Goal: Task Accomplishment & Management: Manage account settings

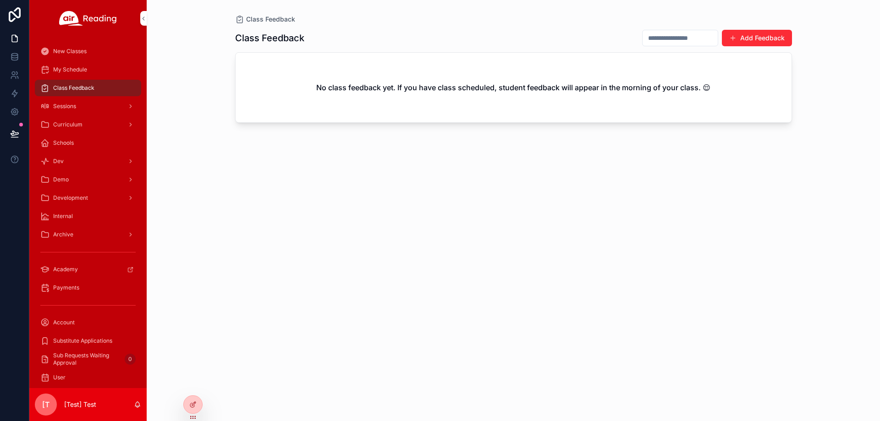
click at [0, 0] on icon at bounding box center [0, 0] width 0 height 0
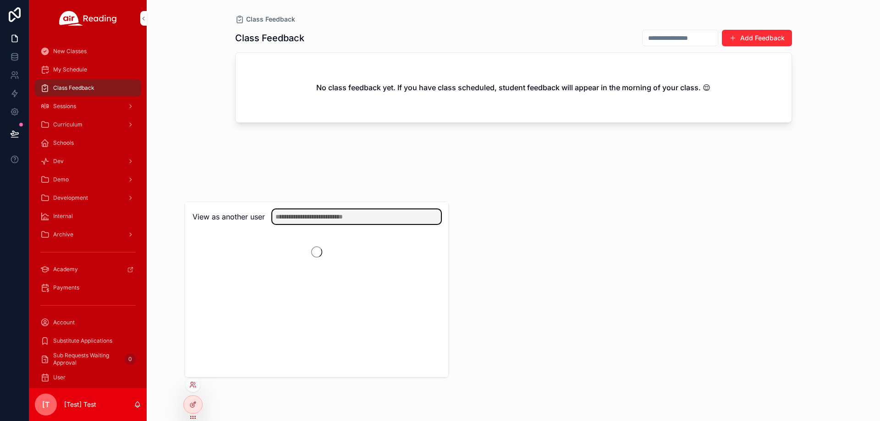
click at [302, 218] on input "text" at bounding box center [356, 217] width 169 height 15
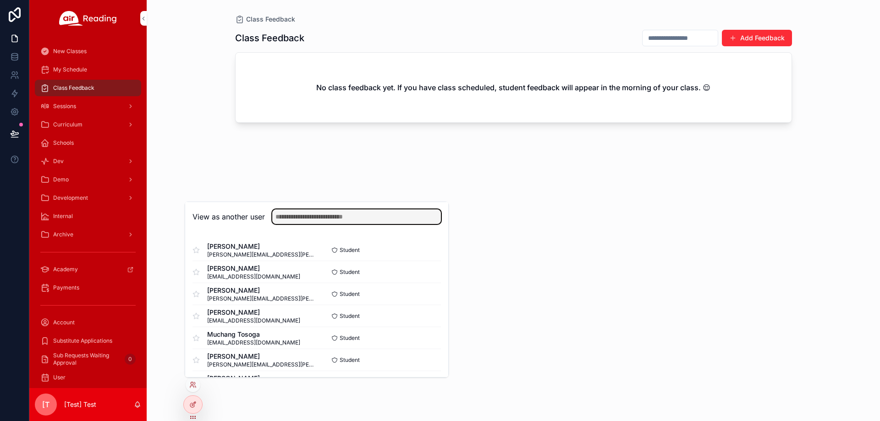
paste input "**********"
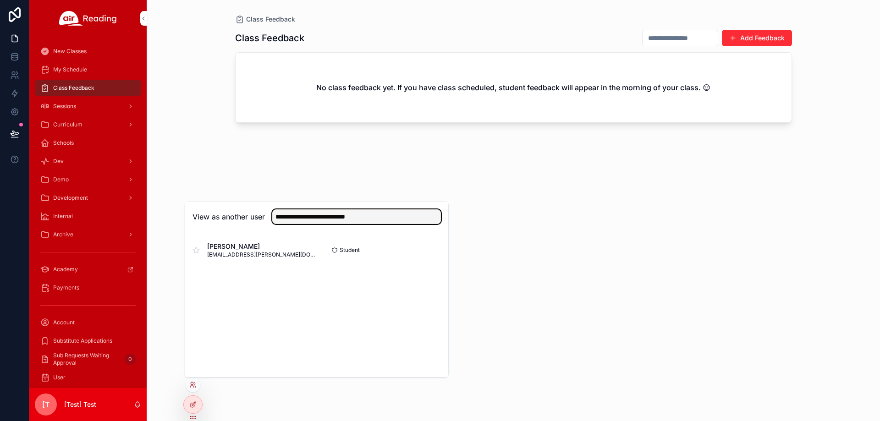
type input "**********"
click at [0, 0] on button "Select" at bounding box center [0, 0] width 0 height 0
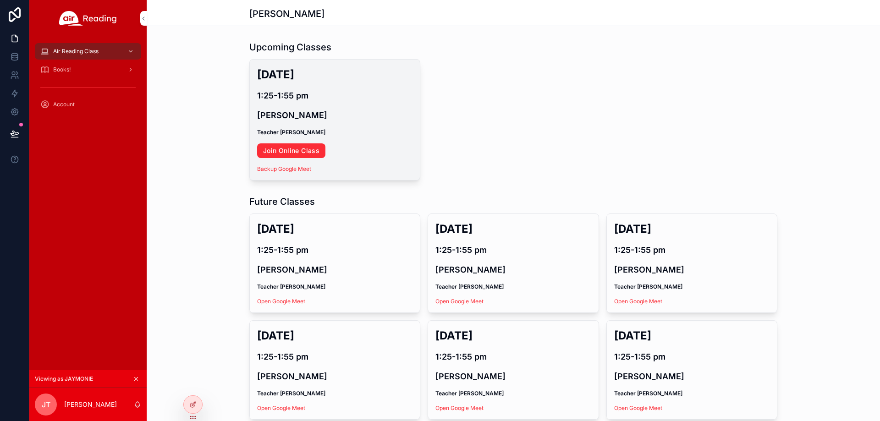
click at [304, 151] on link "Join Online Class" at bounding box center [291, 151] width 68 height 15
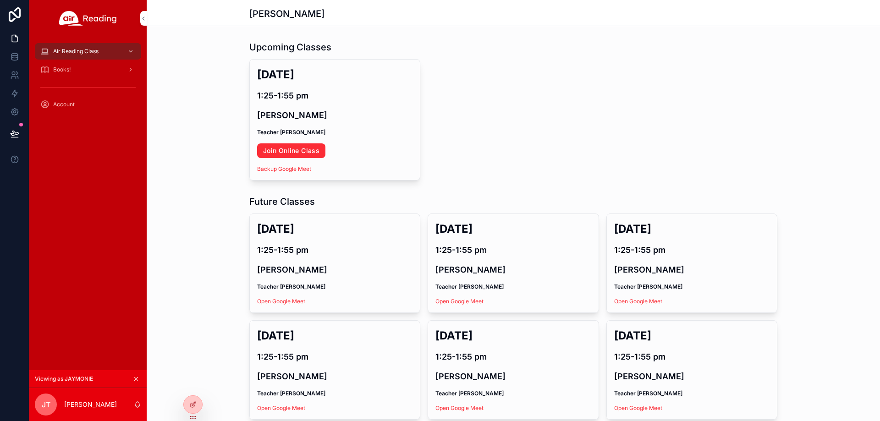
click at [0, 0] on div at bounding box center [0, 0] width 0 height 0
click at [0, 0] on icon at bounding box center [0, 0] width 0 height 0
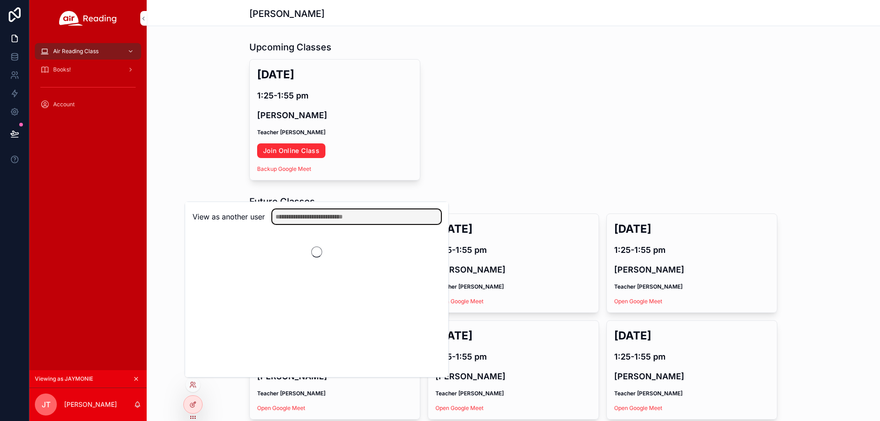
click at [317, 221] on input "text" at bounding box center [356, 217] width 169 height 15
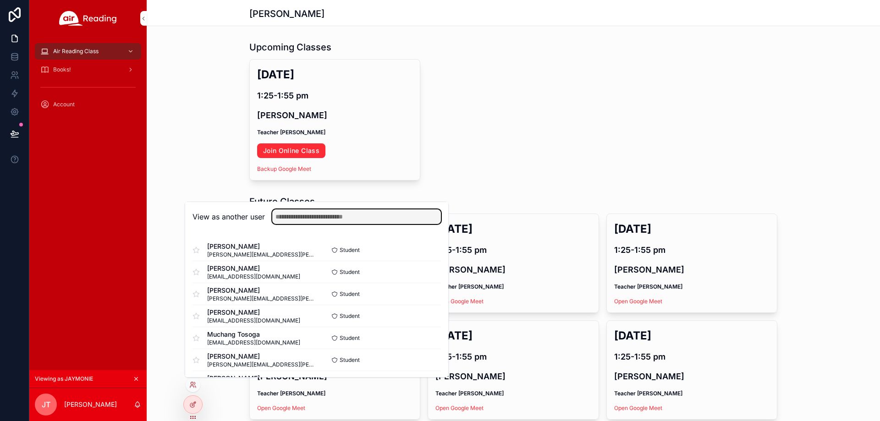
paste input "**********"
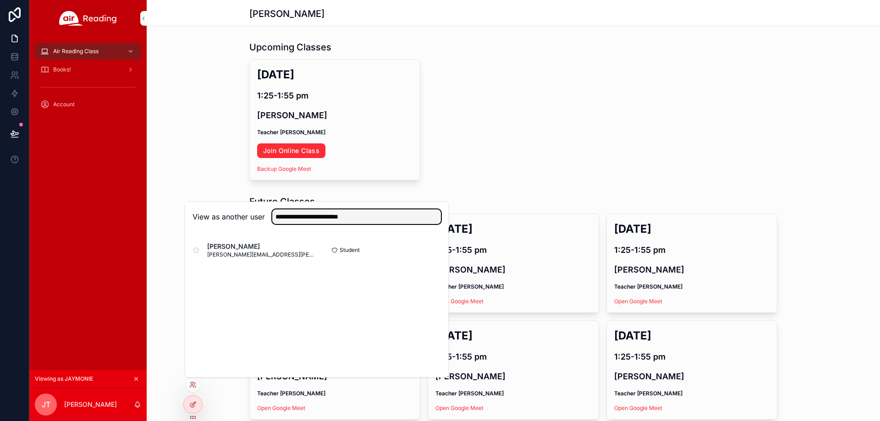
type input "**********"
click at [0, 0] on button "Select" at bounding box center [0, 0] width 0 height 0
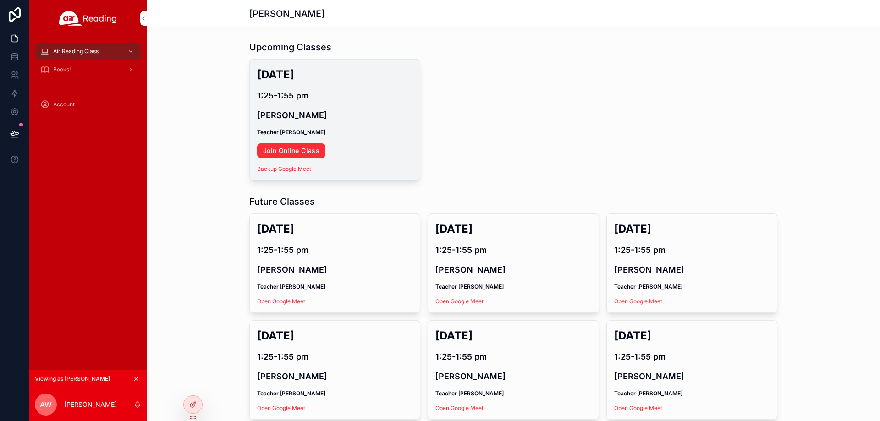
click at [312, 152] on link "Join Online Class" at bounding box center [291, 151] width 68 height 15
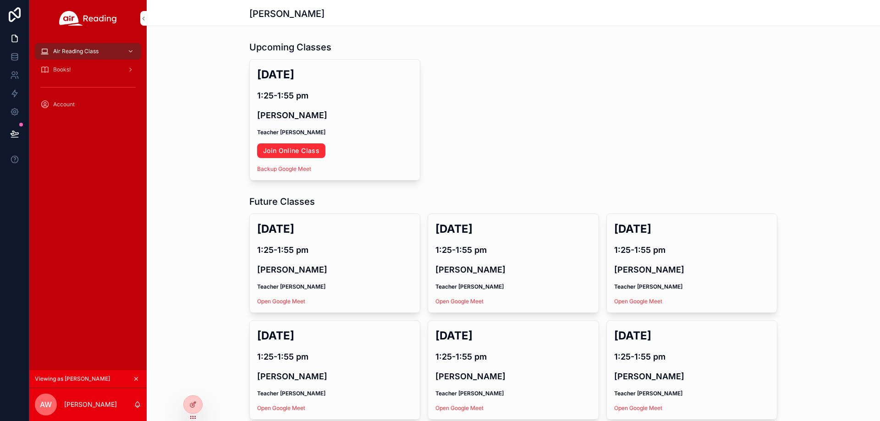
click at [0, 0] on icon at bounding box center [0, 0] width 0 height 0
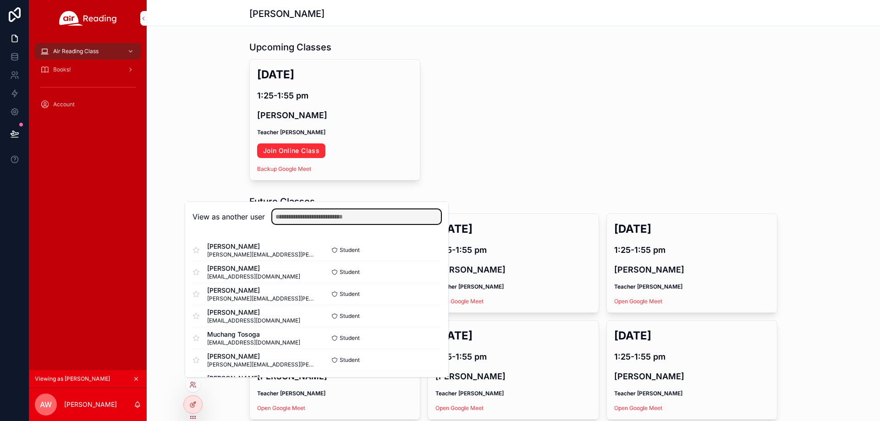
click at [337, 218] on input "text" at bounding box center [356, 217] width 169 height 15
paste input "**********"
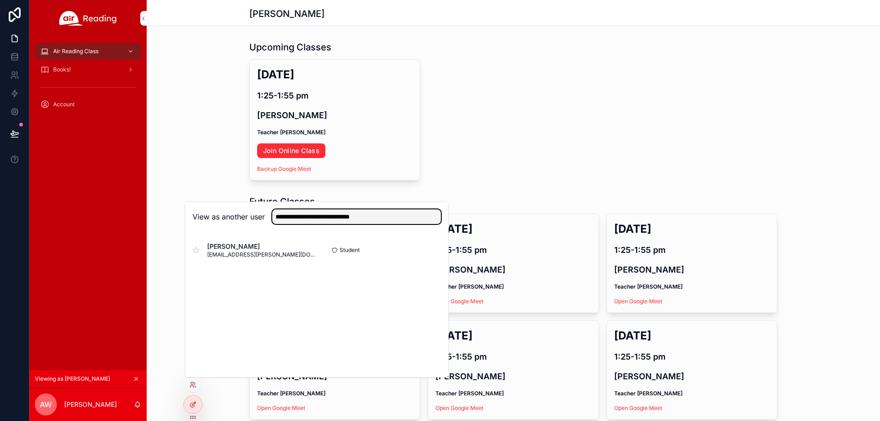
type input "**********"
click at [0, 0] on button "Select" at bounding box center [0, 0] width 0 height 0
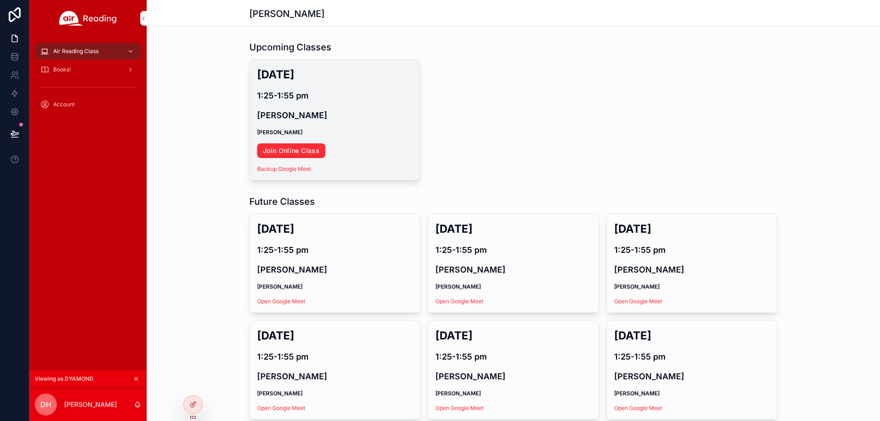
click at [297, 152] on link "Join Online Class" at bounding box center [291, 151] width 68 height 15
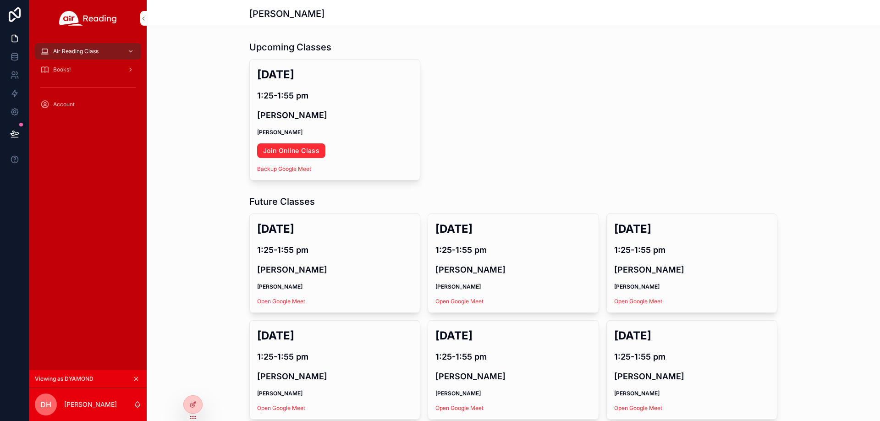
click at [0, 0] on icon at bounding box center [0, 0] width 0 height 0
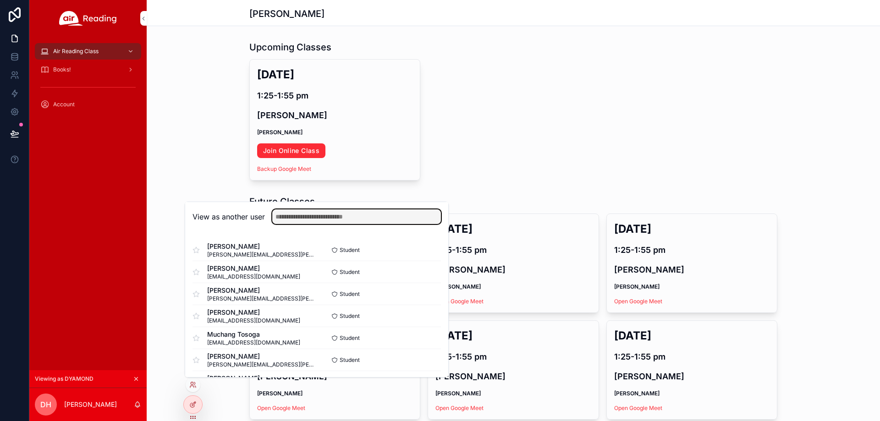
click at [338, 218] on input "text" at bounding box center [356, 217] width 169 height 15
paste input "**********"
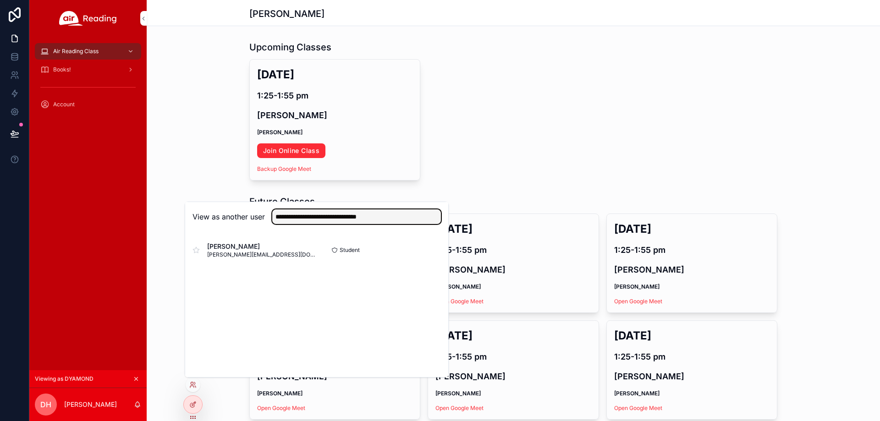
type input "**********"
drag, startPoint x: 409, startPoint y: 247, endPoint x: 419, endPoint y: 252, distance: 10.9
click at [0, 0] on button "Select" at bounding box center [0, 0] width 0 height 0
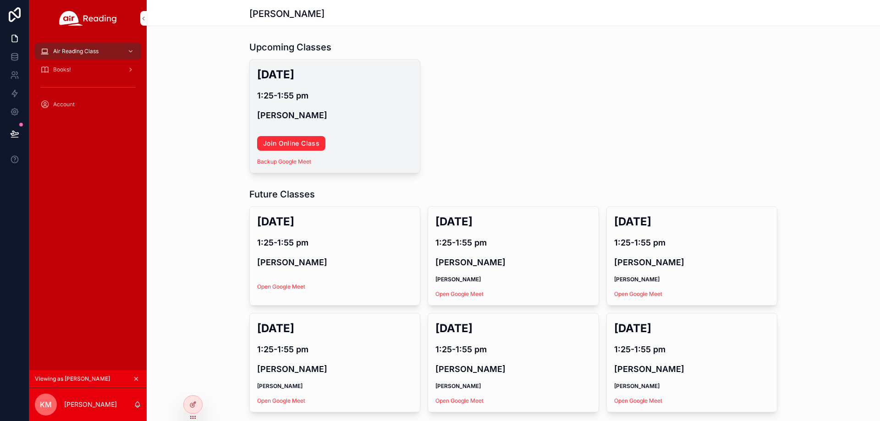
click at [309, 148] on link "Join Online Class" at bounding box center [291, 143] width 68 height 15
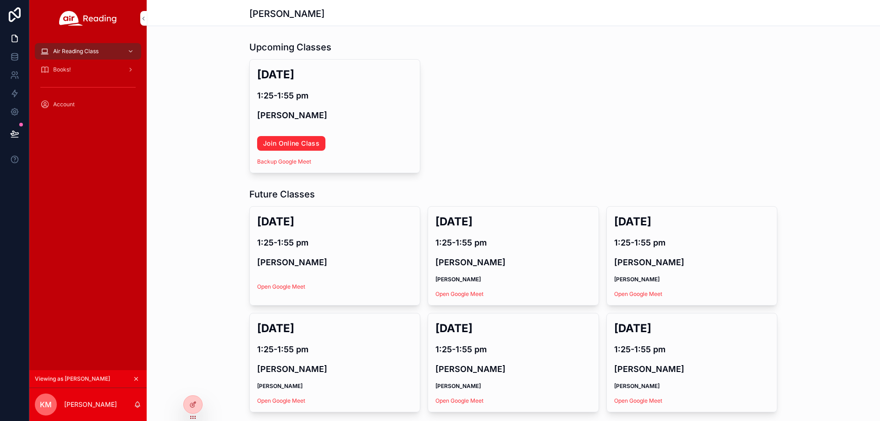
click at [0, 0] on icon at bounding box center [0, 0] width 0 height 0
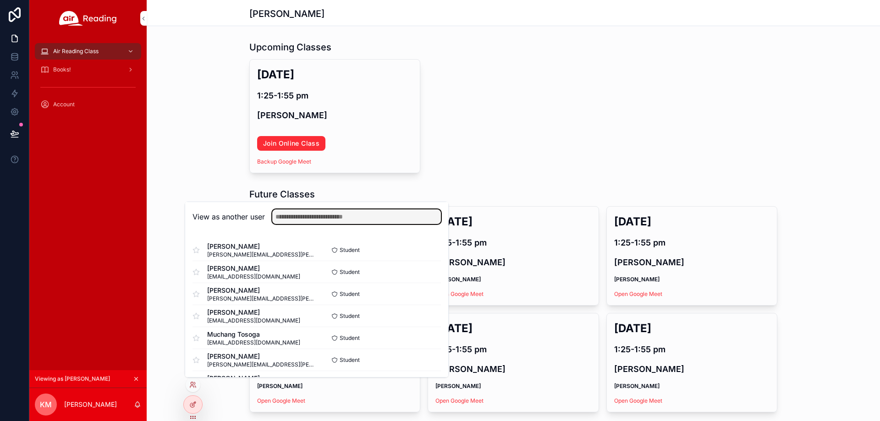
click at [321, 216] on input "text" at bounding box center [356, 217] width 169 height 15
paste input "**********"
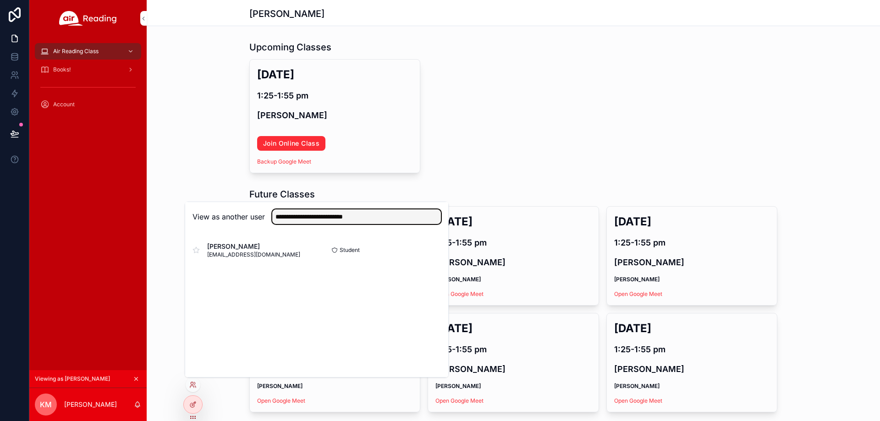
type input "**********"
click at [0, 0] on button "Select" at bounding box center [0, 0] width 0 height 0
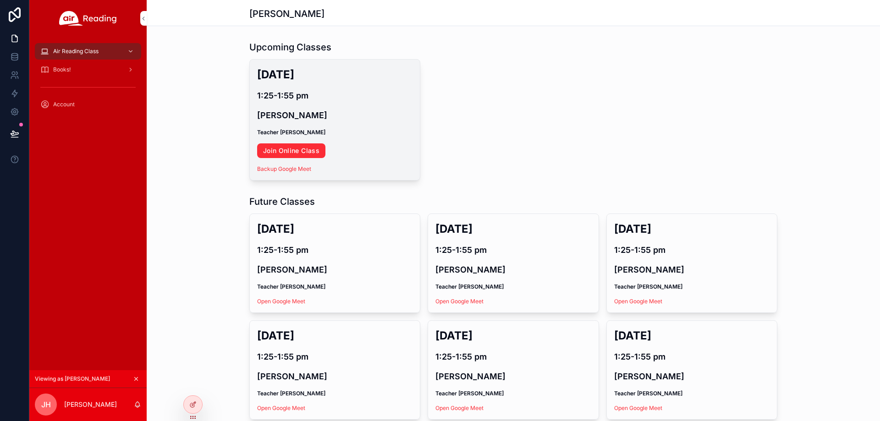
click at [298, 151] on link "Join Online Class" at bounding box center [291, 151] width 68 height 15
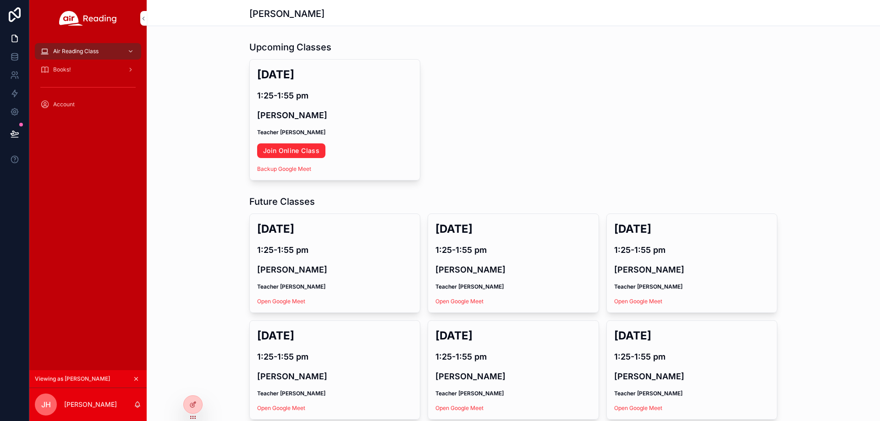
click at [0, 0] on div at bounding box center [0, 0] width 0 height 0
click at [0, 0] on icon at bounding box center [0, 0] width 0 height 0
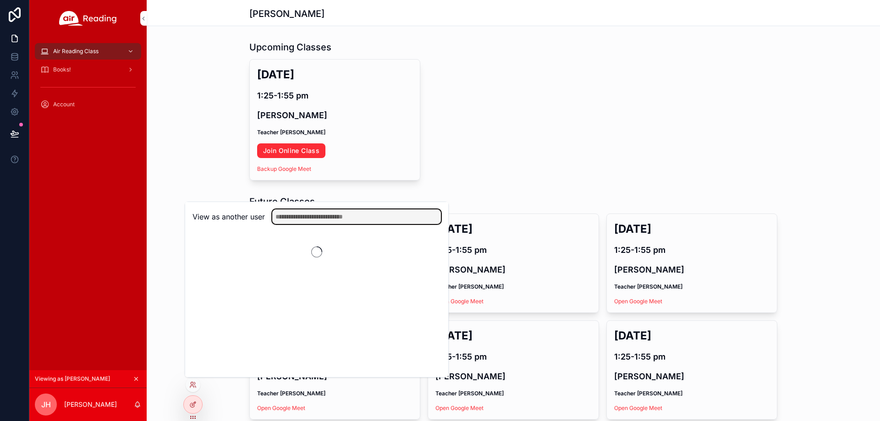
click at [320, 213] on input "text" at bounding box center [356, 217] width 169 height 15
paste input "**********"
type input "**********"
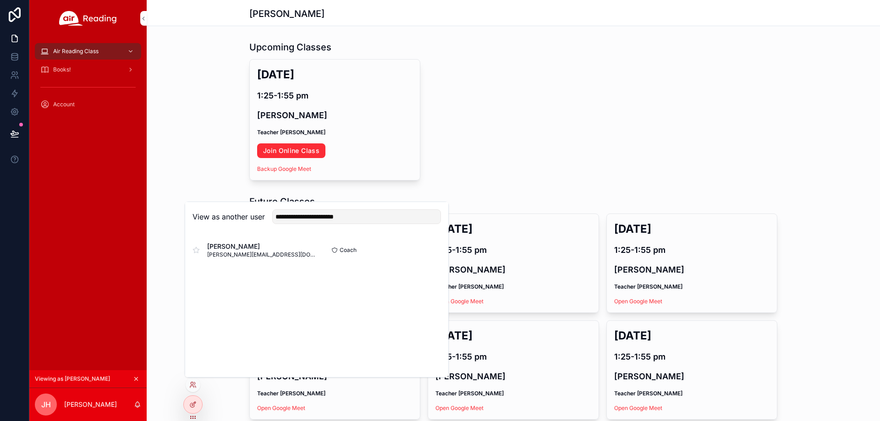
click at [0, 0] on button "Select" at bounding box center [0, 0] width 0 height 0
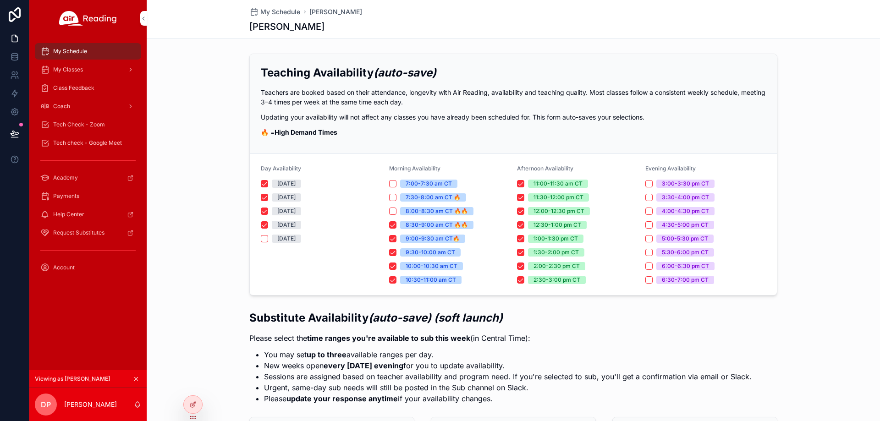
click at [94, 74] on div "My Classes" at bounding box center [87, 69] width 95 height 15
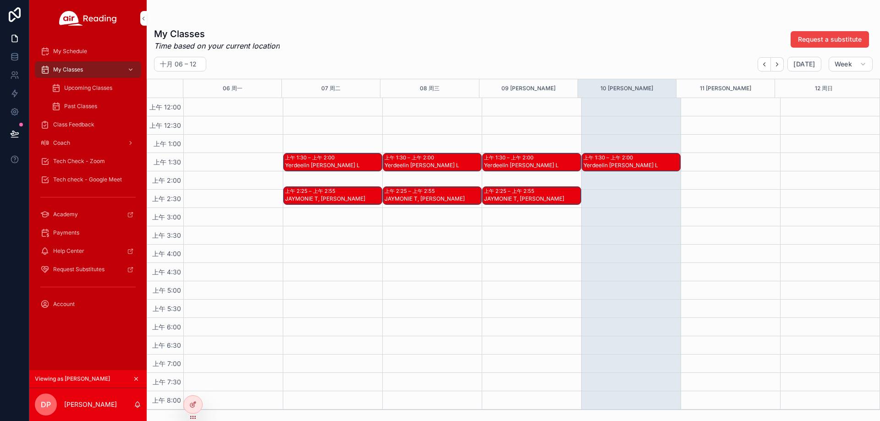
click at [621, 156] on div "上午 1:30 – 上午 2:00" at bounding box center [610, 157] width 52 height 7
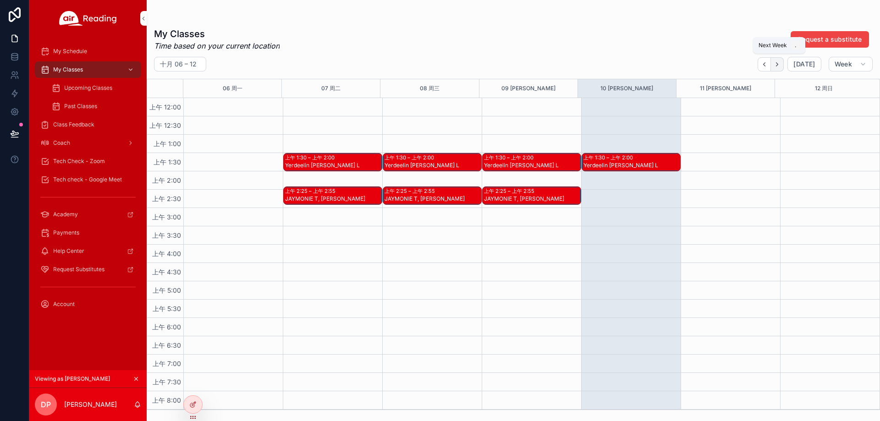
click at [781, 66] on icon "Next" at bounding box center [777, 64] width 7 height 7
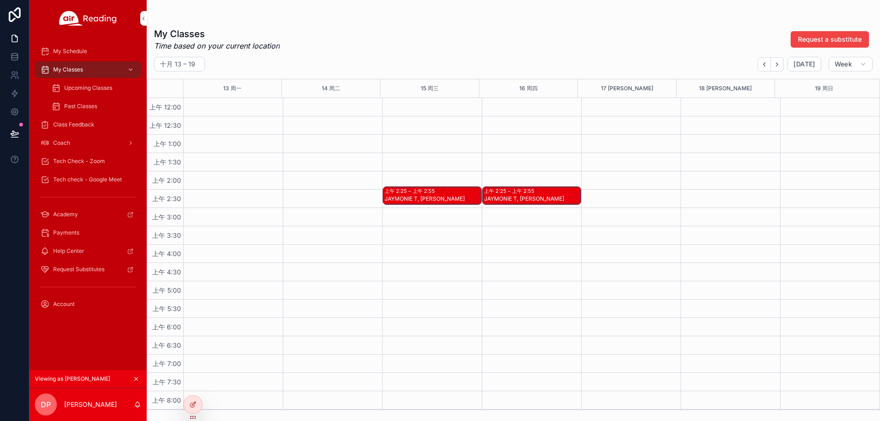
click at [411, 200] on div "JAYMONIE T, ADELINE W" at bounding box center [433, 198] width 96 height 7
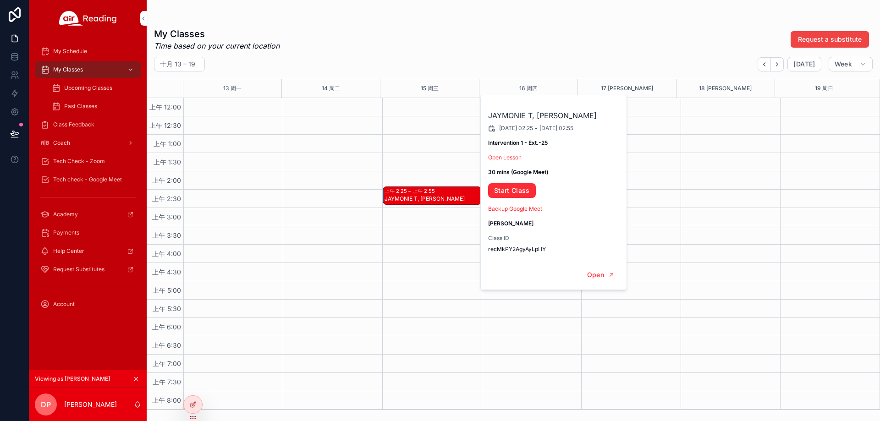
click at [514, 164] on div "JAYMONIE T, ADELINE W 2025/10/15 02:25 - 2025/10/15 02:55 Intervention 1 - Ext.…" at bounding box center [554, 177] width 147 height 165
click at [514, 160] on link "Open Lesson" at bounding box center [504, 157] width 33 height 7
click at [515, 193] on link "Start Class" at bounding box center [512, 190] width 48 height 15
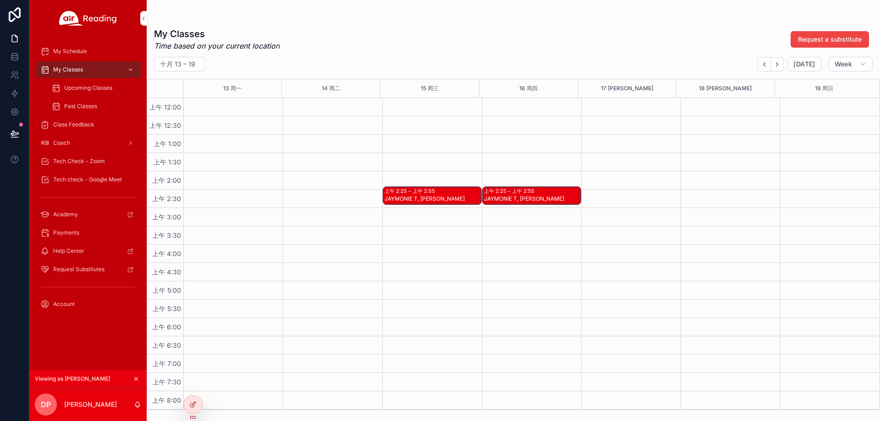
click at [85, 83] on div "Upcoming Classes" at bounding box center [93, 88] width 84 height 15
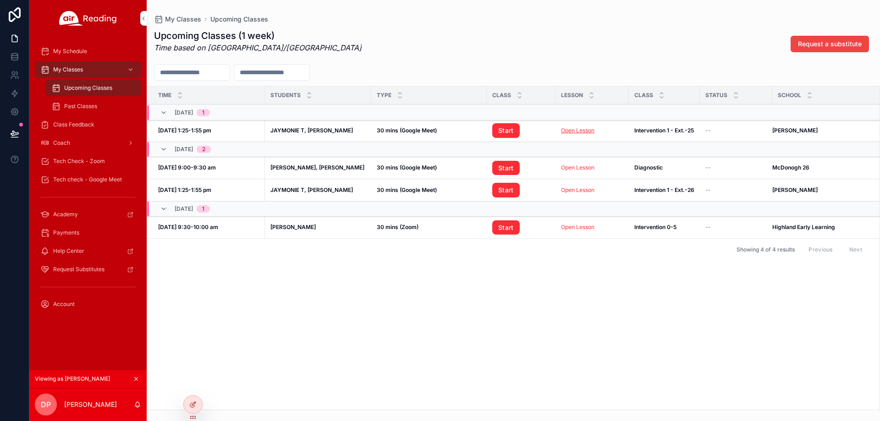
click at [570, 130] on link "Open Lesson" at bounding box center [577, 130] width 33 height 7
click at [511, 133] on link "Start" at bounding box center [506, 130] width 28 height 15
click at [70, 128] on span "Class Feedback" at bounding box center [73, 124] width 41 height 7
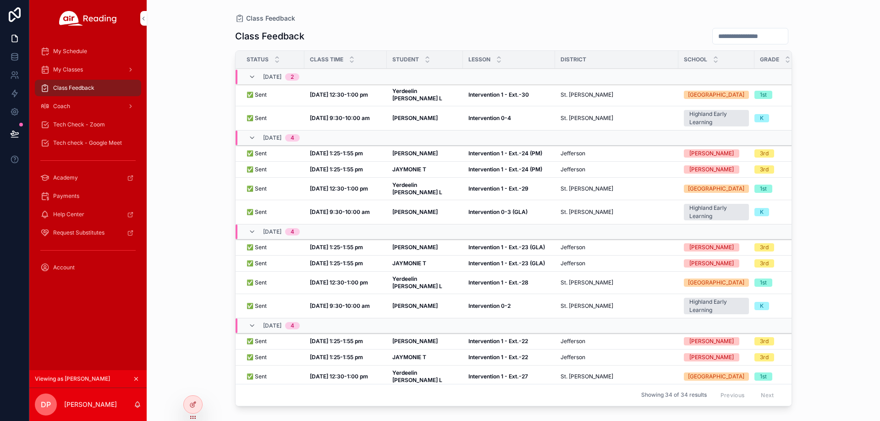
click at [344, 91] on strong "Oct 9, 12:30-1:00 pm" at bounding box center [339, 94] width 58 height 7
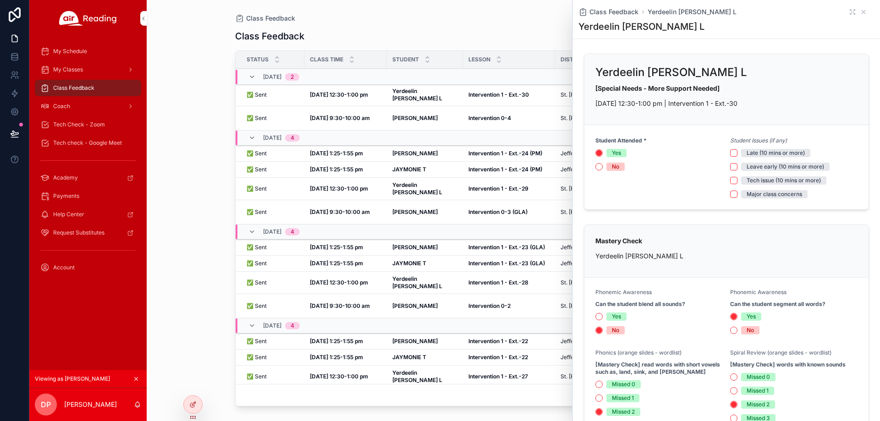
click at [340, 115] on strong "Oct 9, 9:30-10:00 am" at bounding box center [340, 118] width 60 height 7
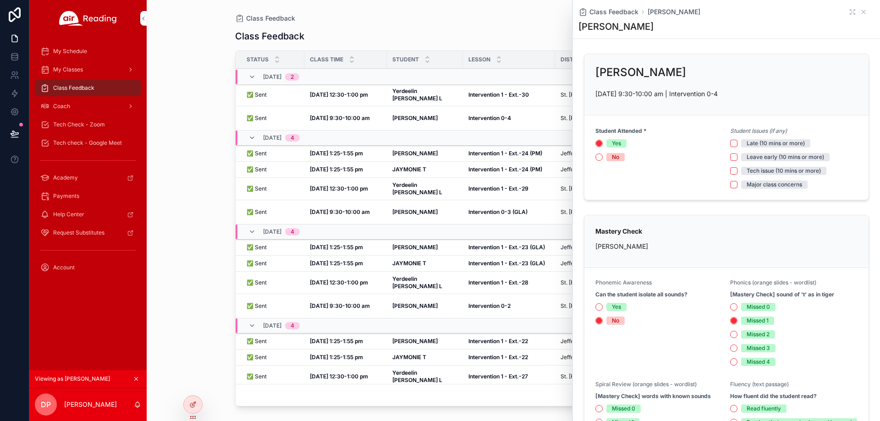
click at [205, 51] on div "Class Feedback Class Feedback Status Class Time Student Lesson District School …" at bounding box center [514, 210] width 734 height 421
click at [0, 0] on icon at bounding box center [0, 0] width 0 height 0
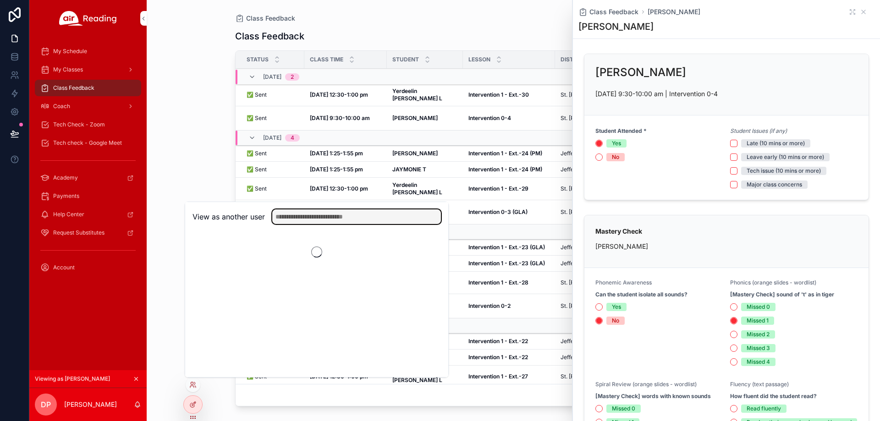
click at [333, 221] on input "text" at bounding box center [356, 217] width 169 height 15
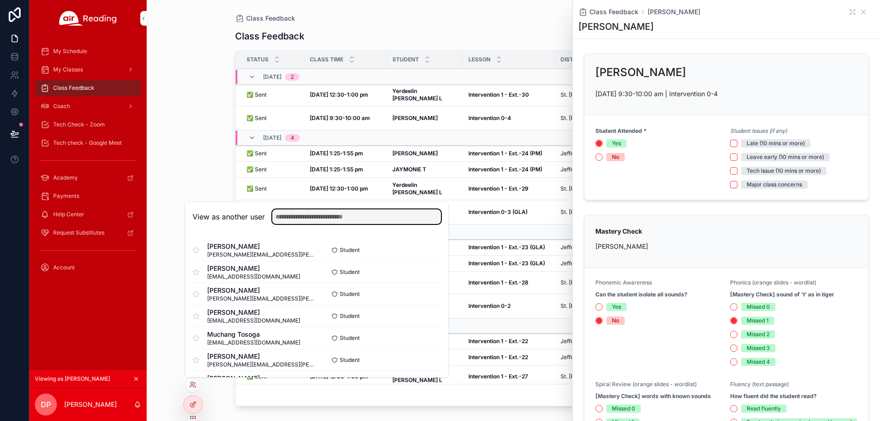
paste input "**********"
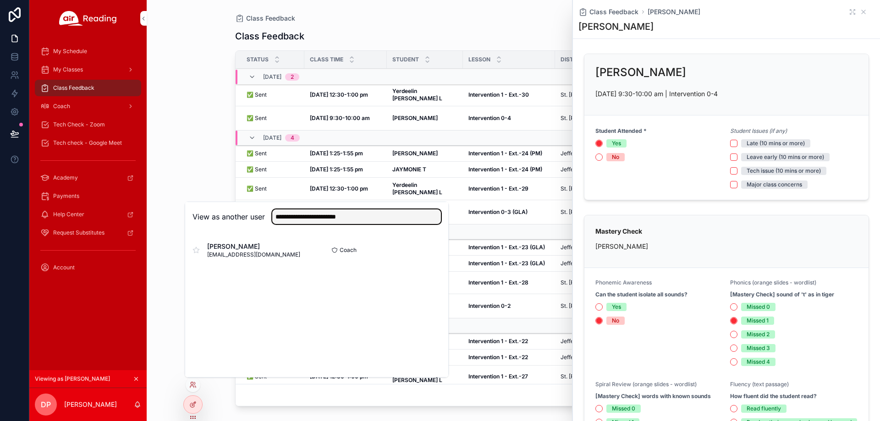
type input "**********"
click at [0, 0] on button "Select" at bounding box center [0, 0] width 0 height 0
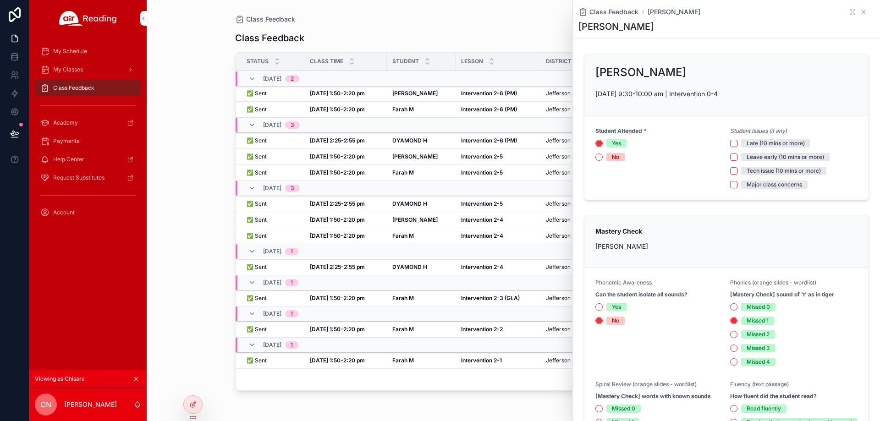
click at [860, 13] on icon "scrollable content" at bounding box center [863, 11] width 7 height 7
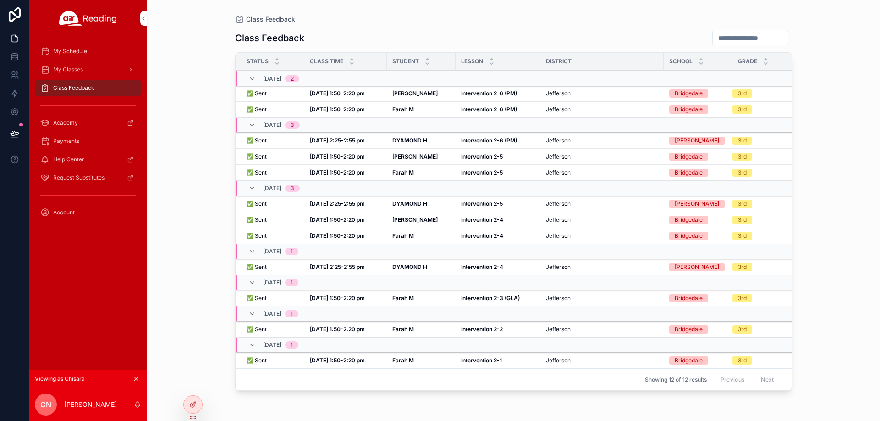
click at [99, 70] on div "My Classes" at bounding box center [87, 69] width 95 height 15
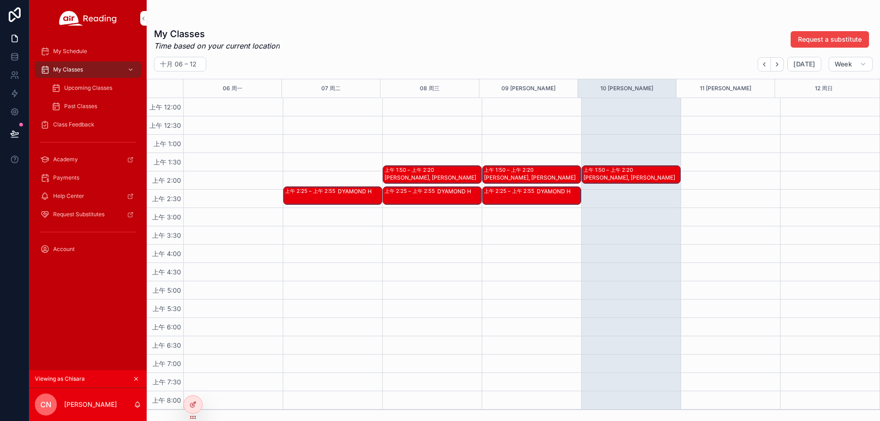
click at [618, 175] on div "Farah M, Justin Z" at bounding box center [632, 177] width 96 height 7
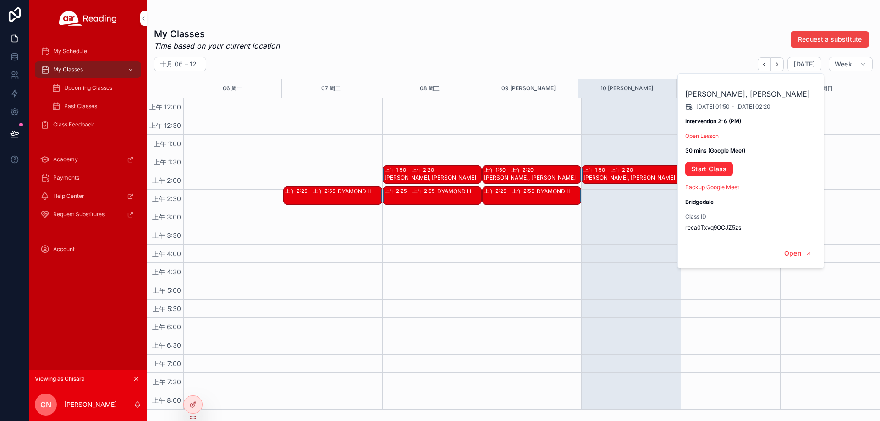
click at [711, 140] on div "Farah M, Justin Z 2025/10/10 01:50 - 2025/10/10 02:20 Intervention 2-6 (PM) Ope…" at bounding box center [751, 156] width 147 height 165
click at [711, 139] on link "Open Lesson" at bounding box center [701, 136] width 33 height 7
click at [718, 138] on link "Open Lesson" at bounding box center [701, 136] width 33 height 7
click at [720, 166] on link "Start Class" at bounding box center [709, 169] width 48 height 15
click at [84, 89] on span "Upcoming Classes" at bounding box center [88, 87] width 48 height 7
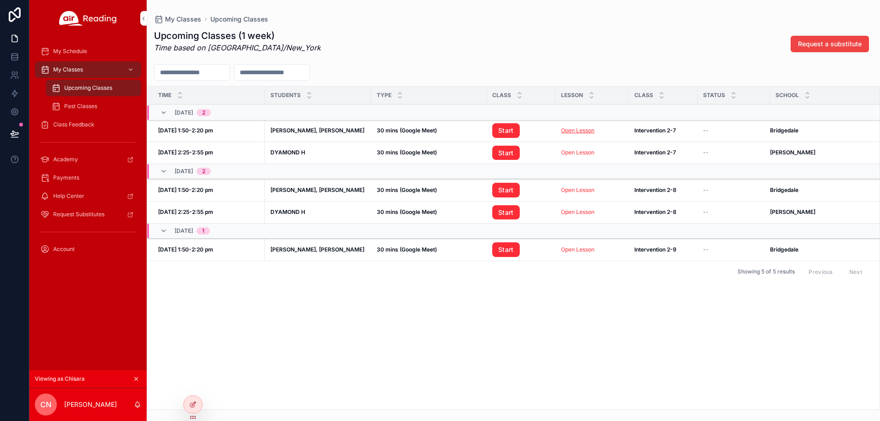
click at [590, 130] on link "Open Lesson" at bounding box center [577, 130] width 33 height 7
click at [497, 130] on link "Start" at bounding box center [506, 130] width 28 height 15
click at [0, 0] on div at bounding box center [0, 0] width 0 height 0
click at [0, 0] on icon at bounding box center [0, 0] width 0 height 0
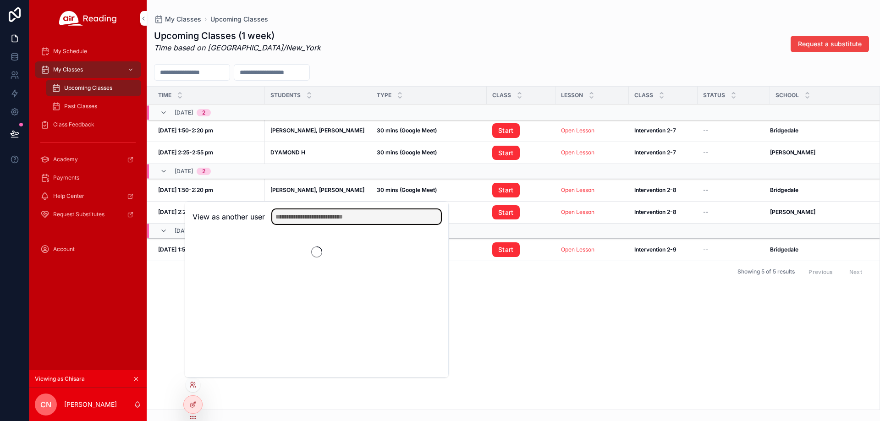
click at [306, 214] on input "text" at bounding box center [356, 217] width 169 height 15
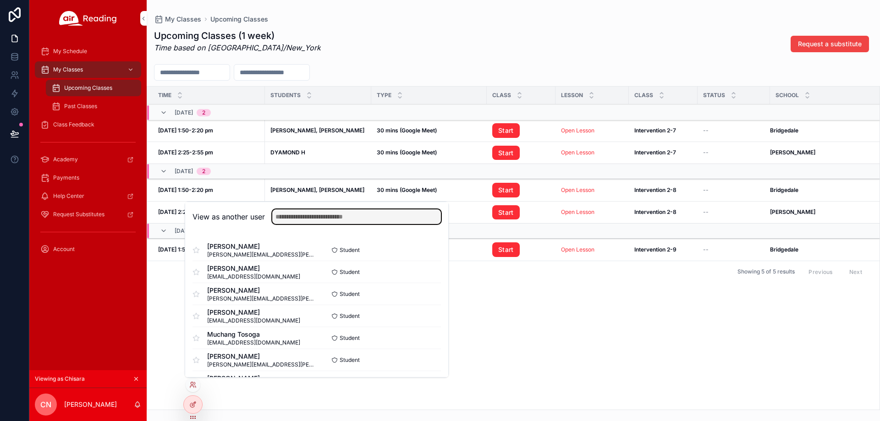
paste input "**********"
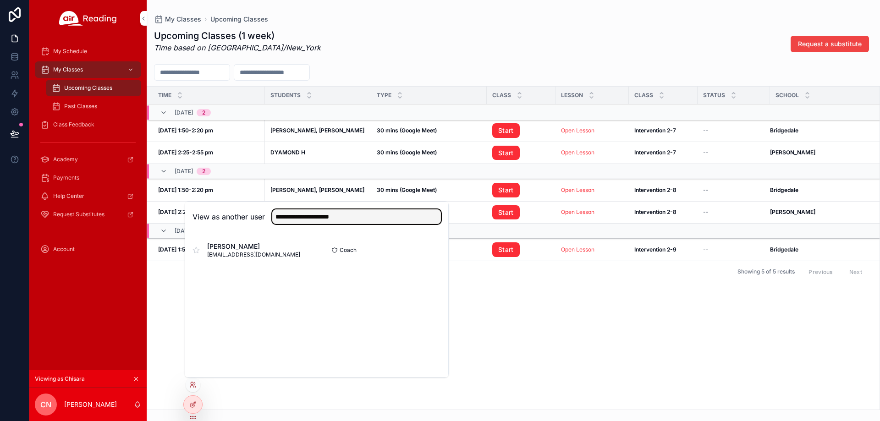
type input "**********"
click at [0, 0] on button "Select" at bounding box center [0, 0] width 0 height 0
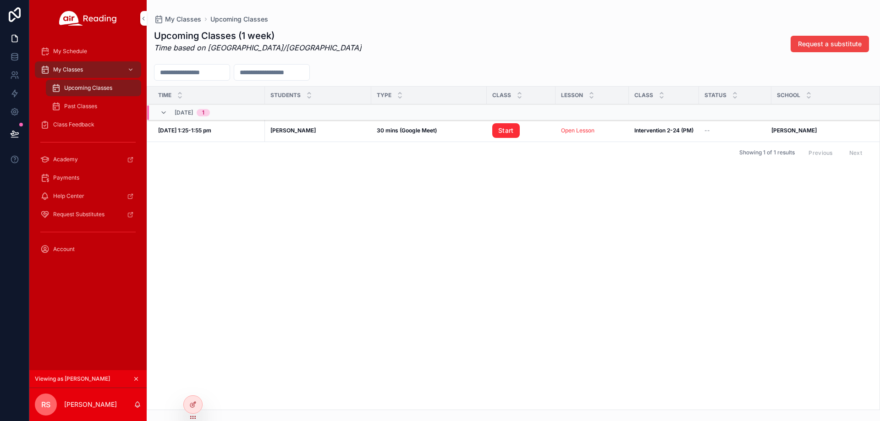
click at [78, 66] on span "My Classes" at bounding box center [68, 69] width 30 height 7
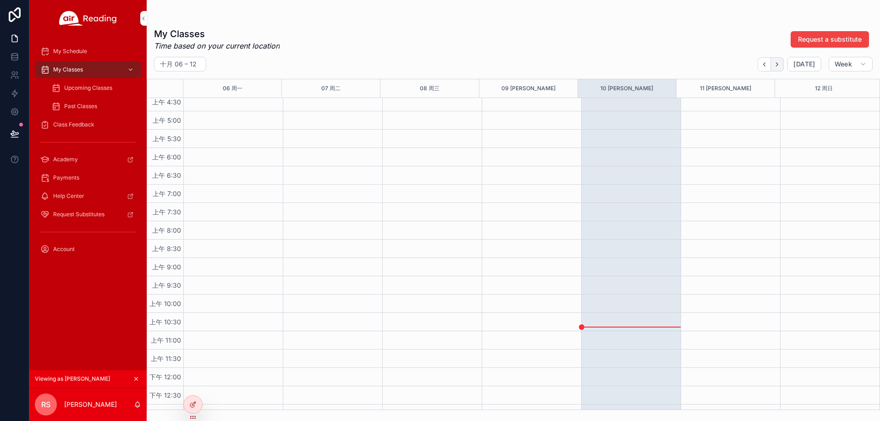
scroll to position [64, 0]
click at [779, 63] on icon "Next" at bounding box center [777, 64] width 7 height 7
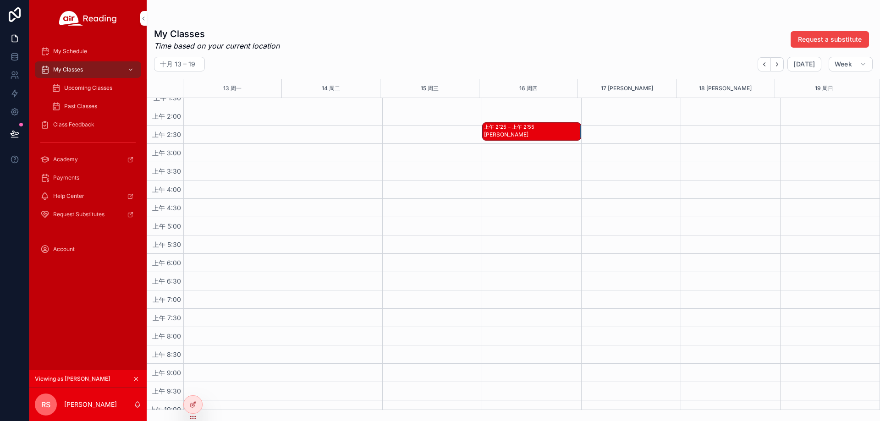
click at [543, 132] on div "[PERSON_NAME]" at bounding box center [532, 139] width 96 height 17
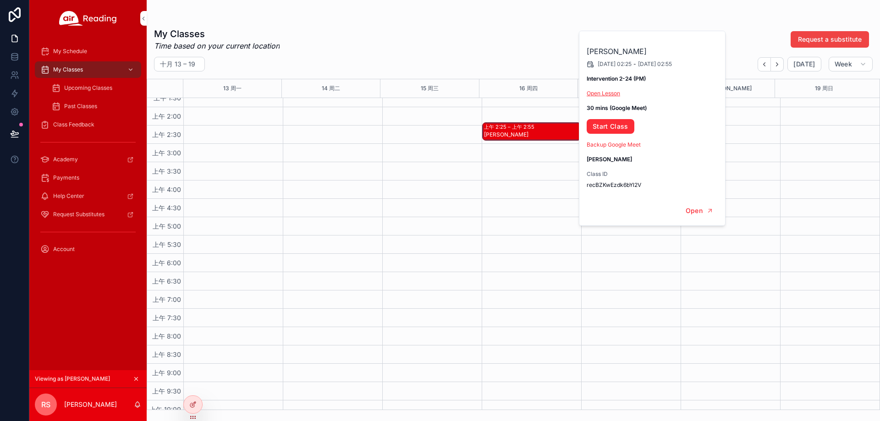
click at [610, 93] on link "Open Lesson" at bounding box center [603, 93] width 33 height 7
click at [611, 125] on link "Start Class" at bounding box center [611, 126] width 48 height 15
click at [89, 90] on span "Upcoming Classes" at bounding box center [88, 87] width 48 height 7
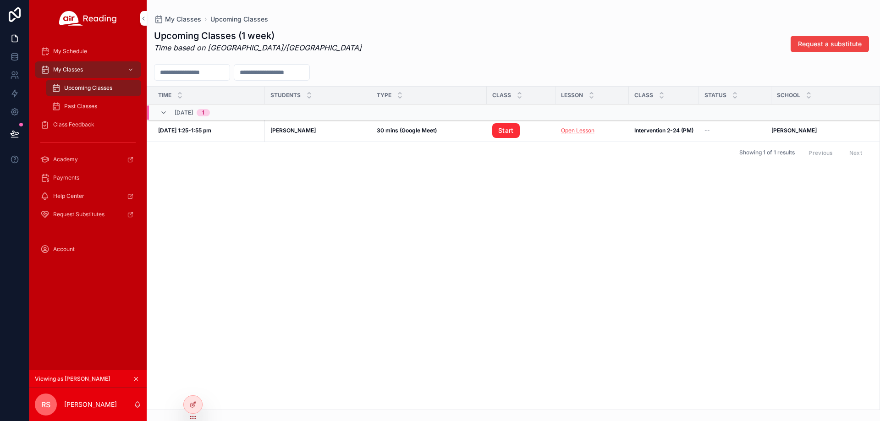
click at [582, 133] on link "Open Lesson" at bounding box center [577, 130] width 33 height 7
click at [501, 131] on link "Start" at bounding box center [506, 130] width 28 height 15
click at [0, 0] on div at bounding box center [0, 0] width 0 height 0
click at [0, 0] on icon at bounding box center [0, 0] width 0 height 0
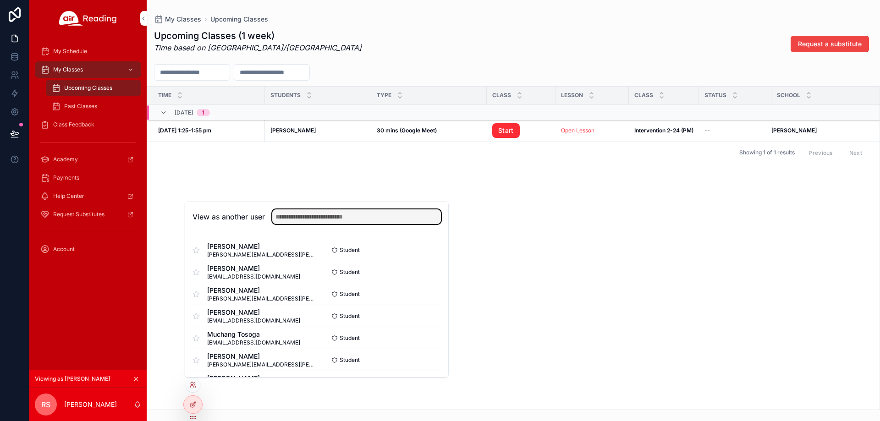
click at [314, 217] on input "text" at bounding box center [356, 217] width 169 height 15
paste input "**********"
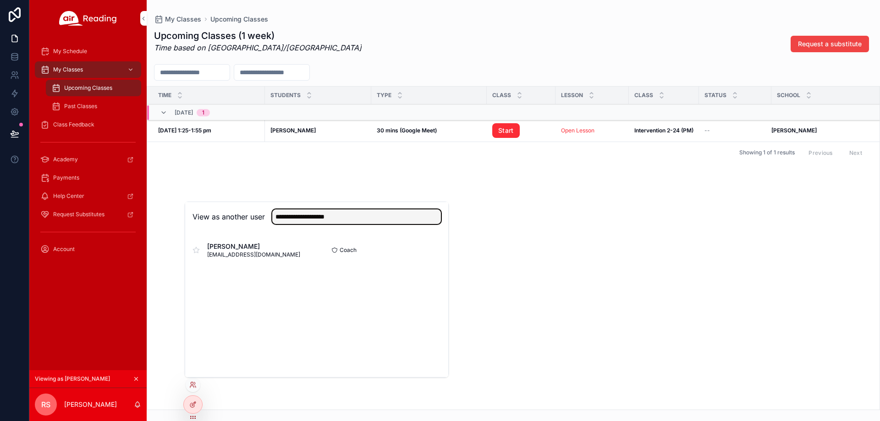
type input "**********"
click at [0, 0] on button "Select" at bounding box center [0, 0] width 0 height 0
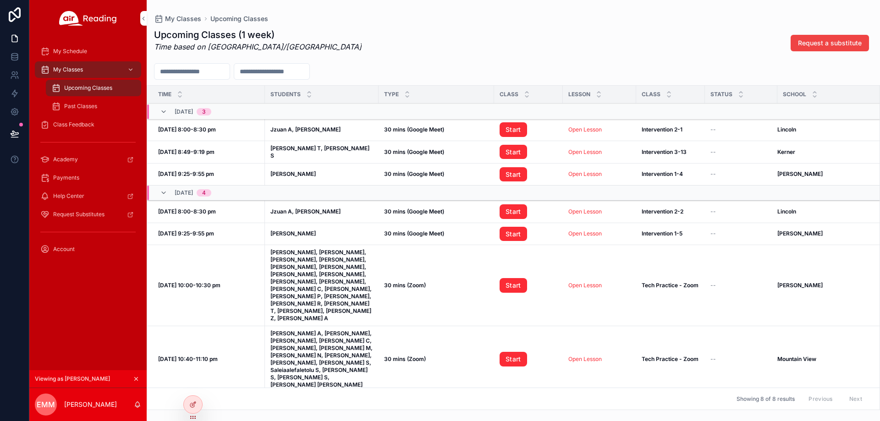
click at [93, 65] on div "My Classes" at bounding box center [87, 69] width 95 height 15
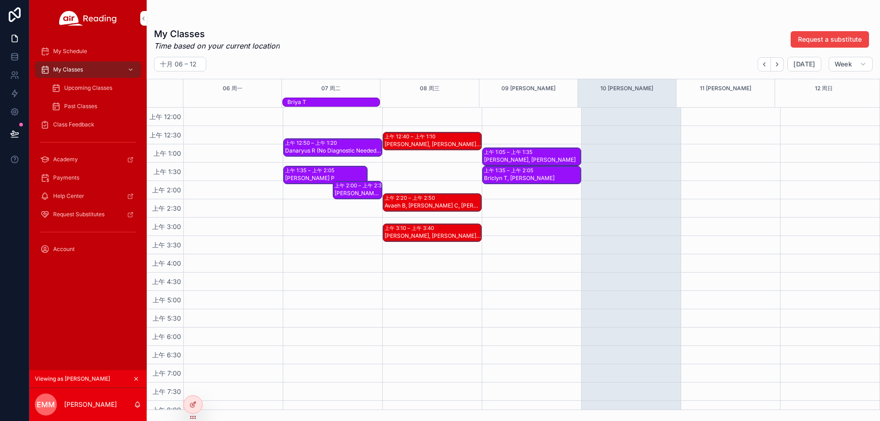
click at [512, 157] on div "[PERSON_NAME], [PERSON_NAME]" at bounding box center [532, 159] width 96 height 7
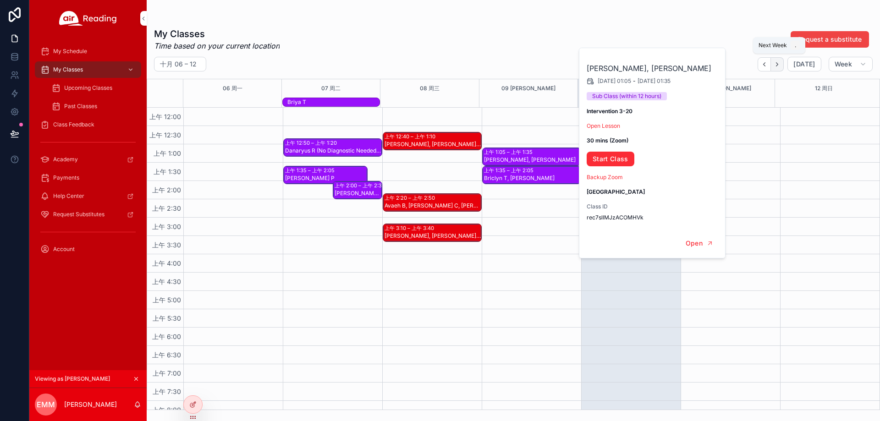
click at [777, 64] on icon "Next" at bounding box center [777, 64] width 7 height 7
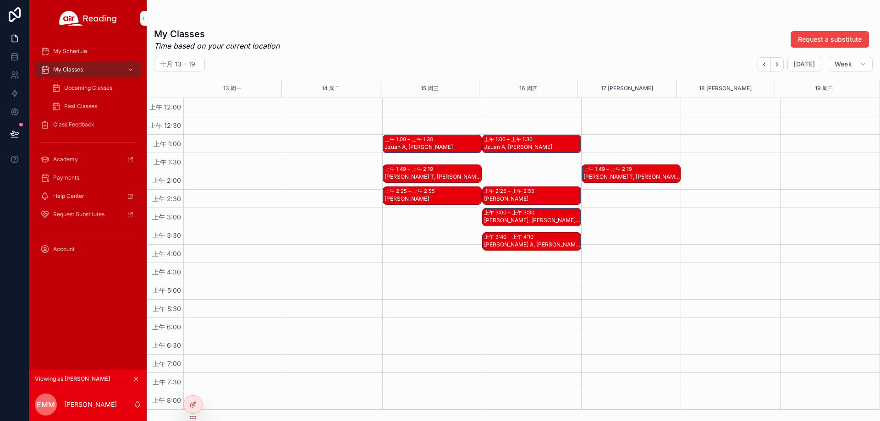
click at [401, 136] on div "上午 1:00 – 上午 1:30" at bounding box center [410, 139] width 51 height 7
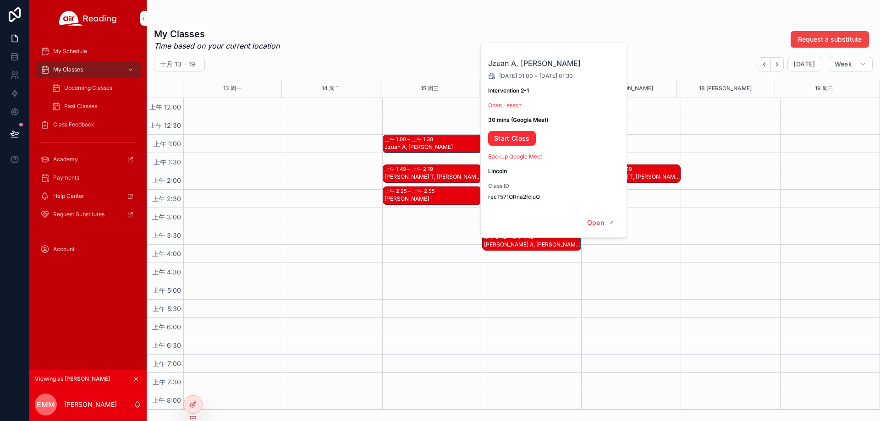
click at [502, 104] on link "Open Lesson" at bounding box center [504, 105] width 33 height 7
click at [522, 142] on link "Start Class" at bounding box center [512, 138] width 48 height 15
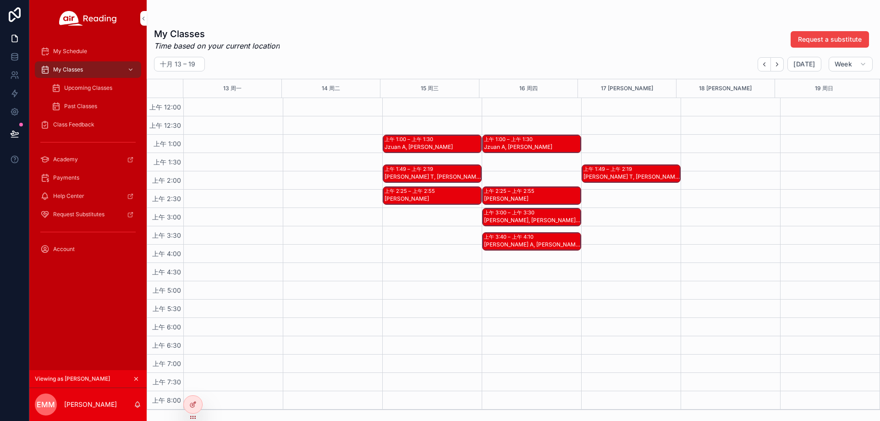
click at [40, 89] on div "Upcoming Classes" at bounding box center [93, 88] width 106 height 18
click at [57, 90] on icon "scrollable content" at bounding box center [55, 87] width 9 height 9
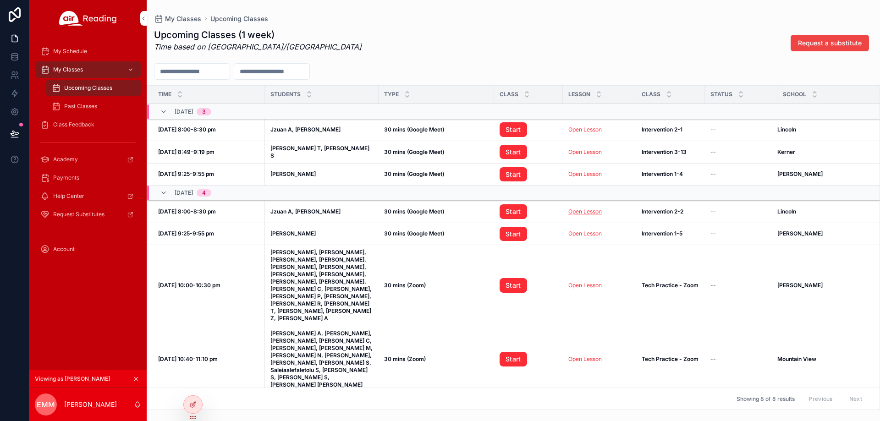
click at [587, 211] on link "Open Lesson" at bounding box center [585, 211] width 33 height 7
click at [501, 217] on link "Start" at bounding box center [514, 211] width 28 height 15
click at [194, 388] on div "Showing 8 of 8 results Previous Next" at bounding box center [513, 399] width 733 height 22
click at [0, 0] on icon at bounding box center [0, 0] width 0 height 0
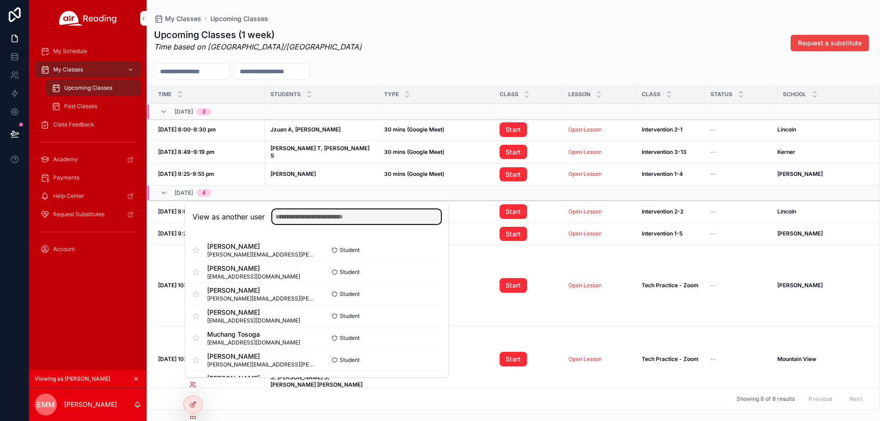
click at [331, 214] on input "text" at bounding box center [356, 217] width 169 height 15
paste input "**********"
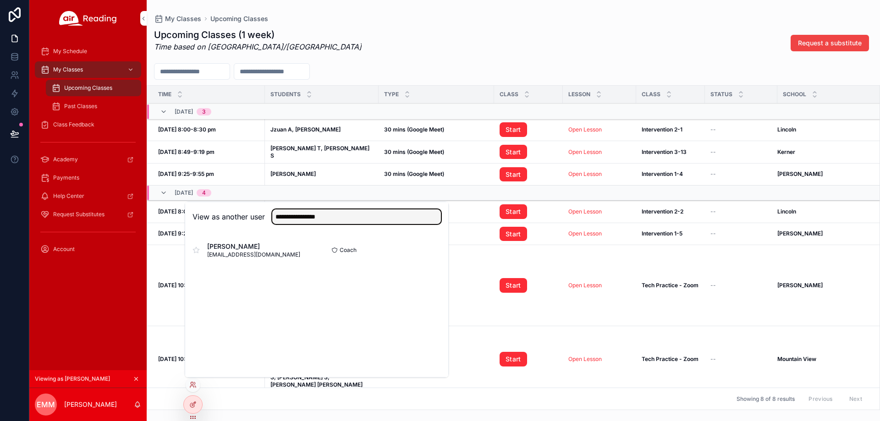
type input "**********"
click at [0, 0] on button "Select" at bounding box center [0, 0] width 0 height 0
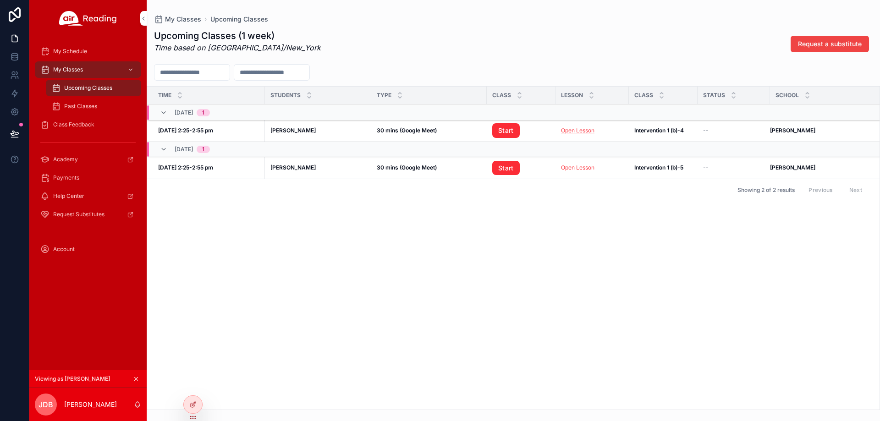
click at [577, 131] on link "Open Lesson" at bounding box center [577, 130] width 33 height 7
click at [519, 131] on link "Start" at bounding box center [506, 130] width 28 height 15
click at [0, 0] on icon at bounding box center [0, 0] width 0 height 0
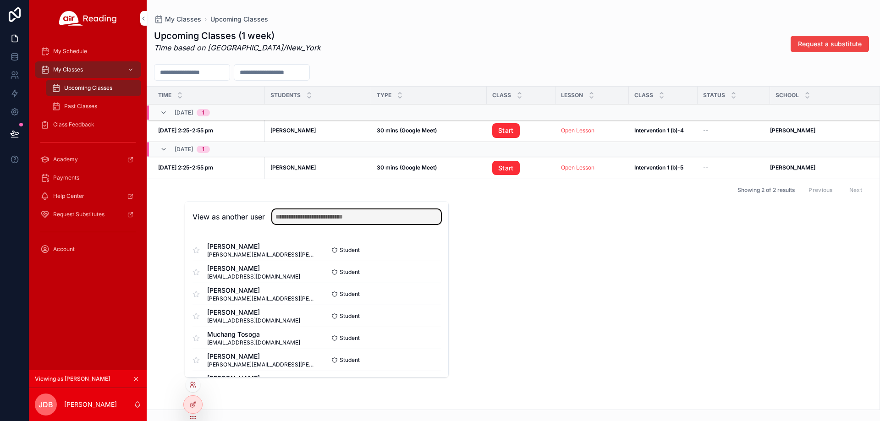
click at [351, 216] on input "text" at bounding box center [356, 217] width 169 height 15
paste input "**********"
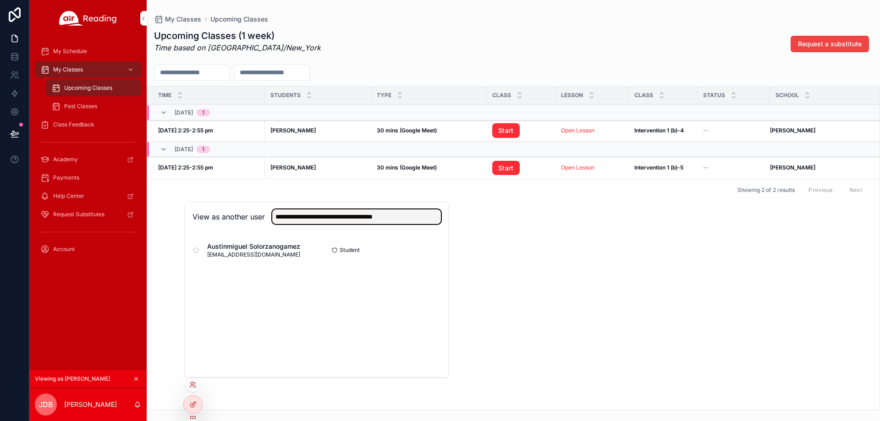
type input "**********"
click at [0, 0] on button "Select" at bounding box center [0, 0] width 0 height 0
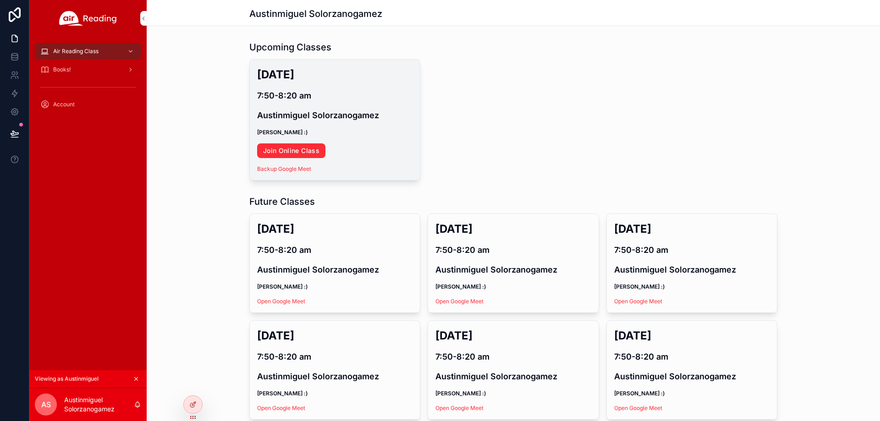
click at [303, 153] on link "Join Online Class" at bounding box center [291, 151] width 68 height 15
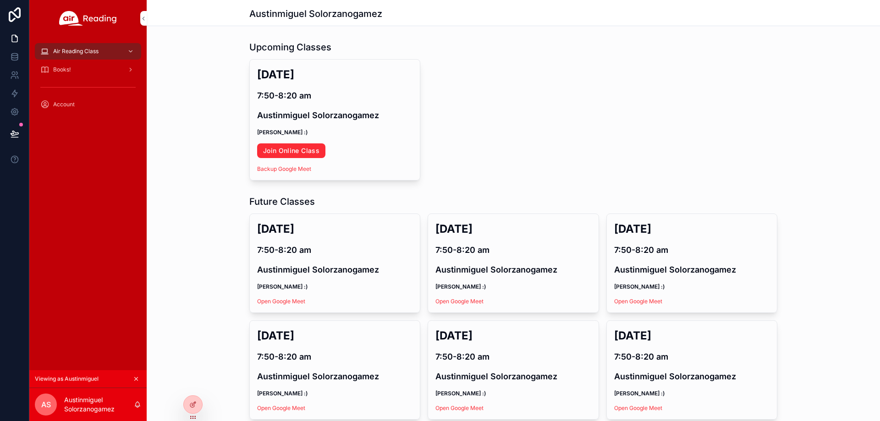
click at [0, 0] on icon at bounding box center [0, 0] width 0 height 0
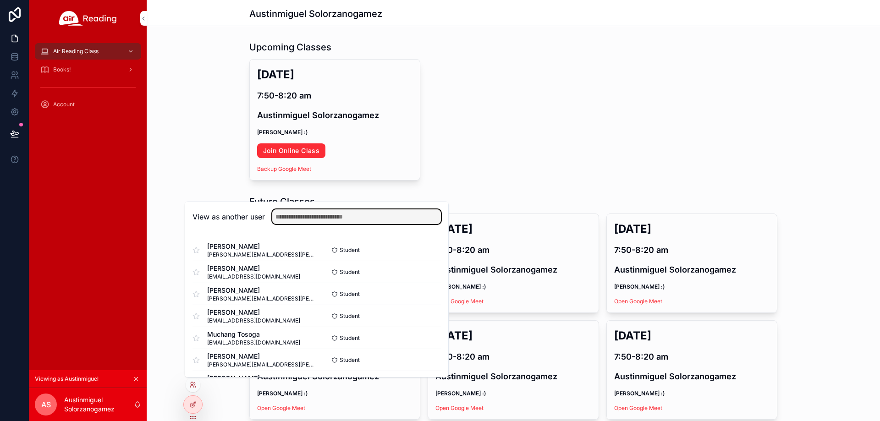
click at [321, 218] on input "text" at bounding box center [356, 217] width 169 height 15
paste input "**********"
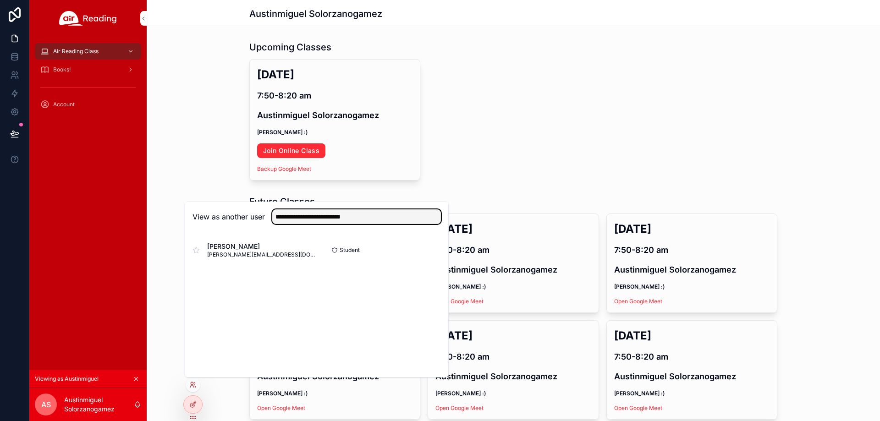
type input "**********"
click at [443, 252] on div "Isabel Lopez isabel.lopez1@jpschools.org Student Select" at bounding box center [316, 250] width 263 height 37
click at [0, 0] on button "Select" at bounding box center [0, 0] width 0 height 0
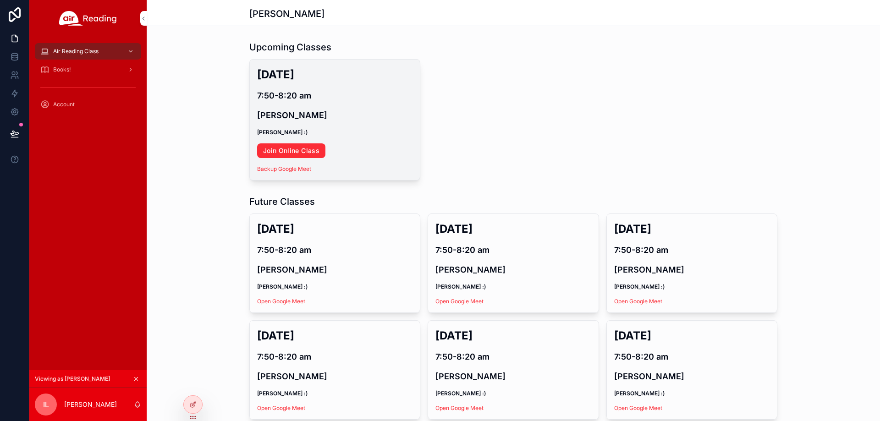
click at [299, 155] on link "Join Online Class" at bounding box center [291, 151] width 68 height 15
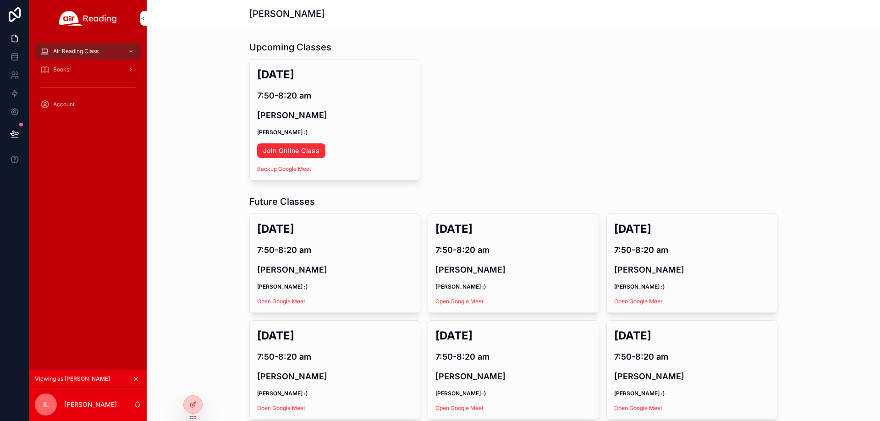
click at [0, 0] on icon at bounding box center [0, 0] width 0 height 0
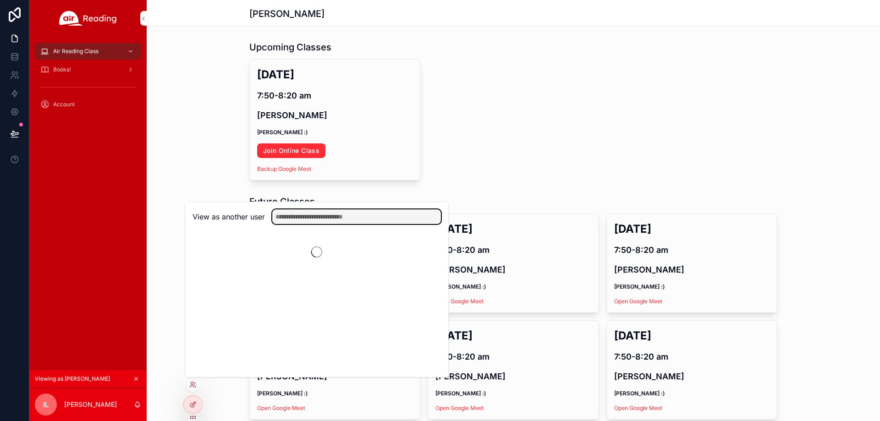
click at [296, 215] on input "text" at bounding box center [356, 217] width 169 height 15
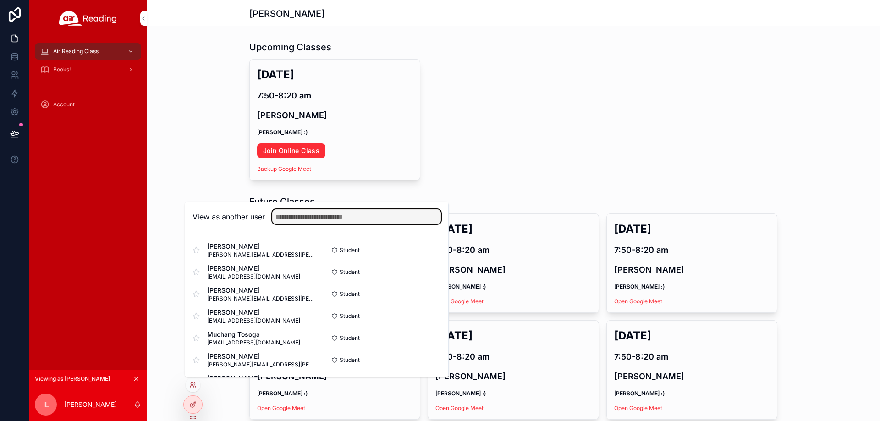
paste input "**********"
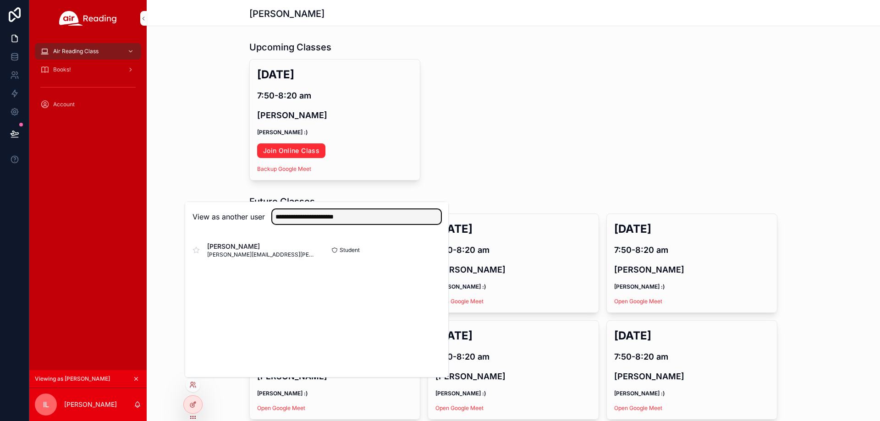
type input "**********"
click at [0, 0] on button "Select" at bounding box center [0, 0] width 0 height 0
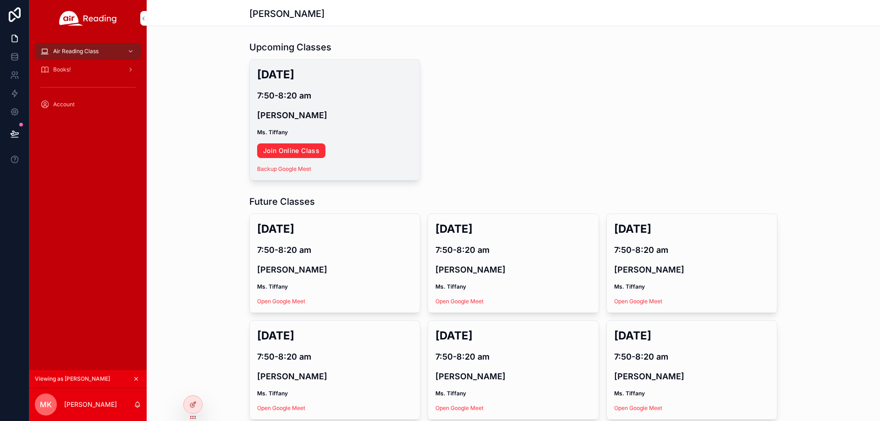
click at [299, 151] on link "Join Online Class" at bounding box center [291, 151] width 68 height 15
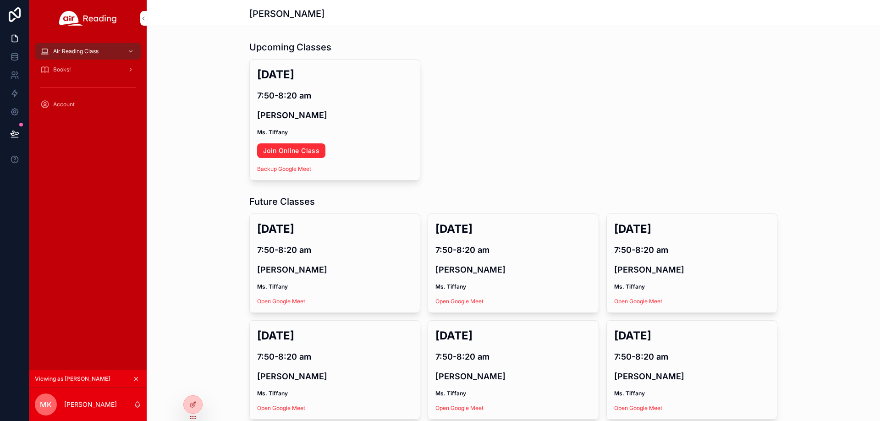
click at [0, 0] on icon at bounding box center [0, 0] width 0 height 0
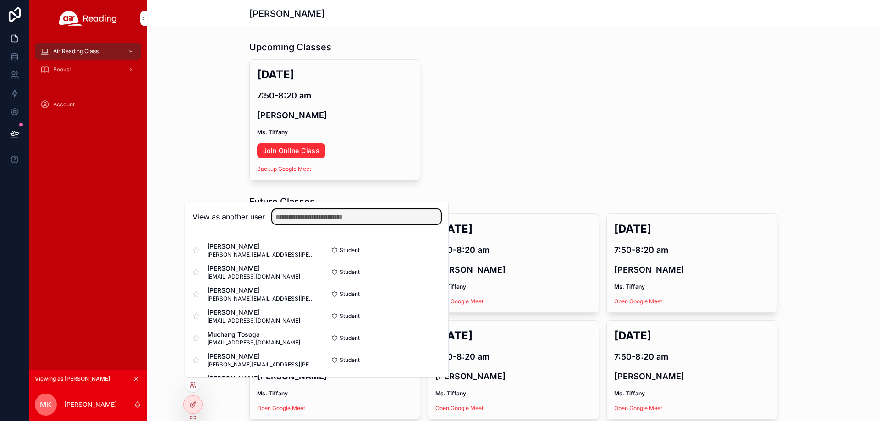
click at [306, 220] on input "text" at bounding box center [356, 217] width 169 height 15
paste input "**********"
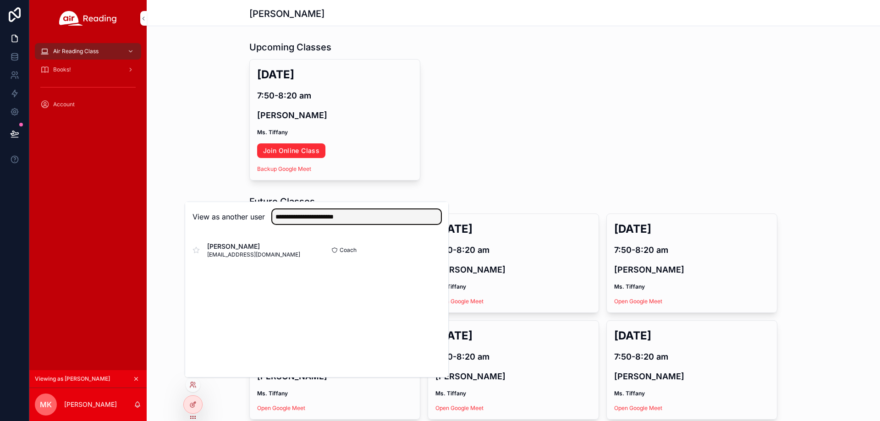
type input "**********"
click at [0, 0] on button "Select" at bounding box center [0, 0] width 0 height 0
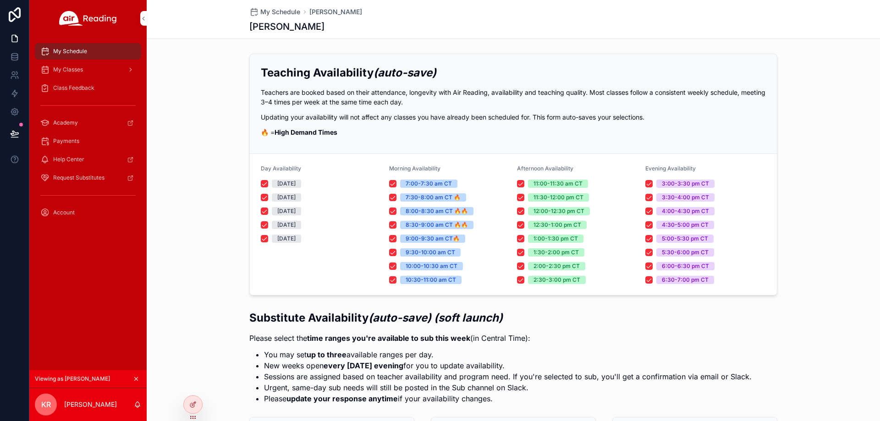
click at [89, 75] on div "My Classes" at bounding box center [87, 69] width 95 height 15
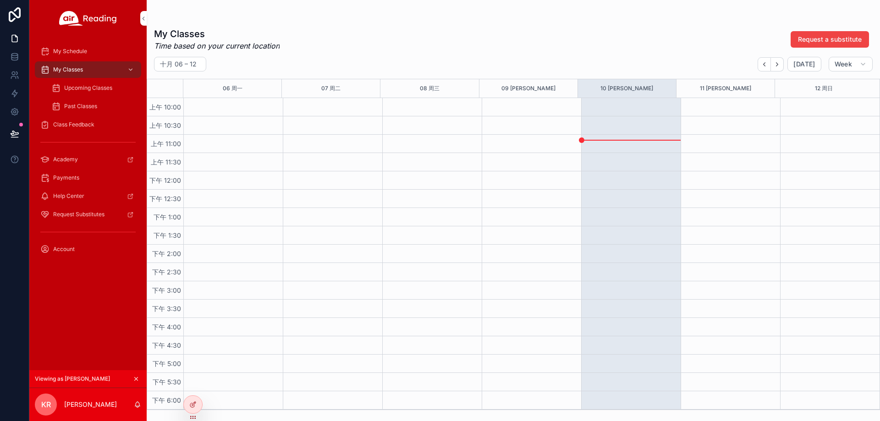
scroll to position [569, 0]
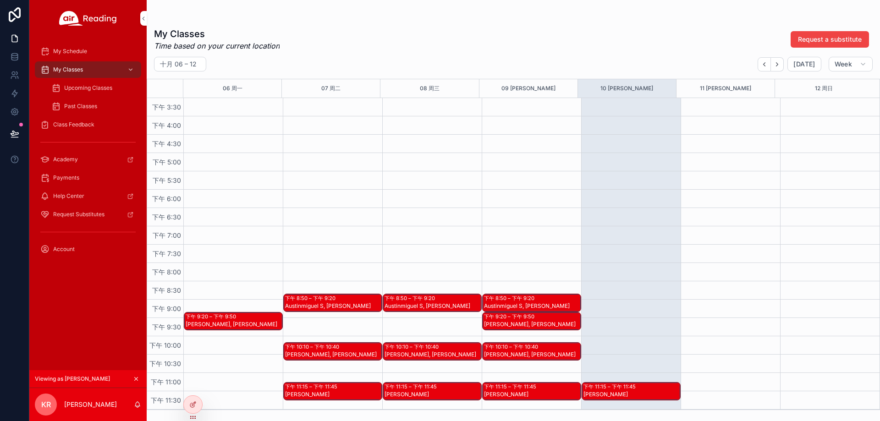
click at [629, 392] on div "下午 11:15 – 下午 11:45 Jordan B" at bounding box center [631, 391] width 98 height 17
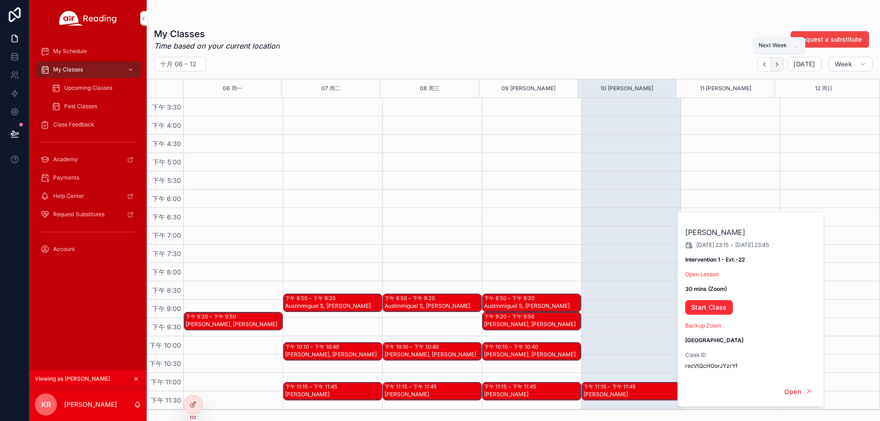
click at [778, 60] on button "Next" at bounding box center [777, 64] width 13 height 14
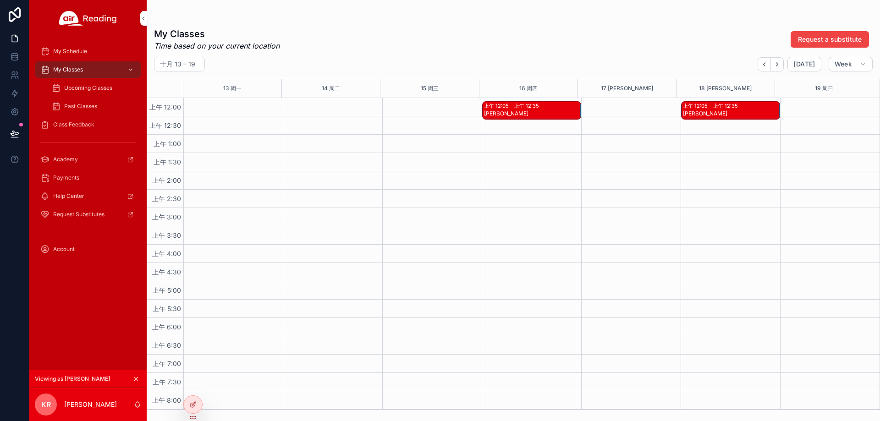
click at [547, 110] on div "PRESTON N" at bounding box center [532, 113] width 96 height 7
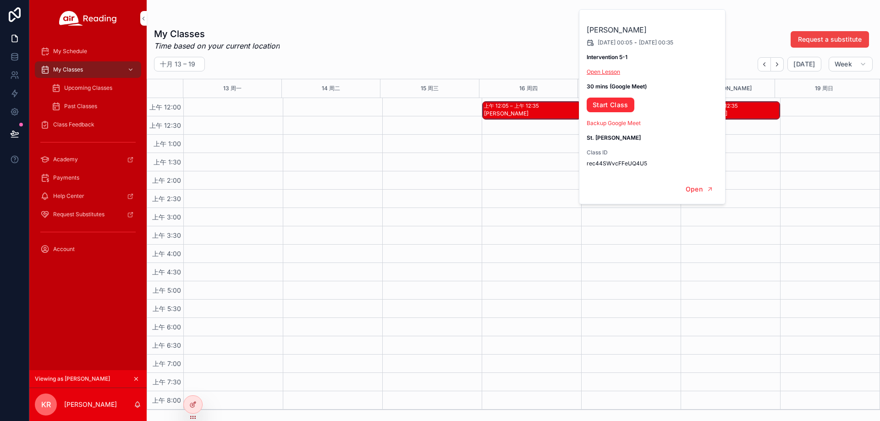
click at [616, 74] on link "Open Lesson" at bounding box center [603, 71] width 33 height 7
click at [605, 104] on link "Start Class" at bounding box center [611, 105] width 48 height 15
click at [77, 91] on span "Upcoming Classes" at bounding box center [88, 87] width 48 height 7
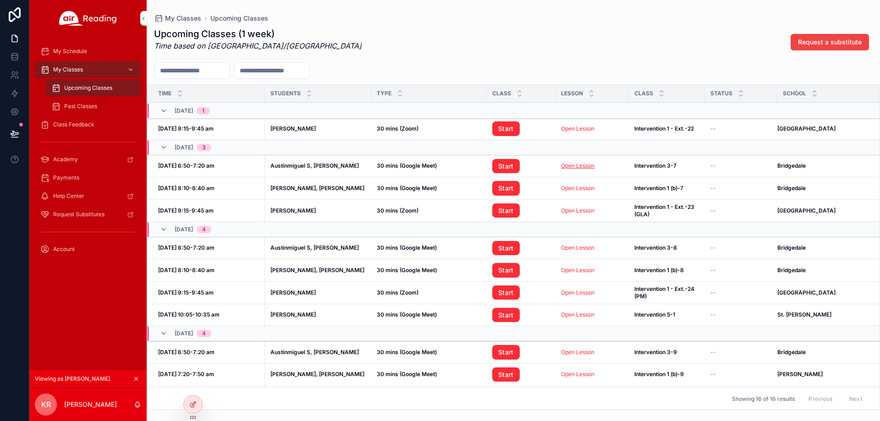
click at [573, 165] on link "Open Lesson" at bounding box center [577, 165] width 33 height 7
click at [506, 124] on link "Start" at bounding box center [506, 129] width 28 height 15
click at [581, 166] on link "Open Lesson" at bounding box center [577, 165] width 33 height 7
click at [500, 163] on link "Start" at bounding box center [506, 166] width 28 height 15
click at [0, 0] on icon at bounding box center [0, 0] width 0 height 0
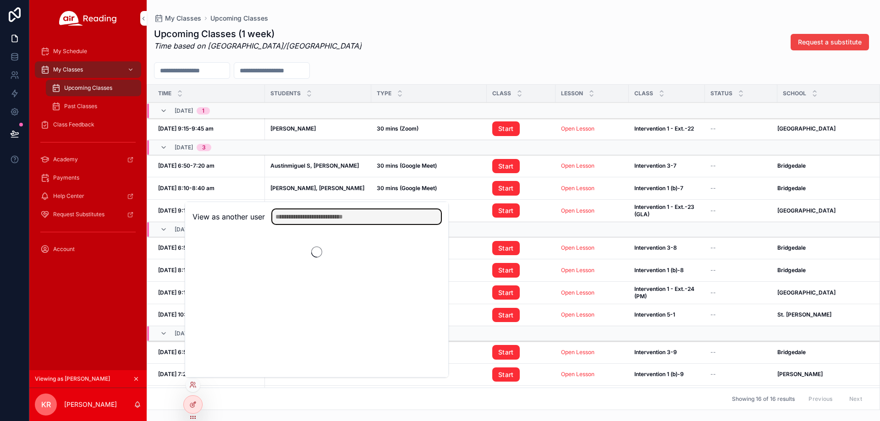
click at [308, 221] on input "text" at bounding box center [356, 217] width 169 height 15
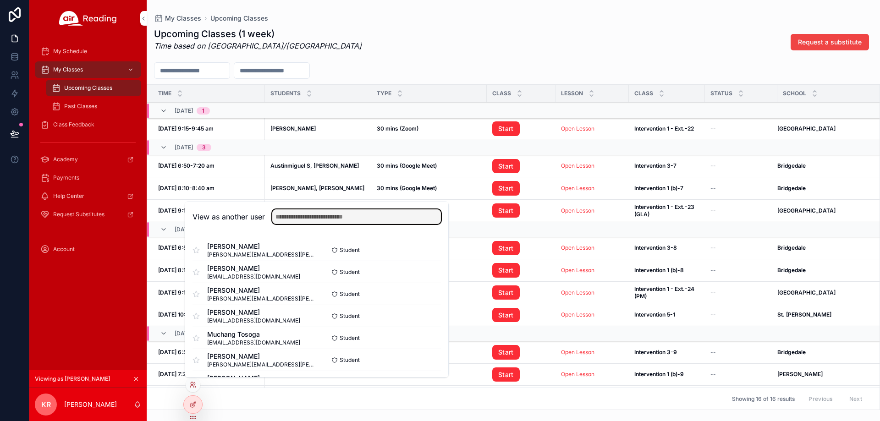
paste input "**********"
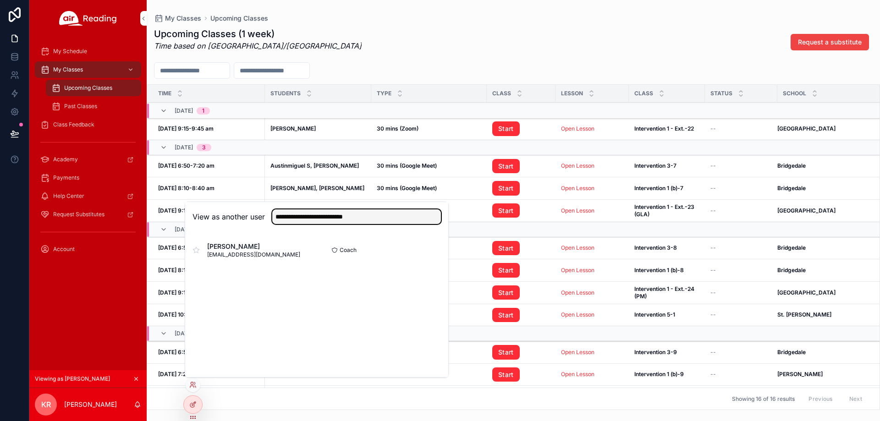
type input "**********"
click at [0, 0] on button "Select" at bounding box center [0, 0] width 0 height 0
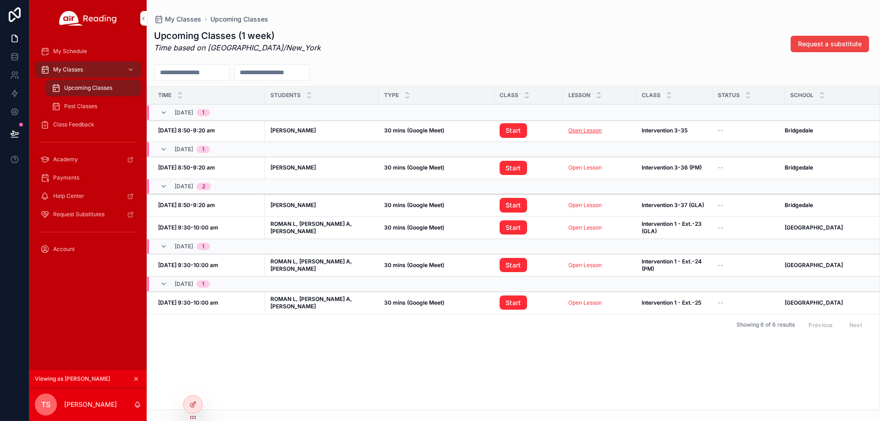
click at [582, 133] on link "Open Lesson" at bounding box center [585, 130] width 33 height 7
click at [510, 130] on link "Start" at bounding box center [514, 130] width 28 height 15
click at [90, 68] on div "My Classes" at bounding box center [87, 69] width 95 height 15
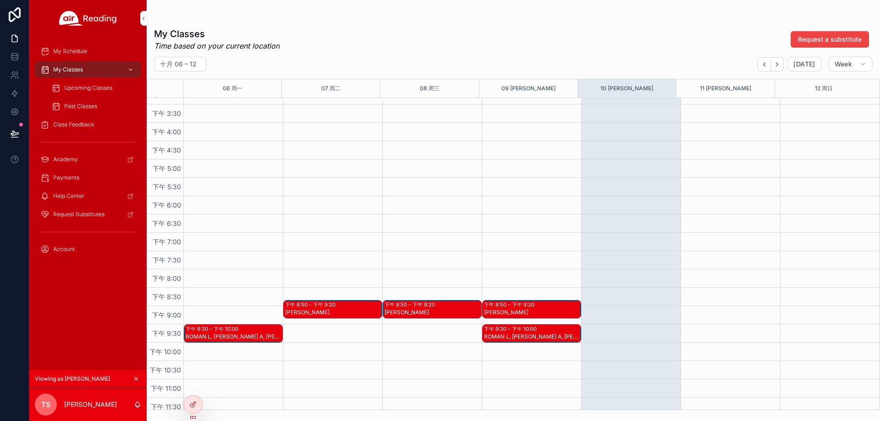
scroll to position [569, 0]
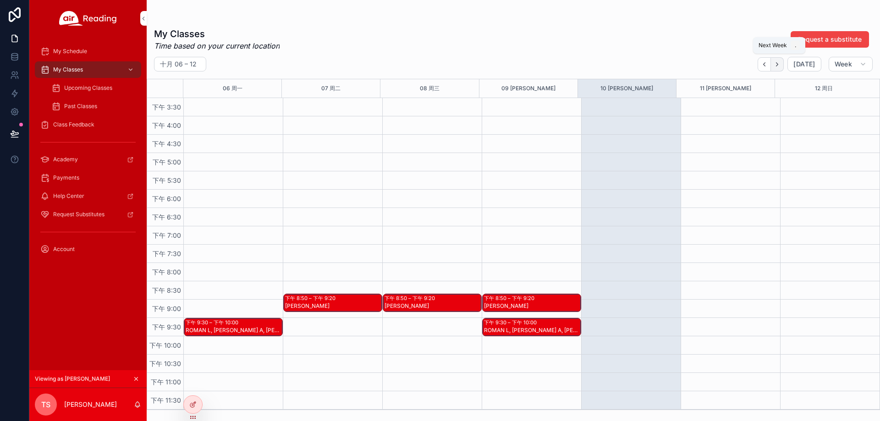
click at [781, 66] on icon "Next" at bounding box center [777, 64] width 7 height 7
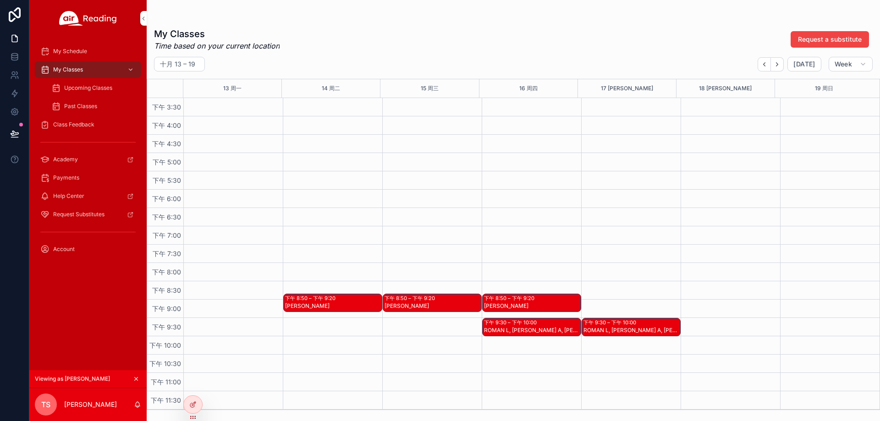
click at [337, 304] on div "Meyer K" at bounding box center [333, 310] width 96 height 17
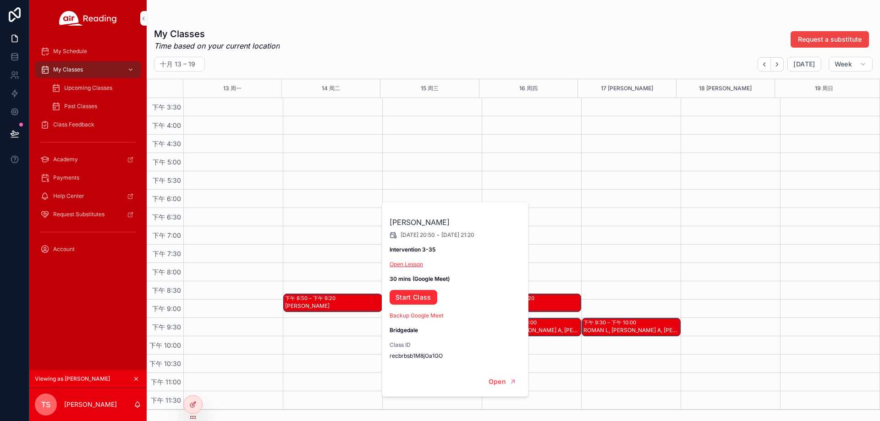
click at [411, 266] on link "Open Lesson" at bounding box center [406, 264] width 33 height 7
click at [421, 299] on link "Start Class" at bounding box center [414, 297] width 48 height 15
click at [83, 119] on div "Class Feedback" at bounding box center [87, 124] width 95 height 15
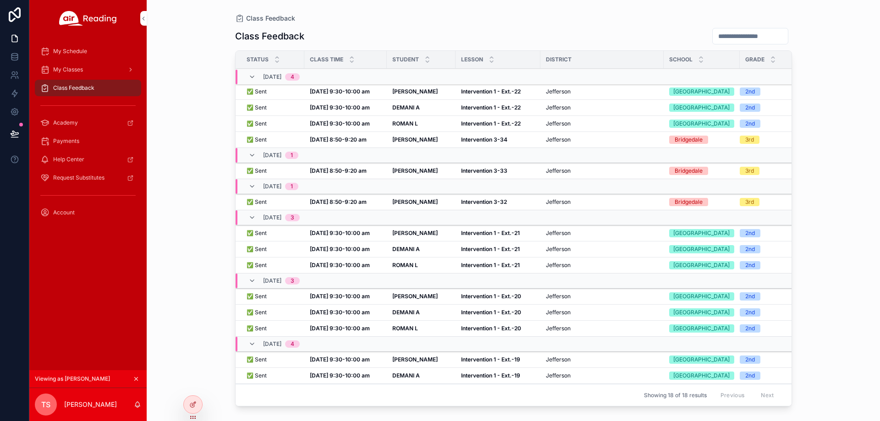
click at [517, 95] on strong "Intervention 1 - Ext.-22" at bounding box center [491, 91] width 60 height 7
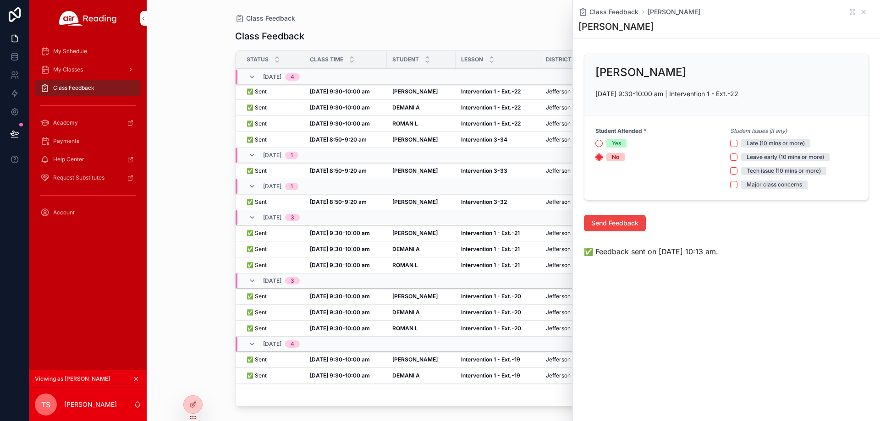
click at [0, 0] on div at bounding box center [0, 0] width 0 height 0
drag, startPoint x: 193, startPoint y: 386, endPoint x: 173, endPoint y: 380, distance: 20.9
click at [0, 0] on div at bounding box center [0, 0] width 0 height 0
click at [0, 0] on icon at bounding box center [0, 0] width 0 height 0
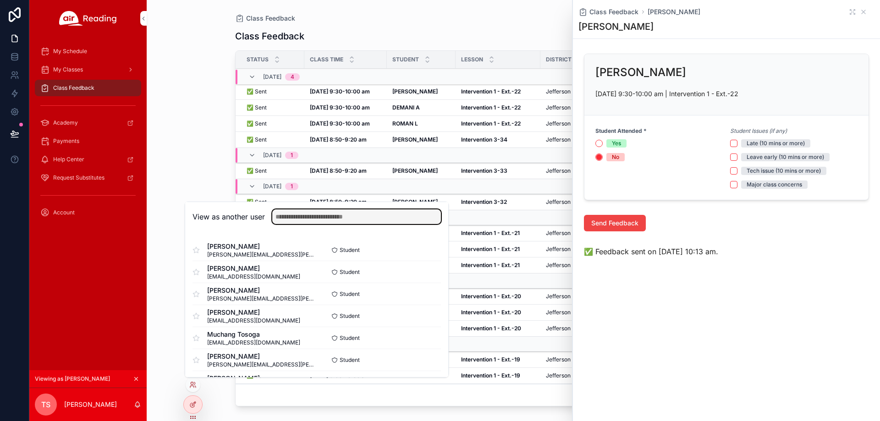
click at [318, 218] on input "text" at bounding box center [356, 217] width 169 height 15
paste input "**********"
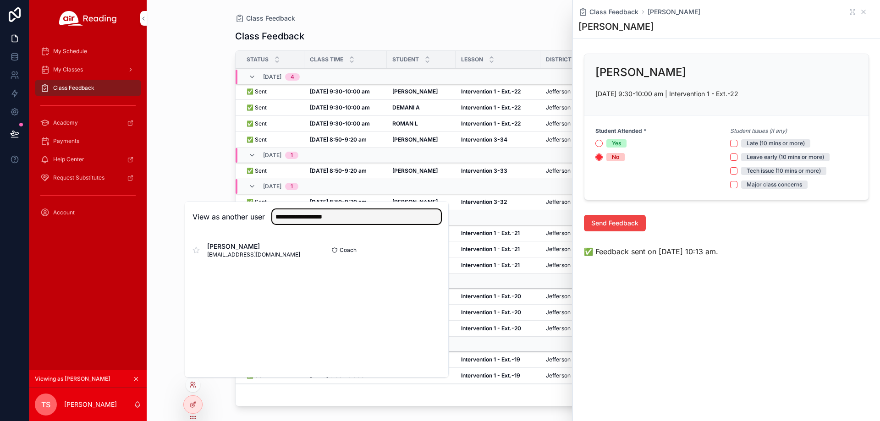
type input "**********"
click at [0, 0] on button "Select" at bounding box center [0, 0] width 0 height 0
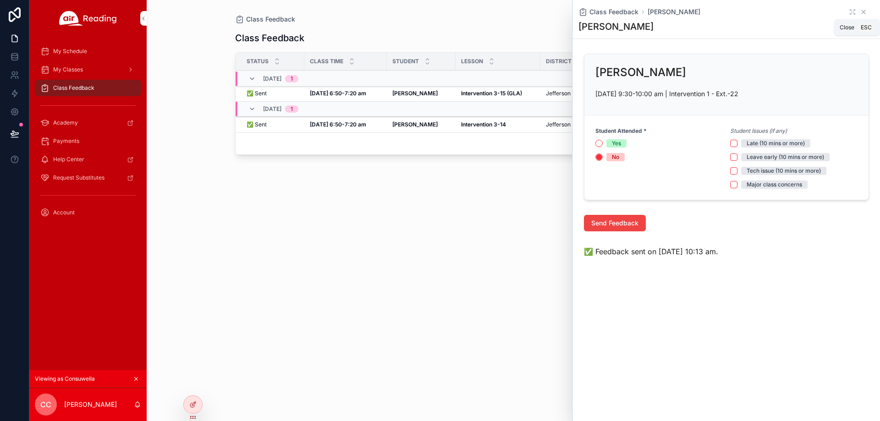
click at [865, 12] on icon "scrollable content" at bounding box center [863, 11] width 7 height 7
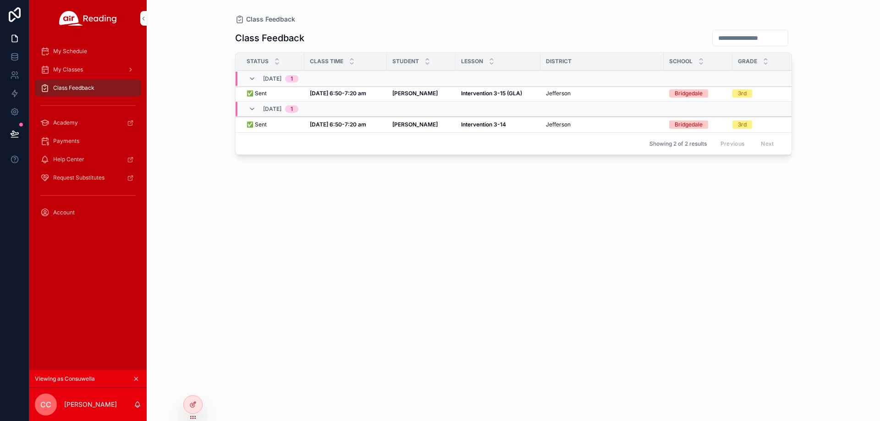
click at [84, 72] on div "My Classes" at bounding box center [87, 69] width 95 height 15
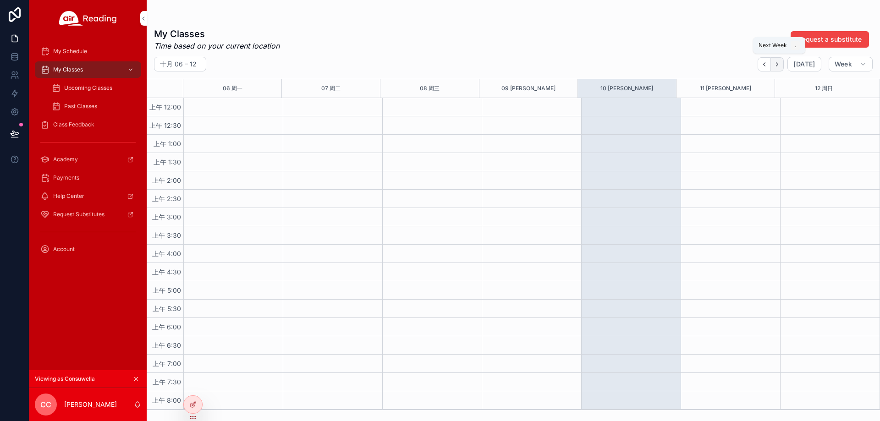
click at [780, 59] on button "Next" at bounding box center [777, 64] width 13 height 14
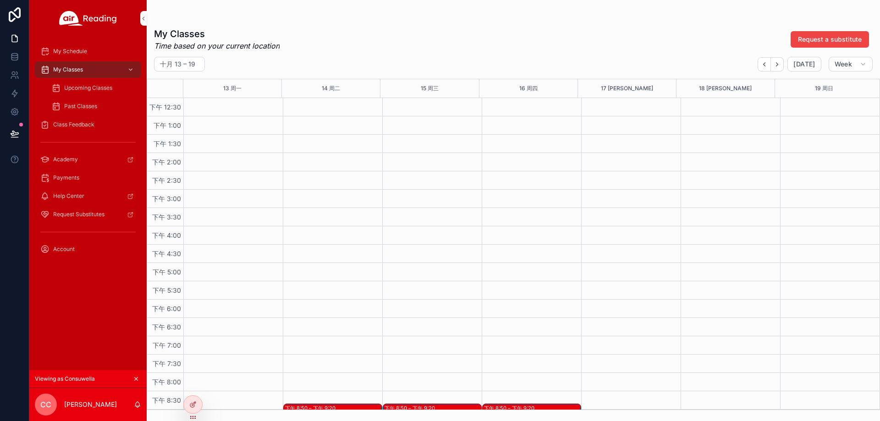
scroll to position [569, 0]
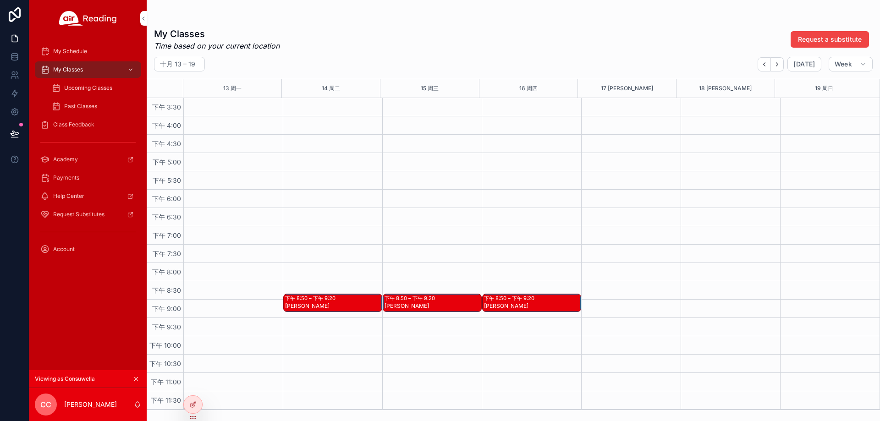
click at [348, 306] on div "[PERSON_NAME]" at bounding box center [333, 310] width 96 height 17
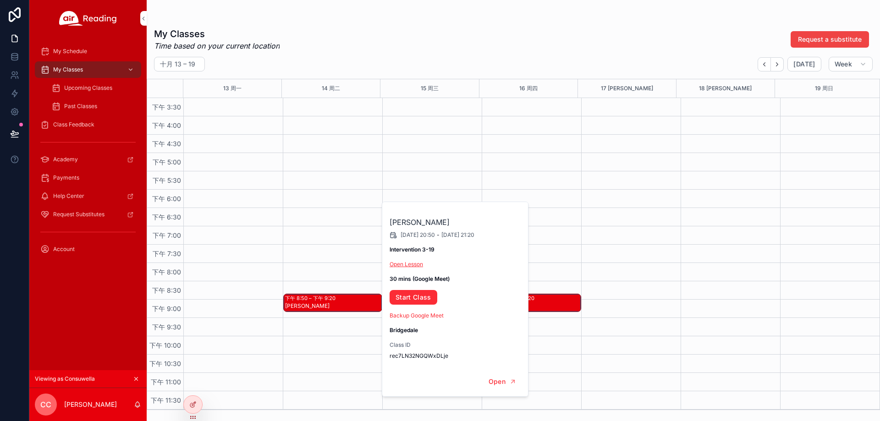
click at [416, 265] on link "Open Lesson" at bounding box center [406, 264] width 33 height 7
click at [417, 298] on link "Start Class" at bounding box center [414, 297] width 48 height 15
click at [105, 83] on div "Upcoming Classes" at bounding box center [93, 88] width 84 height 15
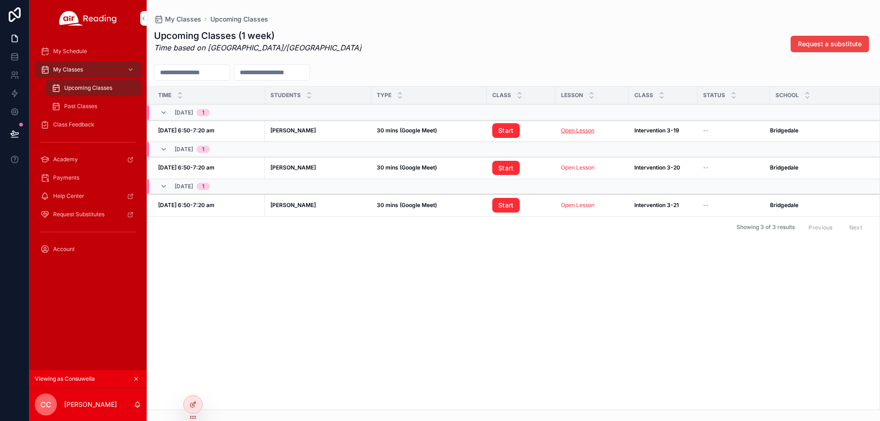
click at [586, 133] on link "Open Lesson" at bounding box center [577, 130] width 33 height 7
click at [512, 131] on link "Start" at bounding box center [506, 130] width 28 height 15
click at [0, 0] on div at bounding box center [0, 0] width 0 height 0
click at [0, 0] on icon at bounding box center [0, 0] width 0 height 0
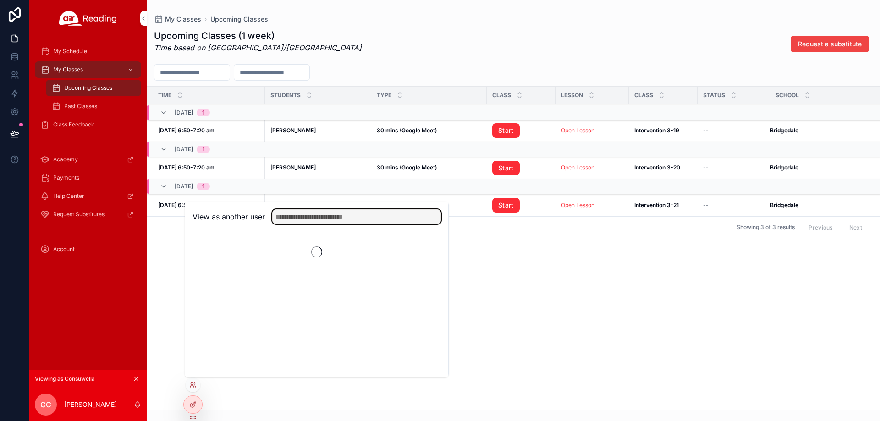
click at [332, 219] on input "text" at bounding box center [356, 217] width 169 height 15
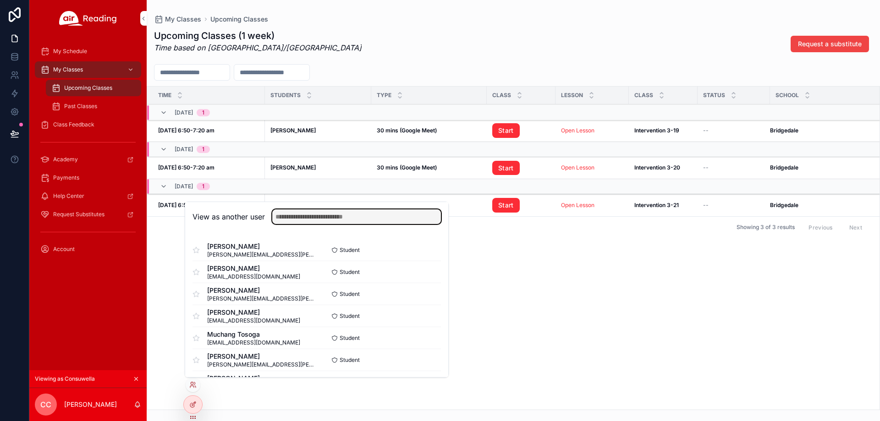
paste input "**********"
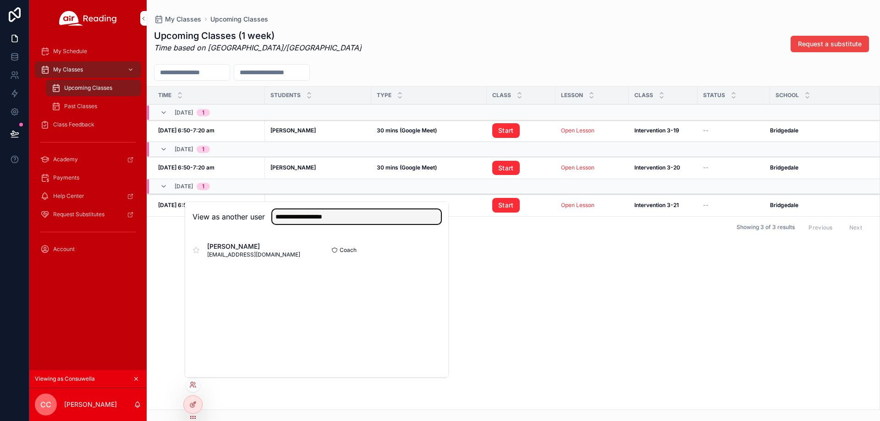
type input "**********"
click at [0, 0] on button "Select" at bounding box center [0, 0] width 0 height 0
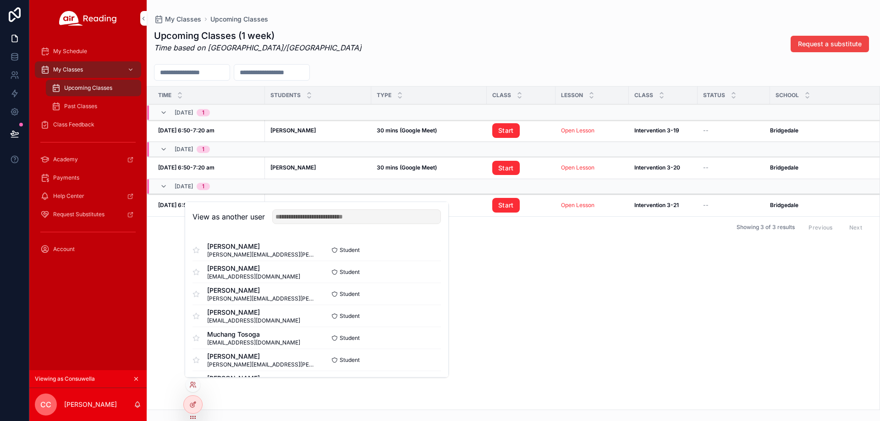
click at [479, 263] on div "Time Students Type Class Lesson Class Status School 10/14, Tue 1 Oct 14, 6:50-7…" at bounding box center [513, 248] width 733 height 323
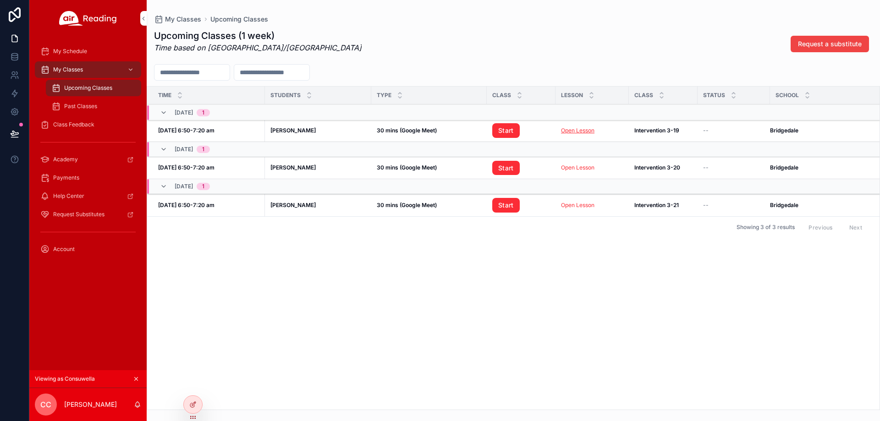
click at [582, 130] on link "Open Lesson" at bounding box center [577, 130] width 33 height 7
click at [507, 132] on link "Start" at bounding box center [506, 130] width 28 height 15
click at [100, 70] on div "My Classes" at bounding box center [87, 69] width 95 height 15
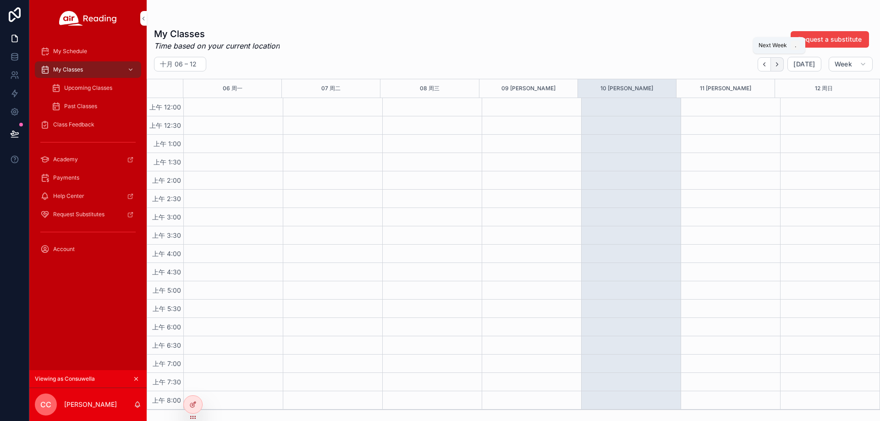
click at [781, 66] on icon "Next" at bounding box center [777, 64] width 7 height 7
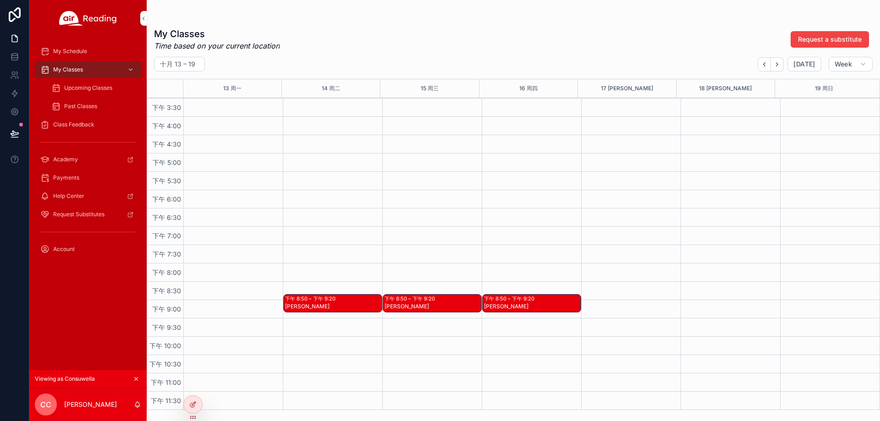
scroll to position [569, 0]
click at [357, 303] on div "Josue T" at bounding box center [333, 306] width 96 height 7
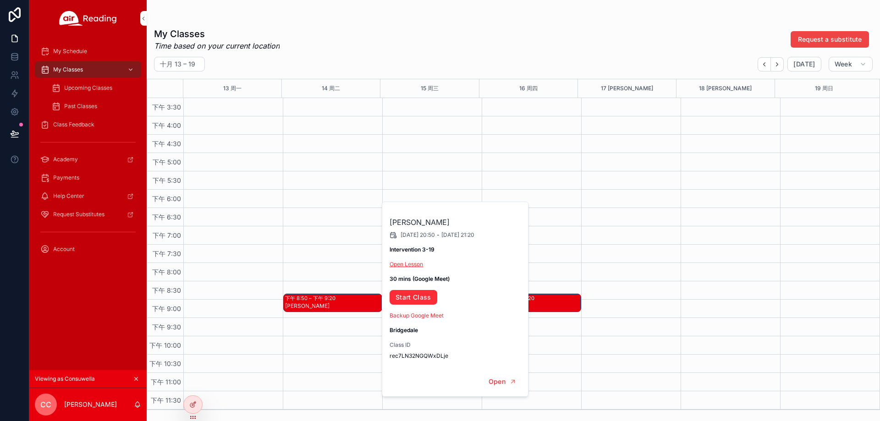
click at [397, 261] on link "Open Lesson" at bounding box center [406, 264] width 33 height 7
click at [413, 298] on link "Start Class" at bounding box center [414, 297] width 48 height 15
click at [0, 0] on div at bounding box center [0, 0] width 0 height 0
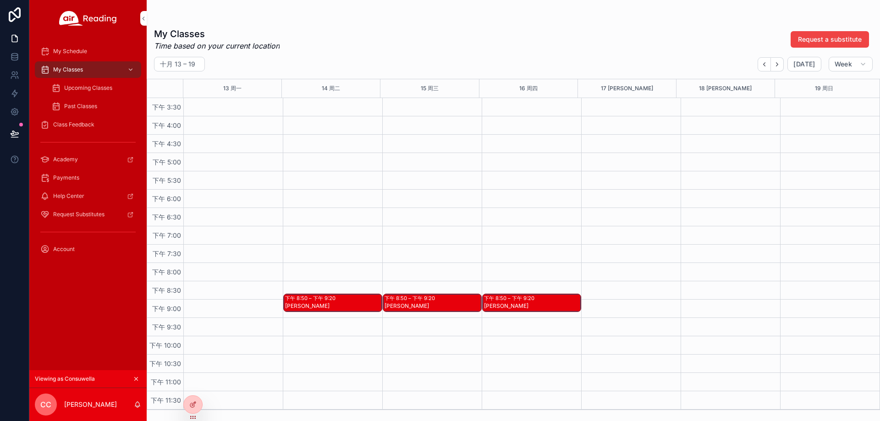
click at [0, 0] on icon at bounding box center [0, 0] width 0 height 0
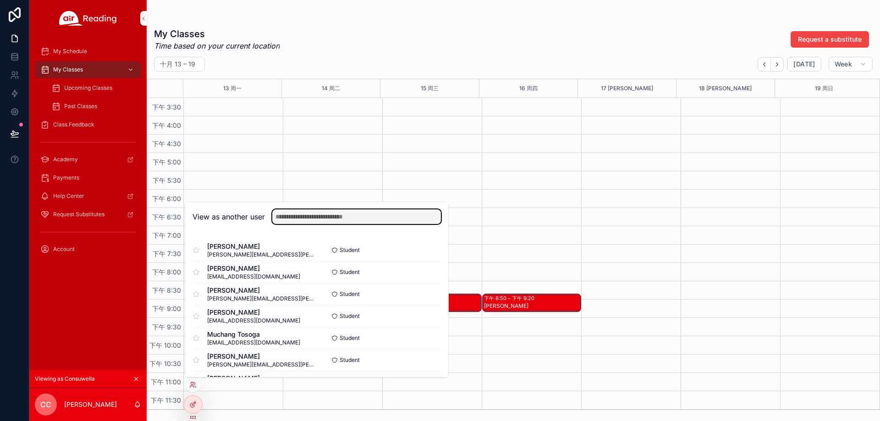
click at [309, 215] on input "text" at bounding box center [356, 217] width 169 height 15
paste input "**********"
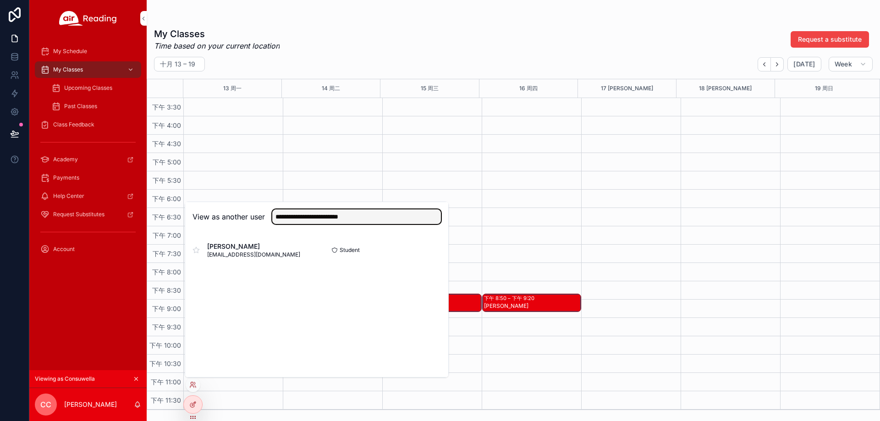
type input "**********"
click at [0, 0] on button "Select" at bounding box center [0, 0] width 0 height 0
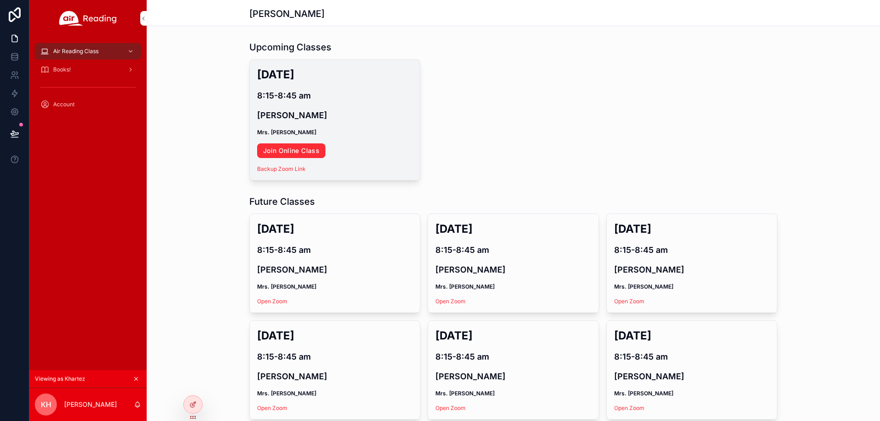
click at [305, 158] on div "[DATE] 8:15-8:45 am [PERSON_NAME] Mrs. [PERSON_NAME] Online Class Backup Zoom L…" at bounding box center [335, 120] width 170 height 121
click at [308, 156] on link "Join Online Class" at bounding box center [291, 151] width 68 height 15
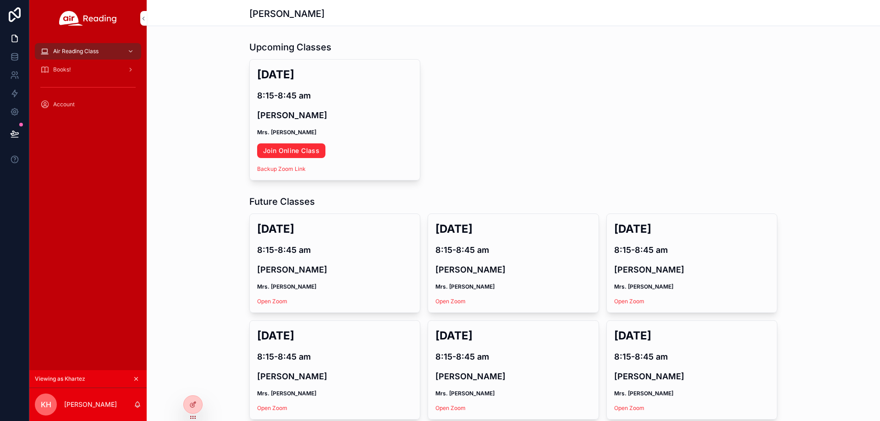
click at [0, 0] on div at bounding box center [0, 0] width 0 height 0
click at [0, 0] on icon at bounding box center [0, 0] width 0 height 0
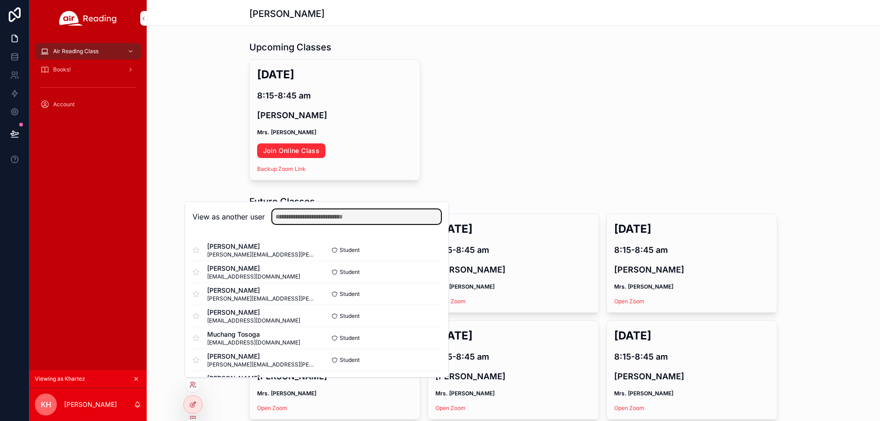
click at [320, 212] on input "text" at bounding box center [356, 217] width 169 height 15
paste input "**********"
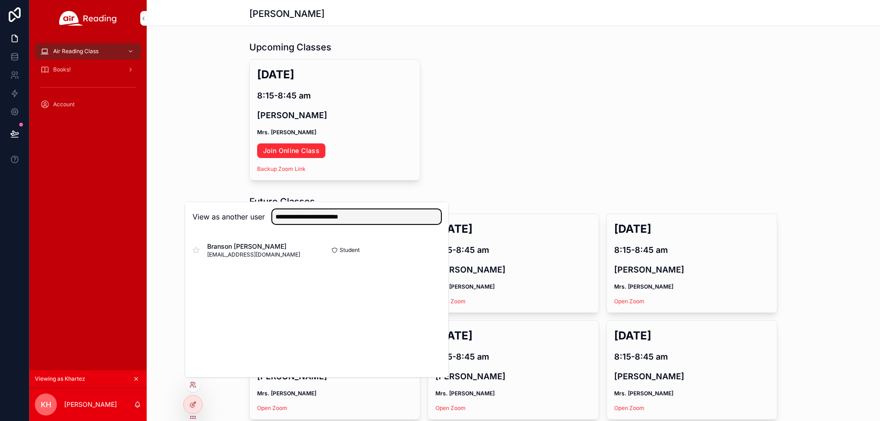
type input "**********"
click at [0, 0] on button "Select" at bounding box center [0, 0] width 0 height 0
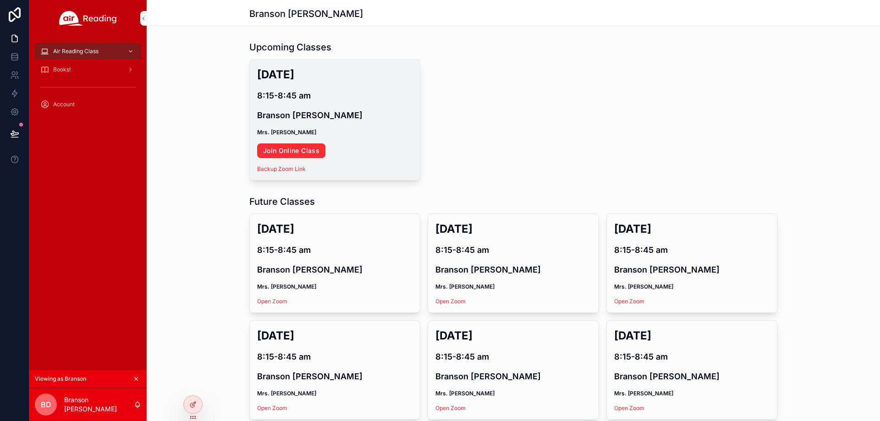
click at [298, 149] on link "Join Online Class" at bounding box center [291, 151] width 68 height 15
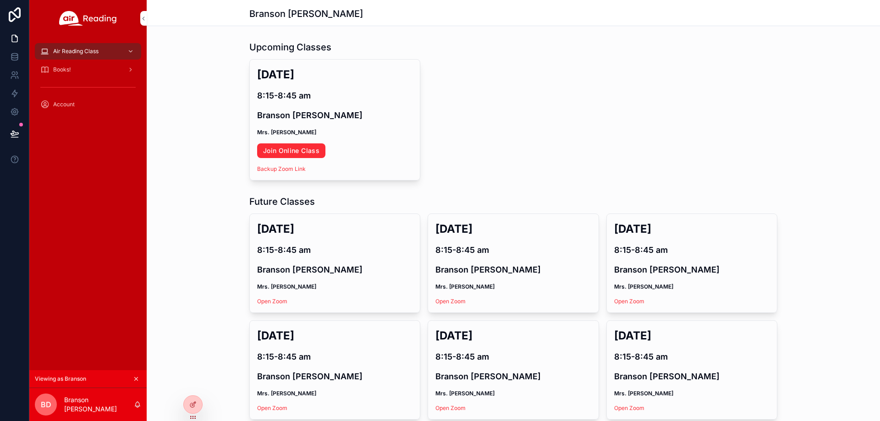
click at [0, 0] on div at bounding box center [0, 0] width 0 height 0
click at [0, 0] on icon at bounding box center [0, 0] width 0 height 0
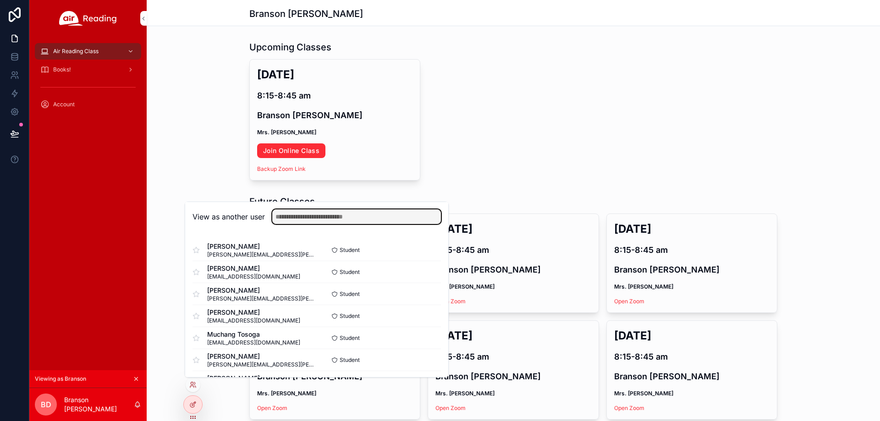
click at [345, 222] on input "text" at bounding box center [356, 217] width 169 height 15
paste input "**********"
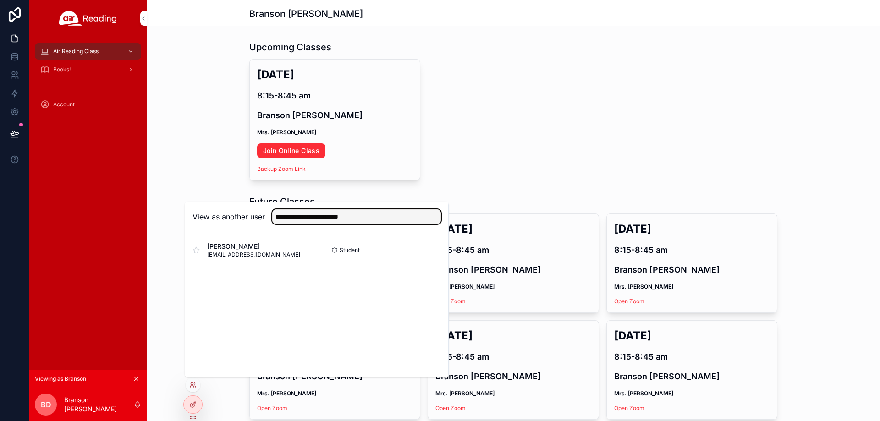
type input "**********"
click at [0, 0] on button "Select" at bounding box center [0, 0] width 0 height 0
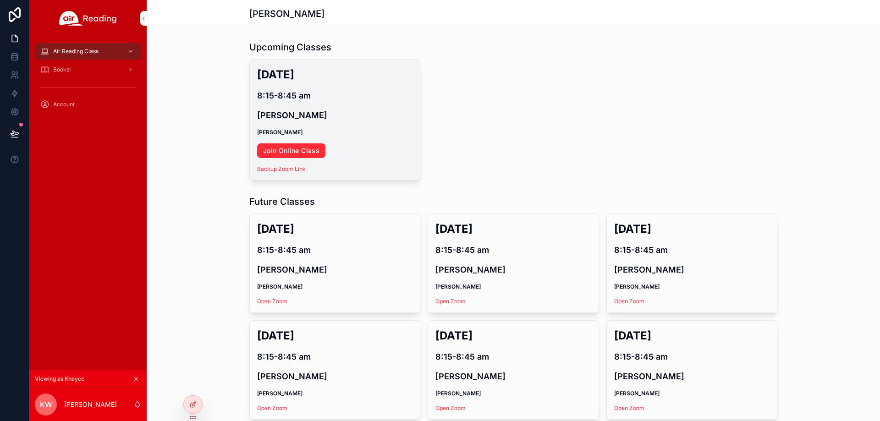
click at [282, 149] on link "Join Online Class" at bounding box center [291, 151] width 68 height 15
click at [309, 140] on div "[DATE] 8:15-8:45 am [PERSON_NAME] [PERSON_NAME] Join Online Class Backup Zoom L…" at bounding box center [335, 120] width 170 height 121
click at [308, 144] on link "Join Online Class" at bounding box center [291, 151] width 68 height 15
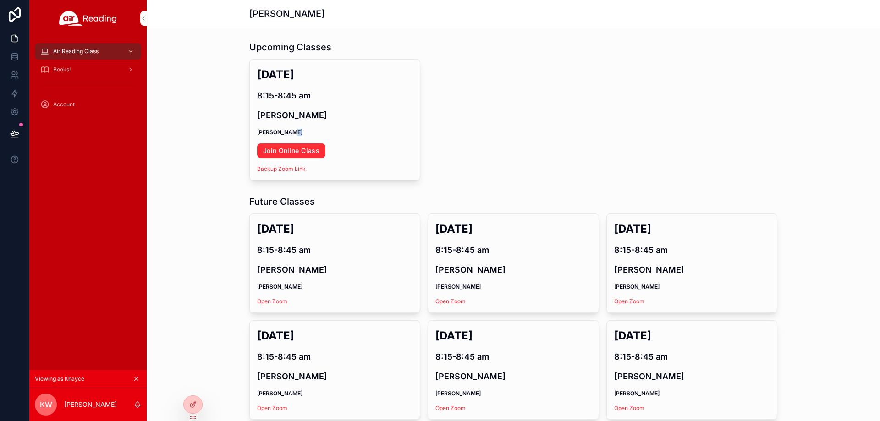
click at [0, 0] on icon at bounding box center [0, 0] width 0 height 0
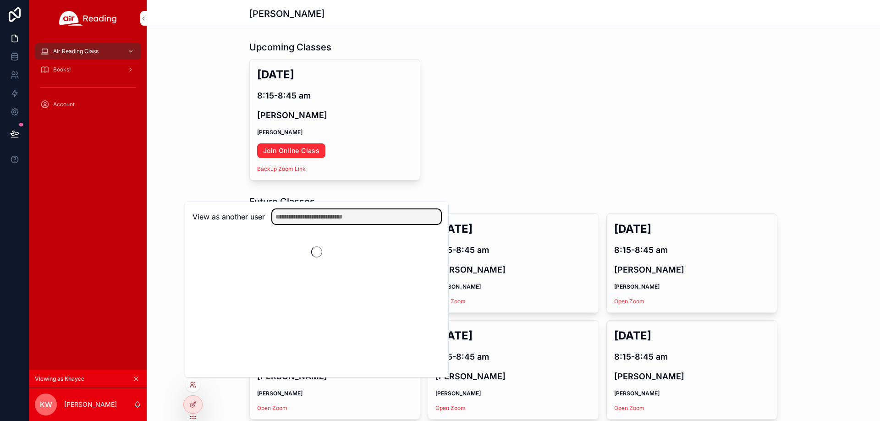
click at [322, 223] on input "text" at bounding box center [356, 217] width 169 height 15
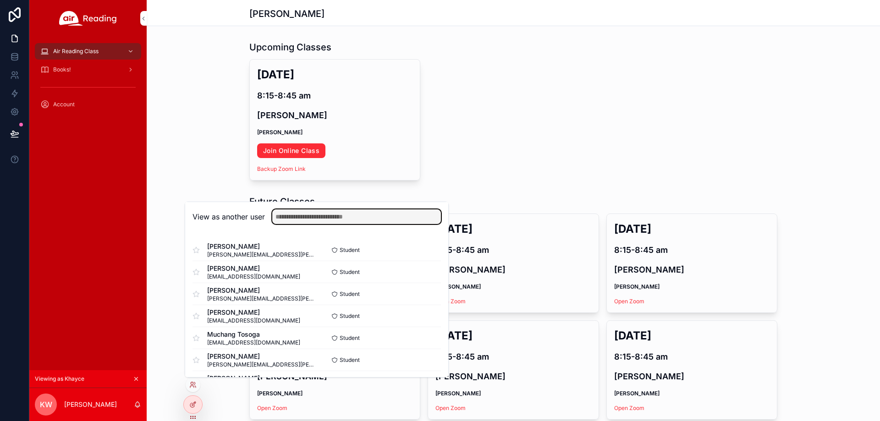
paste input "**********"
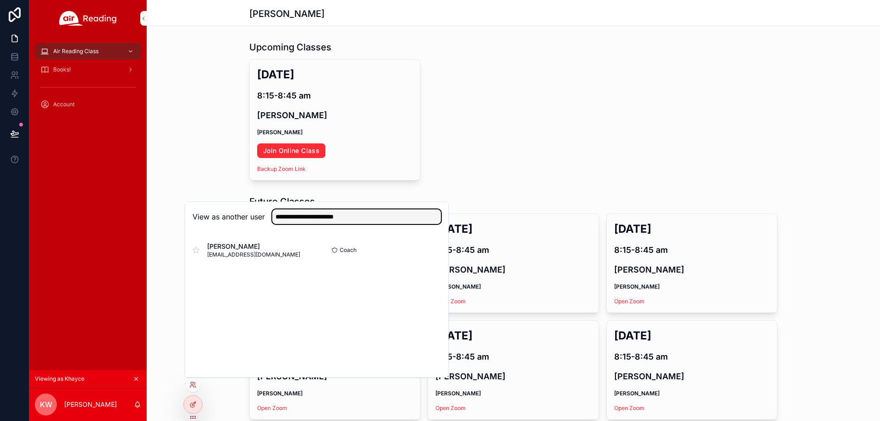
type input "**********"
click at [445, 253] on div "[PERSON_NAME] [EMAIL_ADDRESS][DOMAIN_NAME] Coach Select" at bounding box center [316, 250] width 263 height 37
click at [0, 0] on button "Select" at bounding box center [0, 0] width 0 height 0
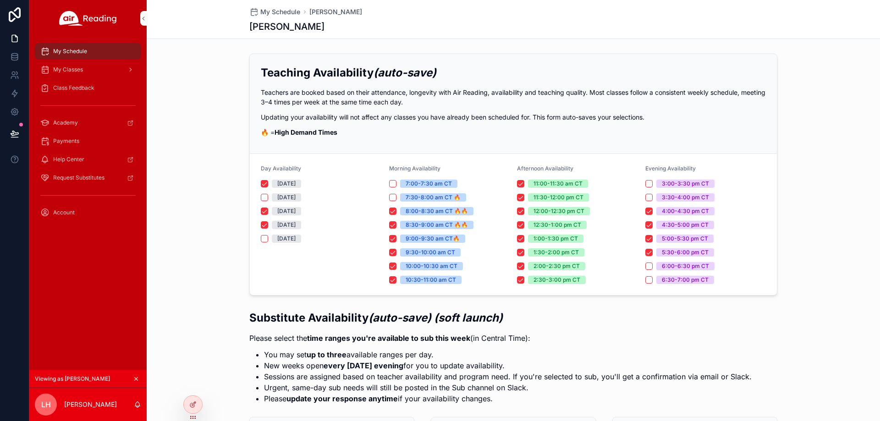
click at [75, 65] on div "My Classes" at bounding box center [87, 69] width 95 height 15
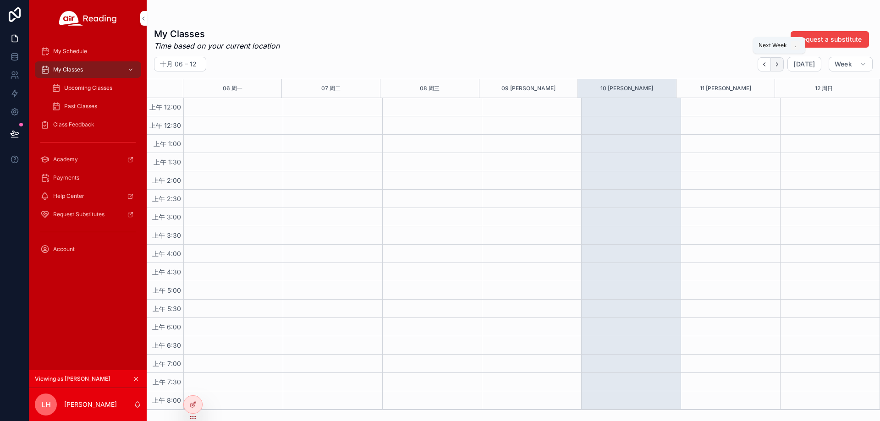
click at [779, 66] on icon "Next" at bounding box center [777, 64] width 7 height 7
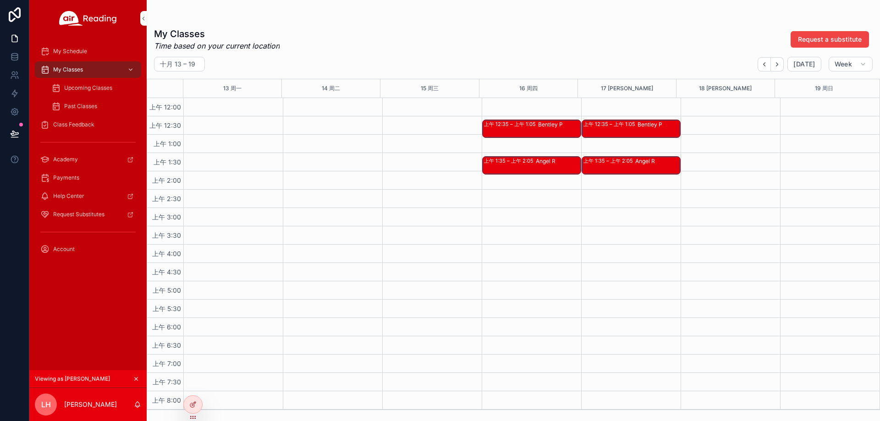
click at [529, 127] on div "上午 12:35 – 上午 1:05" at bounding box center [511, 124] width 54 height 7
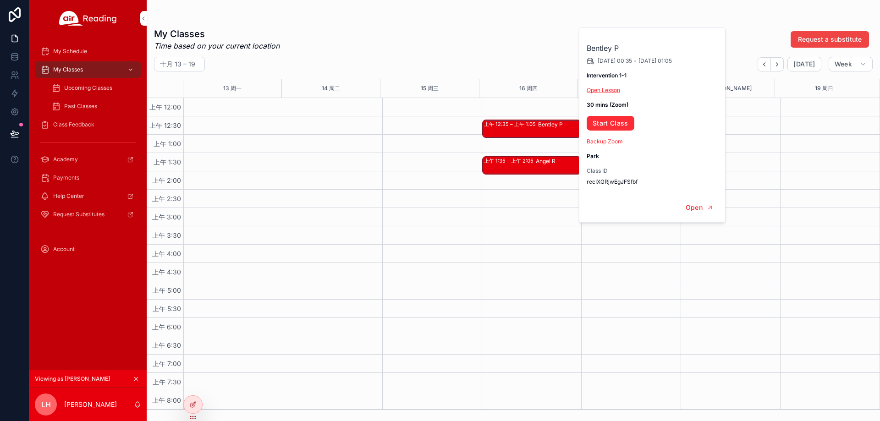
click at [609, 92] on link "Open Lesson" at bounding box center [603, 90] width 33 height 7
click at [628, 125] on link "Start Class" at bounding box center [611, 123] width 48 height 15
click at [98, 88] on span "Upcoming Classes" at bounding box center [88, 87] width 48 height 7
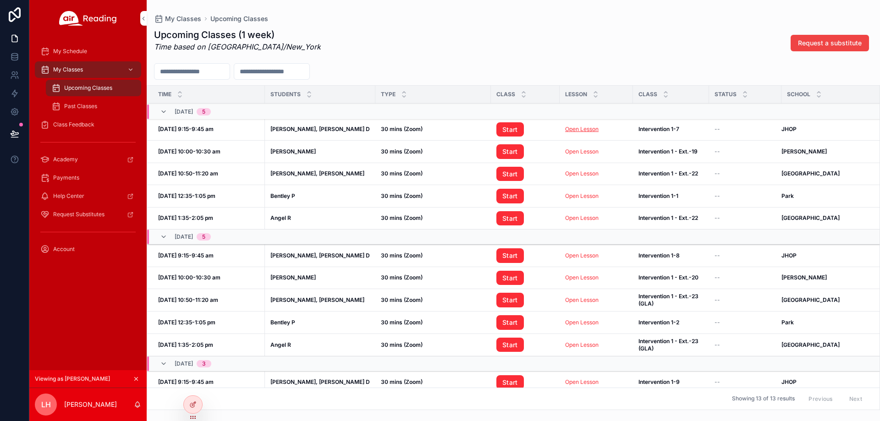
click at [575, 130] on link "Open Lesson" at bounding box center [581, 129] width 33 height 7
click at [519, 122] on span "Start" at bounding box center [526, 129] width 58 height 15
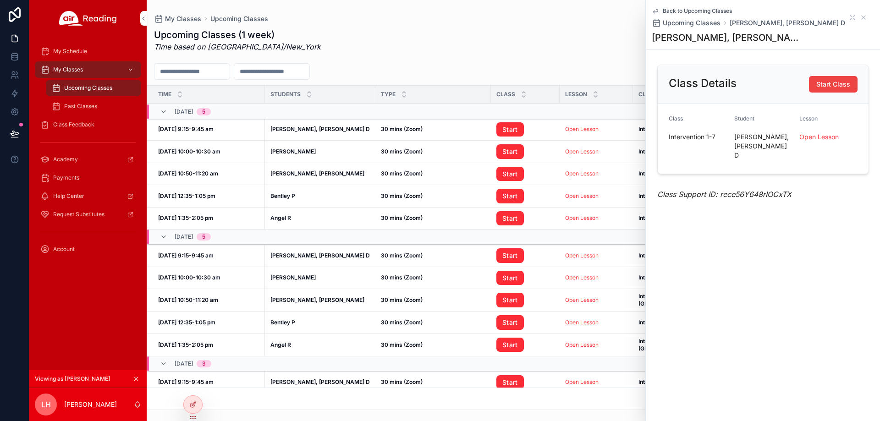
click at [508, 130] on link "Start" at bounding box center [511, 129] width 28 height 15
drag, startPoint x: 867, startPoint y: 16, endPoint x: 858, endPoint y: 16, distance: 8.7
click at [867, 16] on icon "scrollable content" at bounding box center [863, 17] width 7 height 7
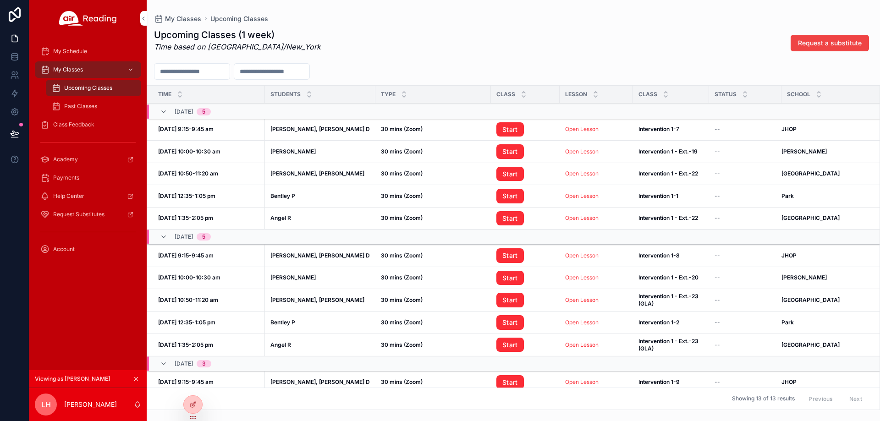
click at [0, 0] on icon at bounding box center [0, 0] width 0 height 0
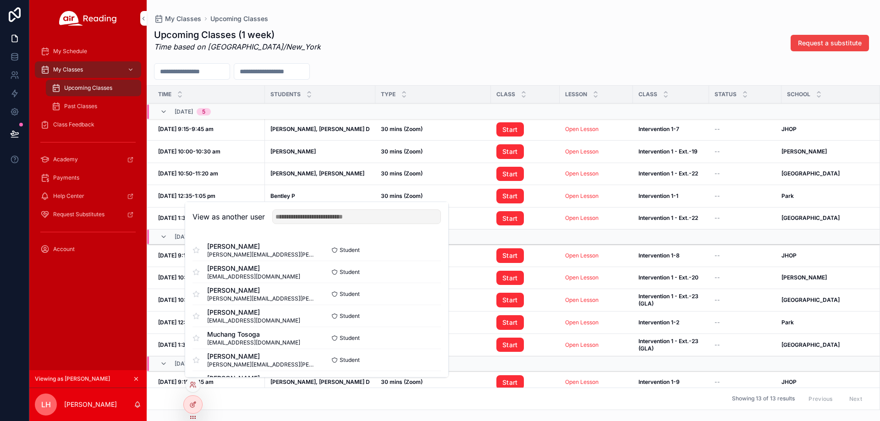
click at [318, 228] on div "View as another user" at bounding box center [316, 217] width 263 height 30
click at [324, 221] on input "text" at bounding box center [356, 217] width 169 height 15
paste input "**********"
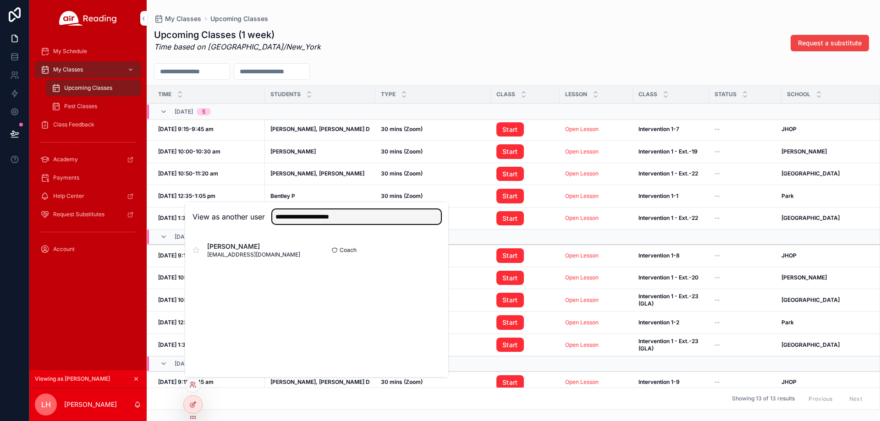
type input "**********"
click at [0, 0] on button "Select" at bounding box center [0, 0] width 0 height 0
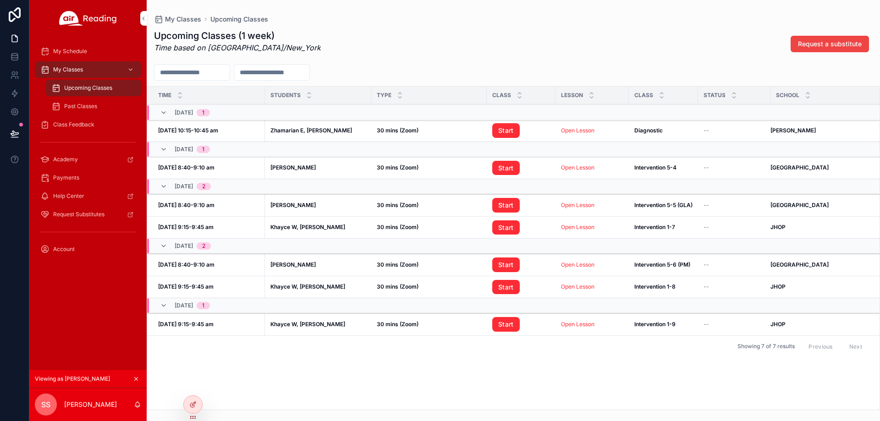
click at [572, 134] on span "Open Lesson" at bounding box center [577, 130] width 33 height 7
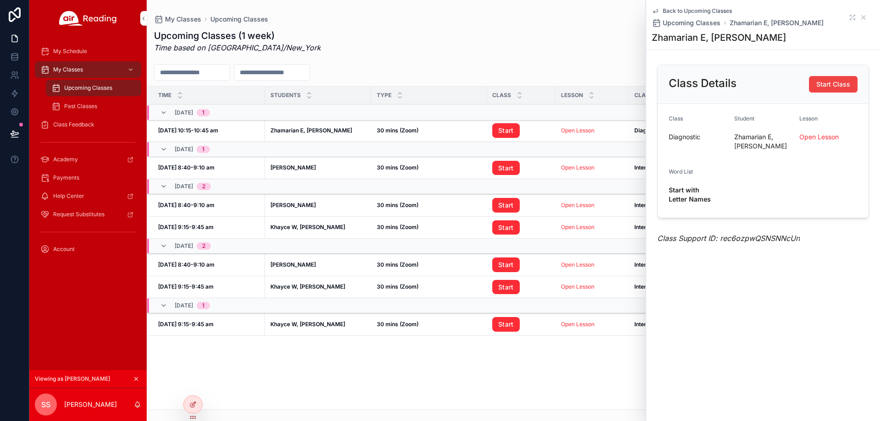
click at [572, 134] on span "Open Lesson" at bounding box center [577, 130] width 33 height 7
click at [575, 130] on link "Open Lesson" at bounding box center [577, 130] width 33 height 7
click at [513, 128] on link "Start" at bounding box center [506, 130] width 28 height 15
click at [93, 72] on div "My Classes" at bounding box center [87, 69] width 95 height 15
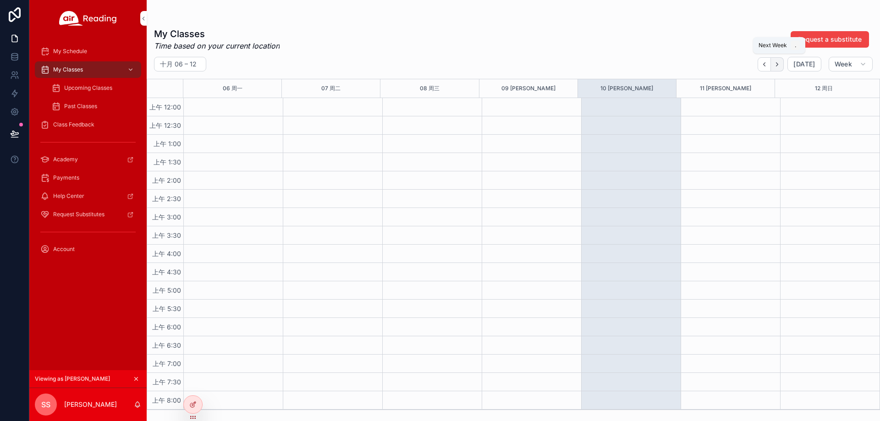
click at [775, 63] on button "Next" at bounding box center [777, 64] width 13 height 14
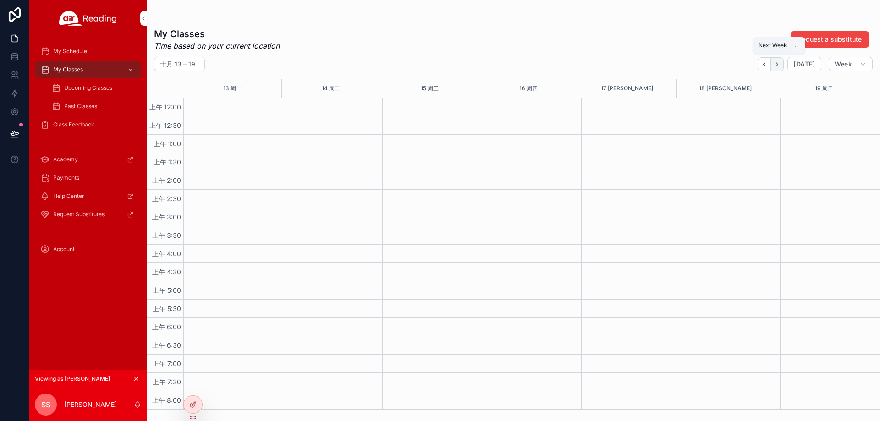
click at [773, 62] on button "Next" at bounding box center [777, 64] width 13 height 14
click at [767, 66] on icon "Back" at bounding box center [764, 64] width 7 height 7
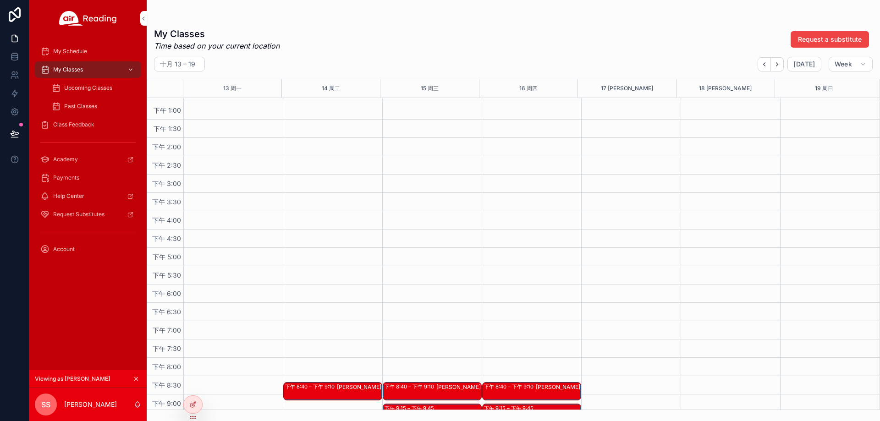
scroll to position [569, 0]
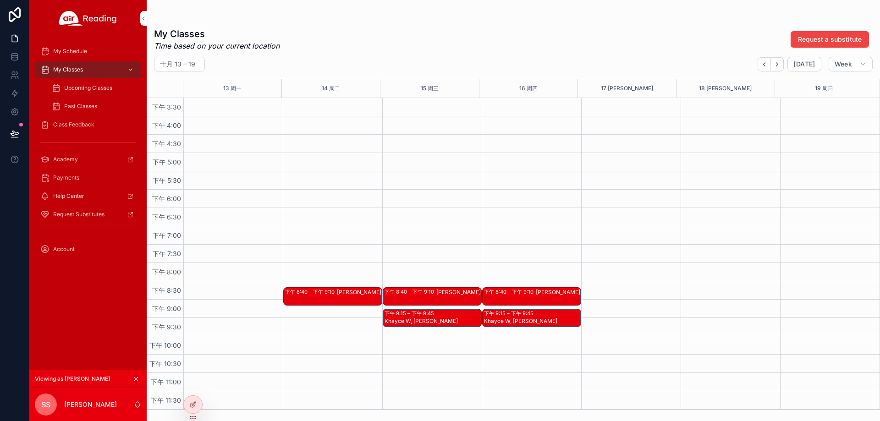
click at [319, 301] on div "下午 8:40 – 下午 9:10 Connor G" at bounding box center [333, 296] width 98 height 17
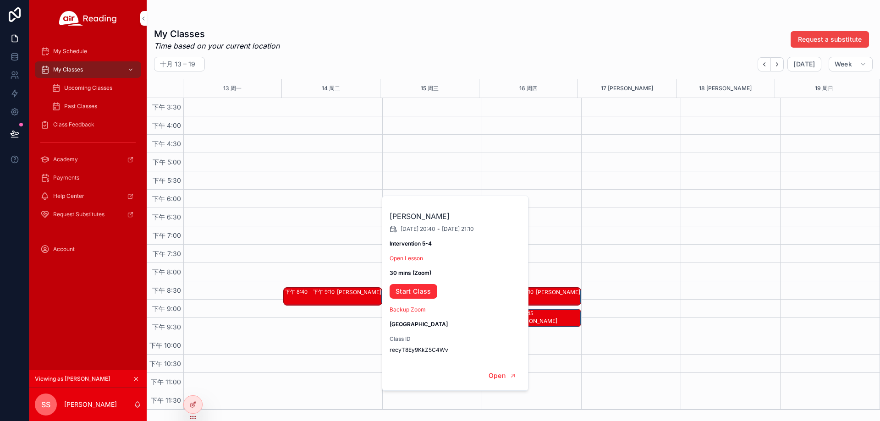
click at [421, 263] on div "Connor G 2025/10/14 20:40 - 2025/10/14 21:10 Intervention 5-4 Open Lesson 30 mi…" at bounding box center [455, 278] width 147 height 165
click at [422, 261] on link "Open Lesson" at bounding box center [406, 258] width 33 height 7
click at [401, 287] on link "Start Class" at bounding box center [414, 291] width 48 height 15
click at [194, 409] on div at bounding box center [193, 404] width 18 height 17
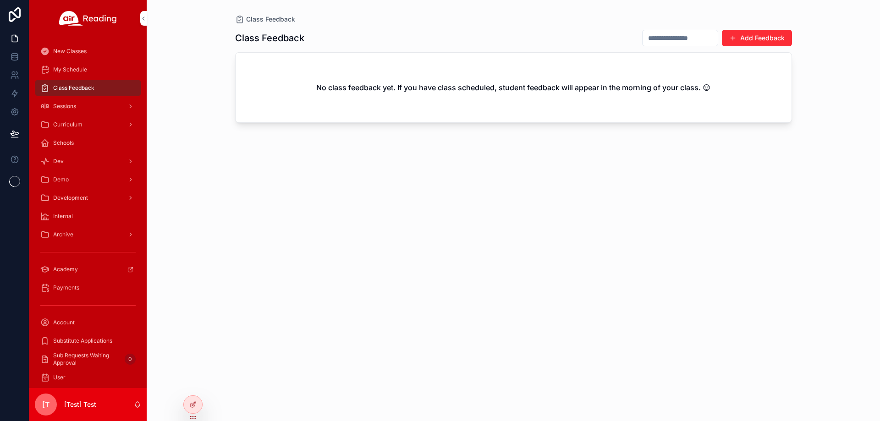
click at [0, 0] on icon at bounding box center [0, 0] width 0 height 0
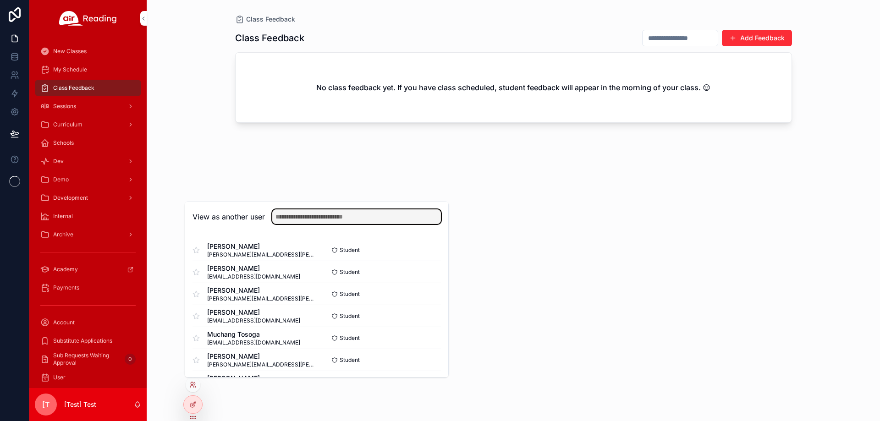
click at [312, 215] on input "text" at bounding box center [356, 217] width 169 height 15
paste input "**********"
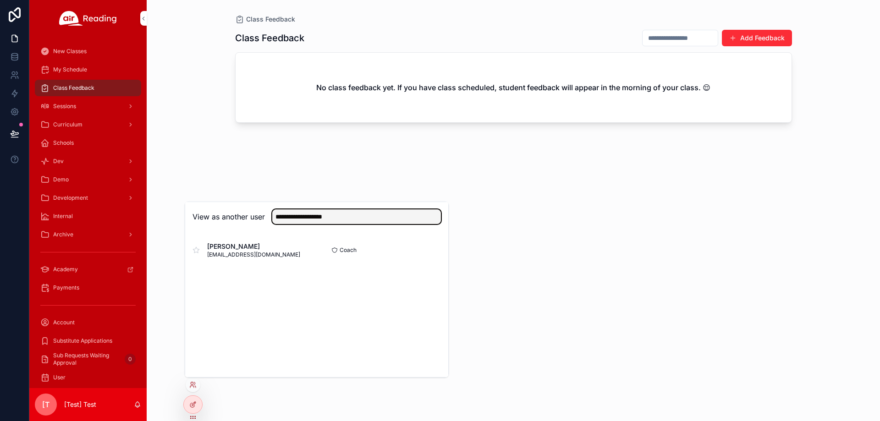
type input "**********"
click at [0, 0] on button "Select" at bounding box center [0, 0] width 0 height 0
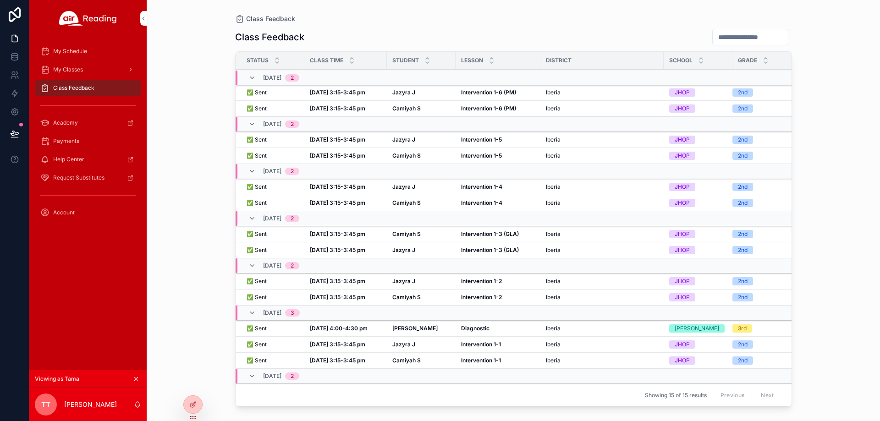
click at [0, 0] on icon at bounding box center [0, 0] width 0 height 0
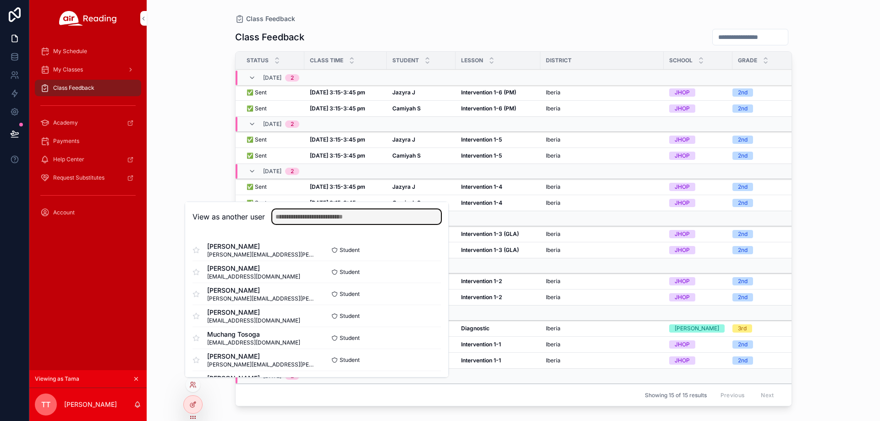
click at [322, 218] on input "text" at bounding box center [356, 217] width 169 height 15
paste input "**********"
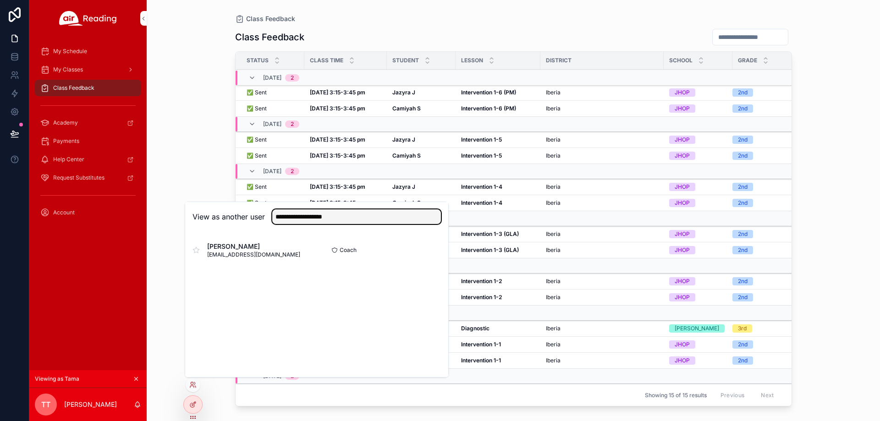
type input "**********"
click at [0, 0] on button "Select" at bounding box center [0, 0] width 0 height 0
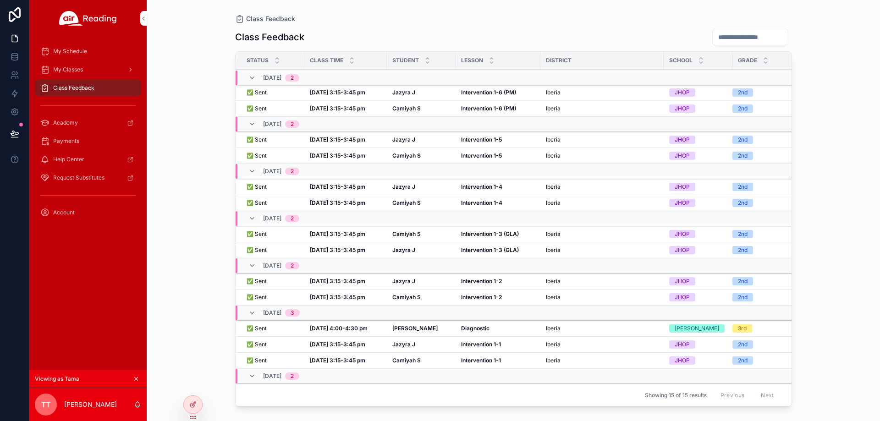
click at [81, 66] on span "My Classes" at bounding box center [68, 69] width 30 height 7
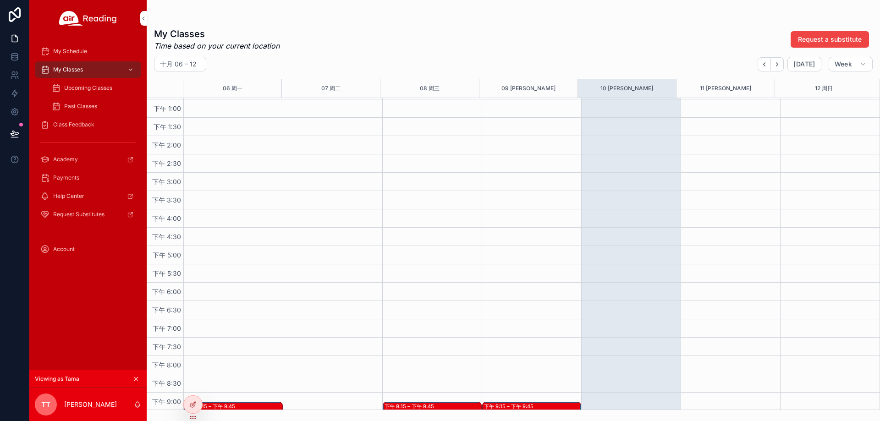
scroll to position [569, 0]
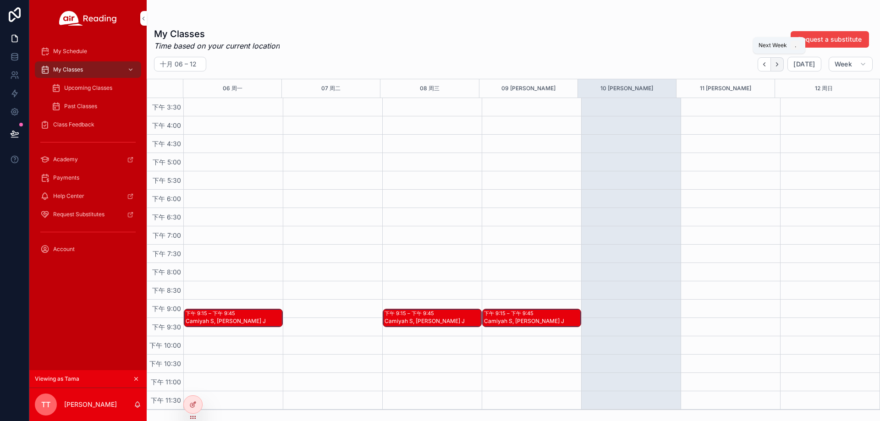
click at [775, 66] on button "Next" at bounding box center [777, 64] width 13 height 14
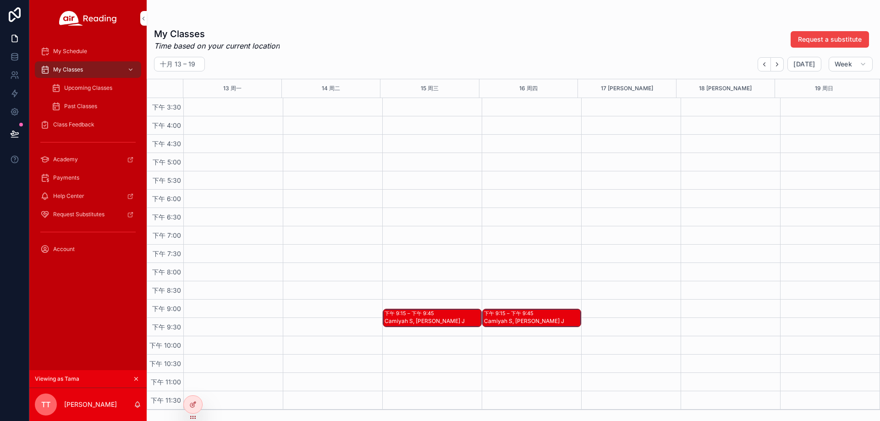
click at [424, 320] on div "Camiyah S, [PERSON_NAME] J" at bounding box center [433, 321] width 96 height 7
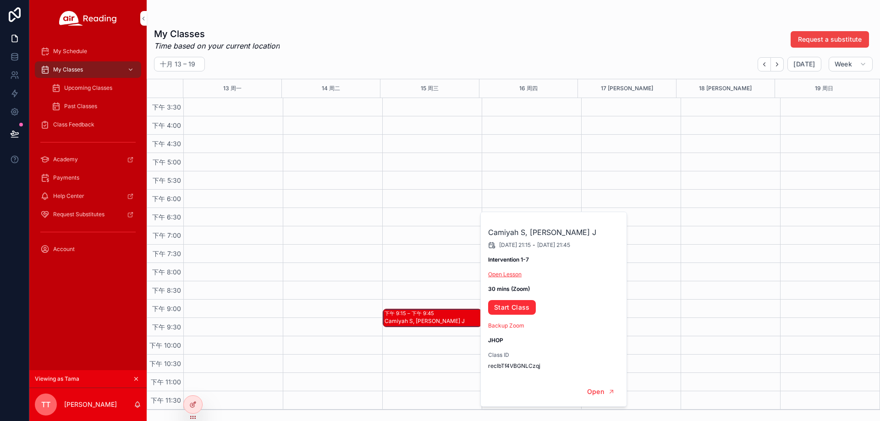
click at [505, 272] on link "Open Lesson" at bounding box center [504, 274] width 33 height 7
click at [522, 307] on link "Start Class" at bounding box center [512, 307] width 48 height 15
click at [111, 88] on span "Upcoming Classes" at bounding box center [88, 87] width 48 height 7
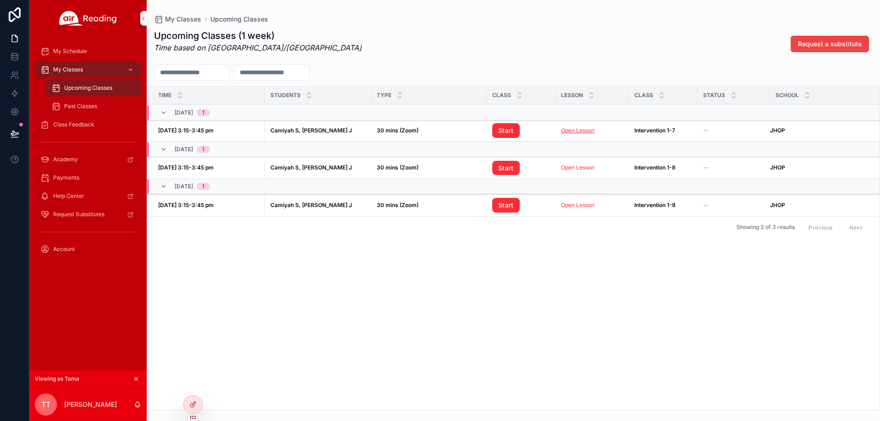
click at [581, 132] on link "Open Lesson" at bounding box center [577, 130] width 33 height 7
click at [492, 132] on link "Start" at bounding box center [506, 130] width 28 height 15
click at [82, 118] on div "Class Feedback" at bounding box center [87, 124] width 95 height 15
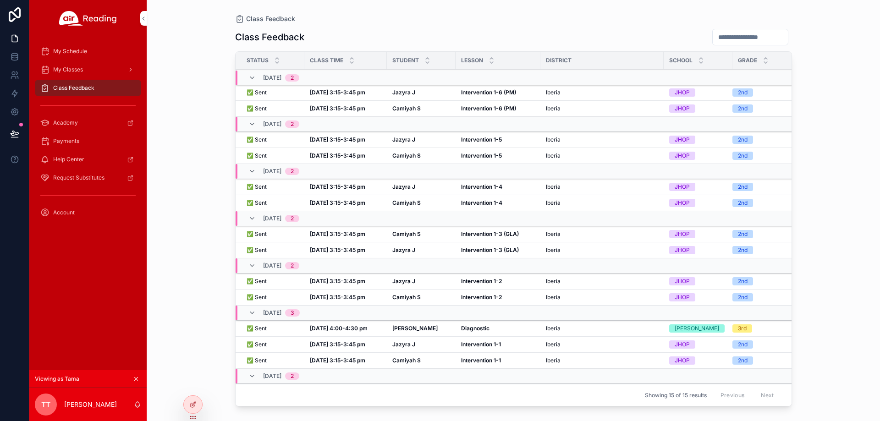
click at [191, 386] on div "Class Feedback Class Feedback Status Class Time Student [GEOGRAPHIC_DATA] Grade…" at bounding box center [514, 210] width 734 height 421
click at [0, 0] on div at bounding box center [0, 0] width 0 height 0
click at [0, 0] on icon at bounding box center [0, 0] width 0 height 0
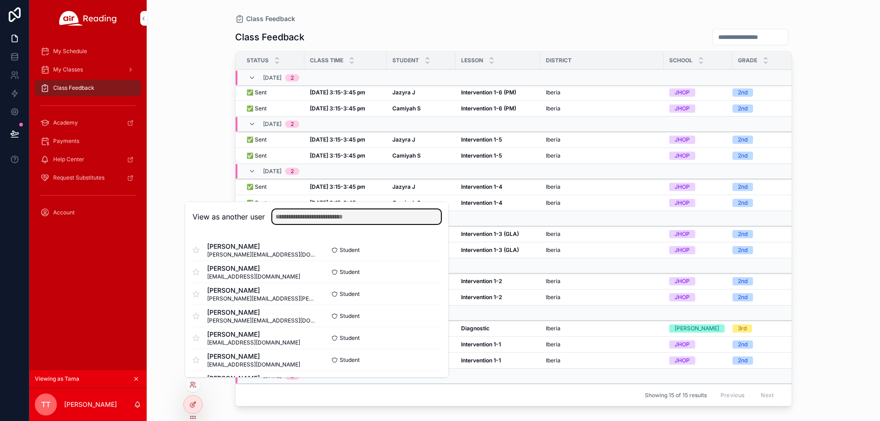
click at [317, 220] on input "text" at bounding box center [356, 217] width 169 height 15
paste input "**********"
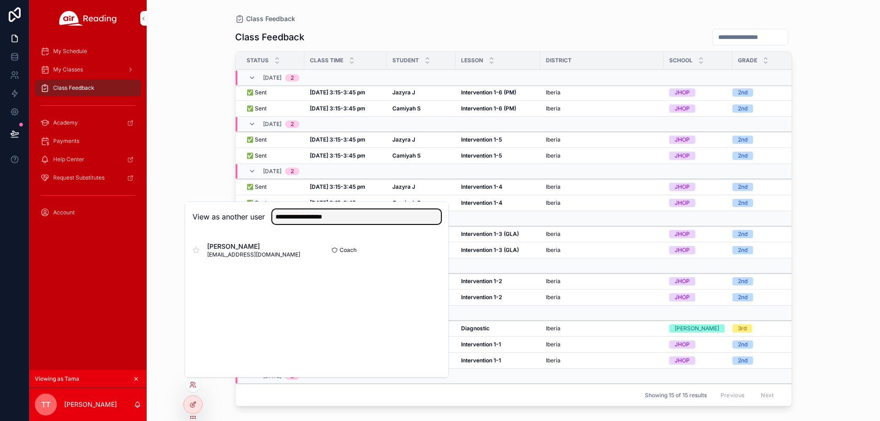
type input "**********"
click at [0, 0] on button "Select" at bounding box center [0, 0] width 0 height 0
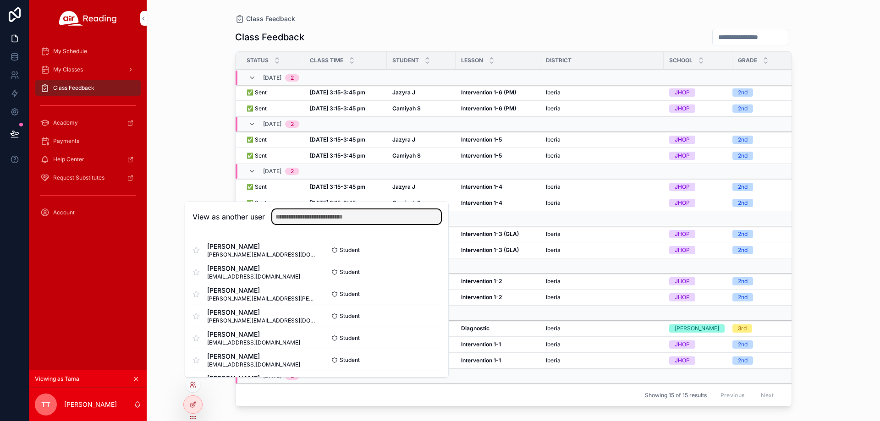
click at [295, 215] on input "text" at bounding box center [356, 217] width 169 height 15
paste input "**********"
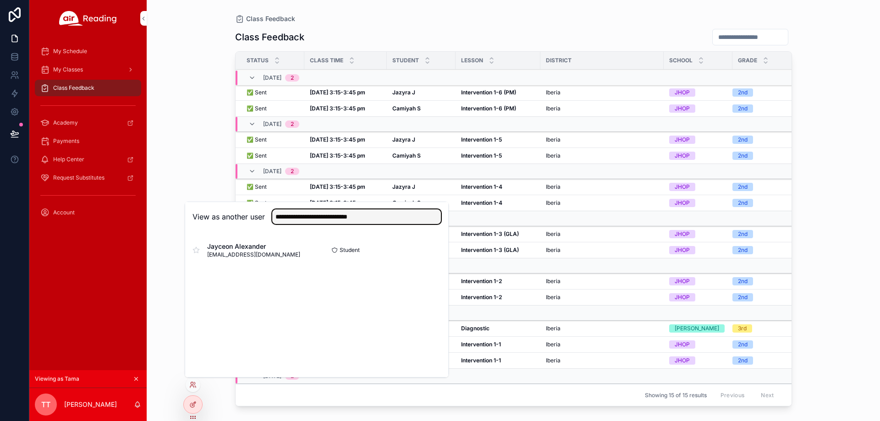
type input "**********"
click at [0, 0] on button "Select" at bounding box center [0, 0] width 0 height 0
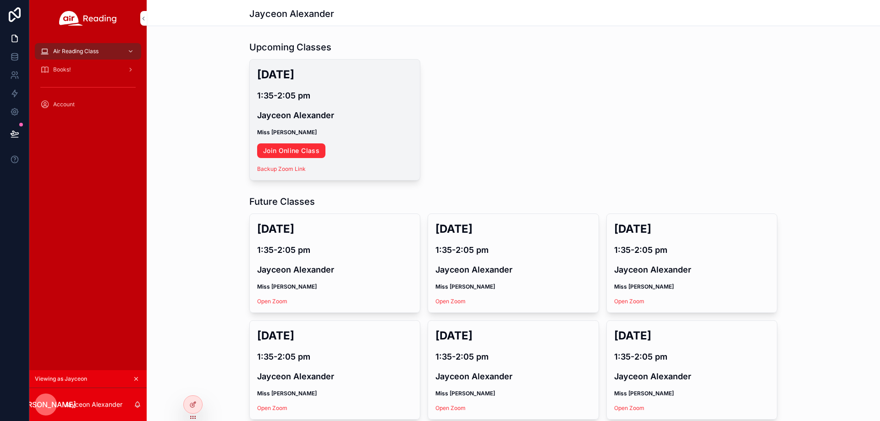
click at [292, 152] on link "Join Online Class" at bounding box center [291, 151] width 68 height 15
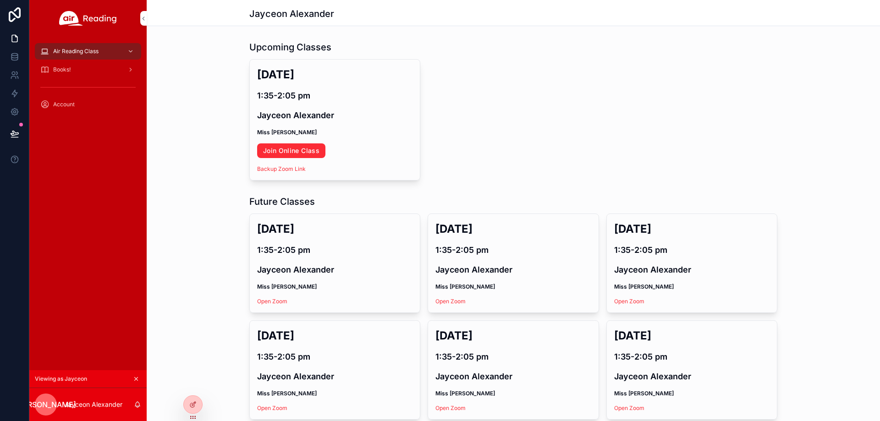
click at [0, 0] on div at bounding box center [0, 0] width 0 height 0
click at [0, 0] on icon at bounding box center [0, 0] width 0 height 0
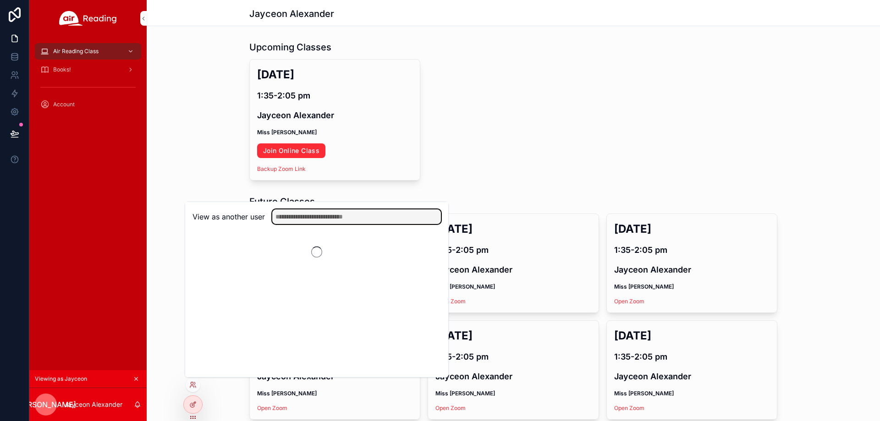
click at [366, 221] on input "text" at bounding box center [356, 217] width 169 height 15
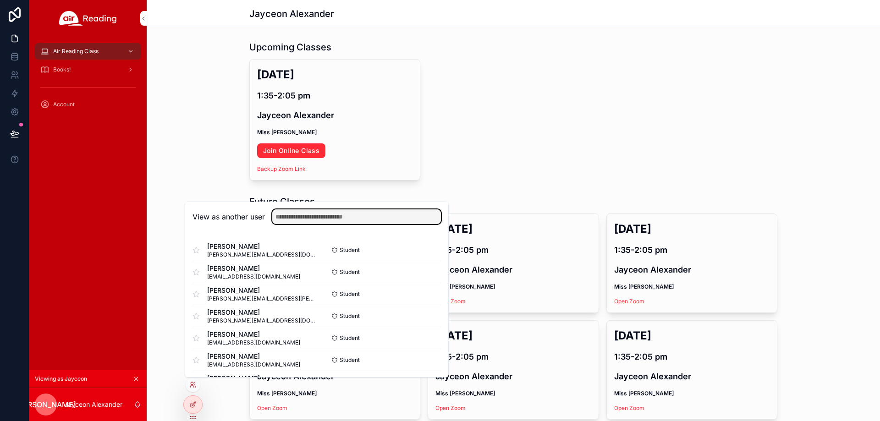
paste input "**********"
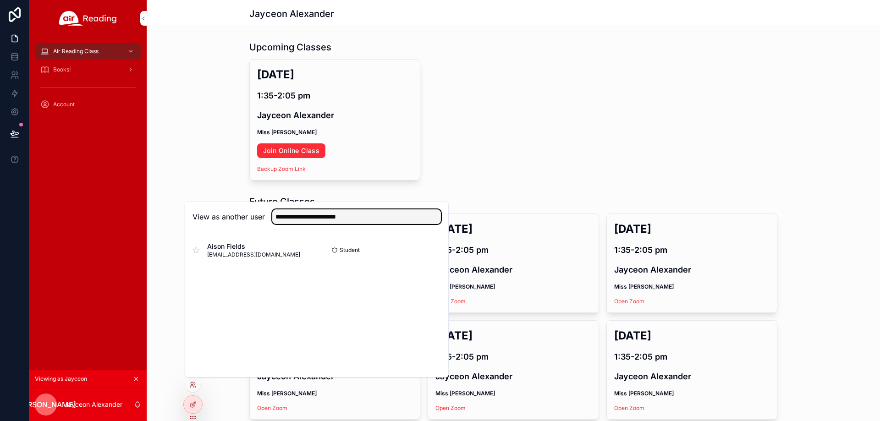
type input "**********"
click at [0, 0] on button "Select" at bounding box center [0, 0] width 0 height 0
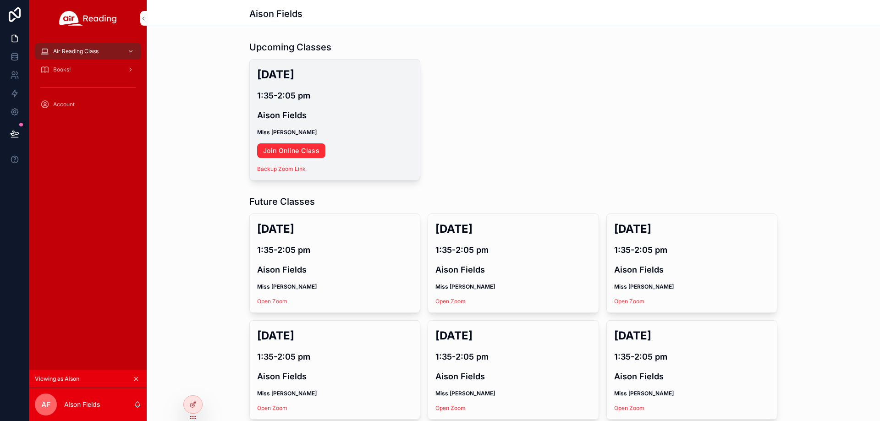
click at [298, 150] on link "Join Online Class" at bounding box center [291, 151] width 68 height 15
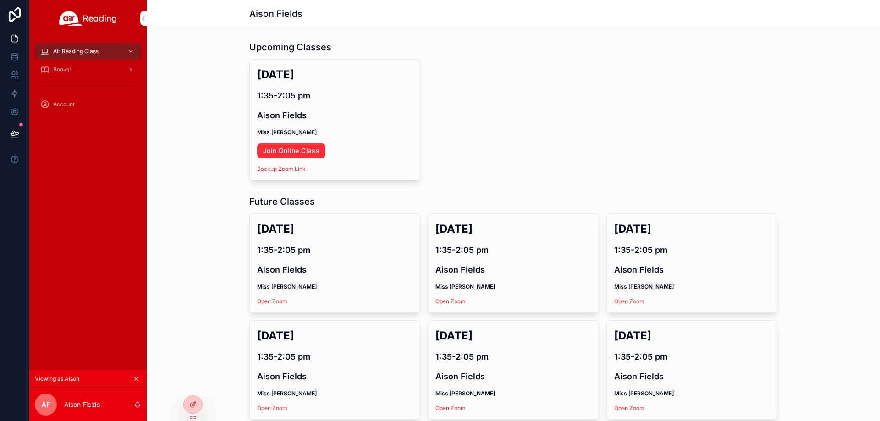
click at [0, 0] on div at bounding box center [0, 0] width 0 height 0
click at [0, 0] on icon at bounding box center [0, 0] width 0 height 0
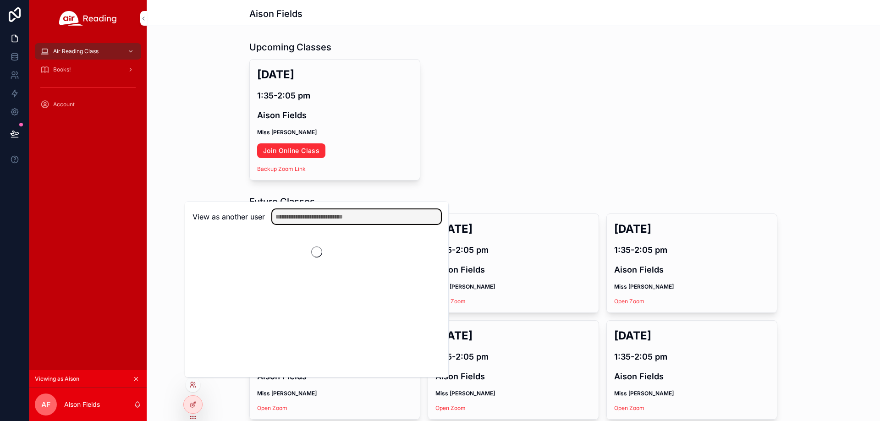
click at [328, 215] on input "text" at bounding box center [356, 217] width 169 height 15
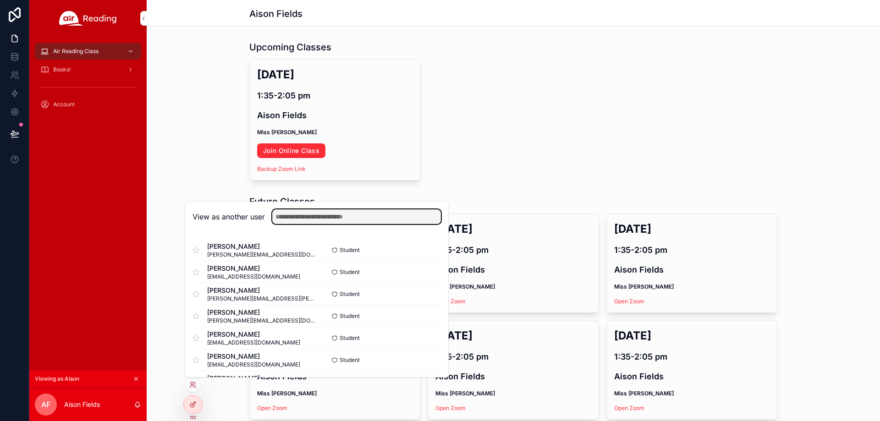
paste input "**********"
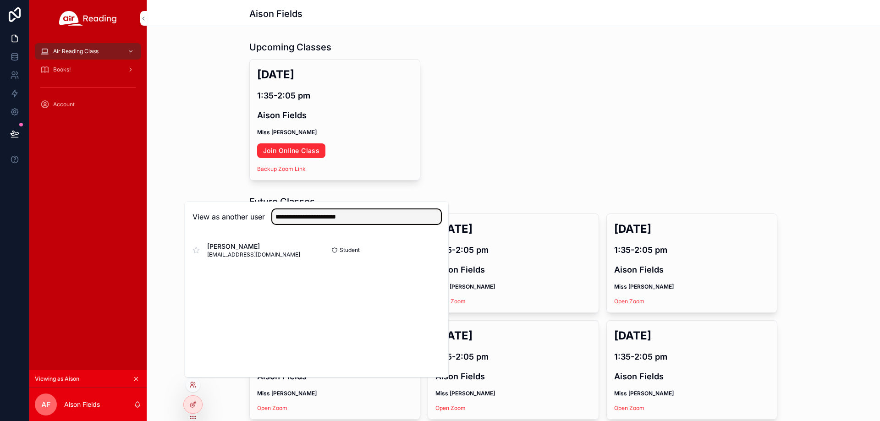
type input "**********"
click at [0, 0] on button "Select" at bounding box center [0, 0] width 0 height 0
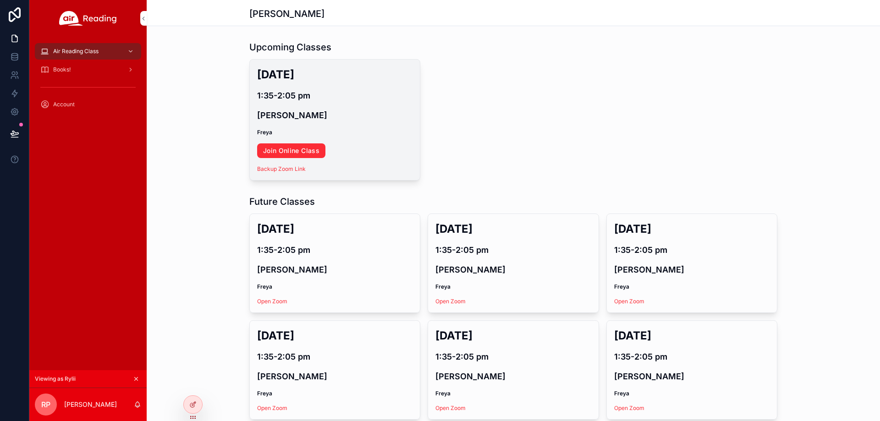
click at [276, 156] on link "Join Online Class" at bounding box center [291, 151] width 68 height 15
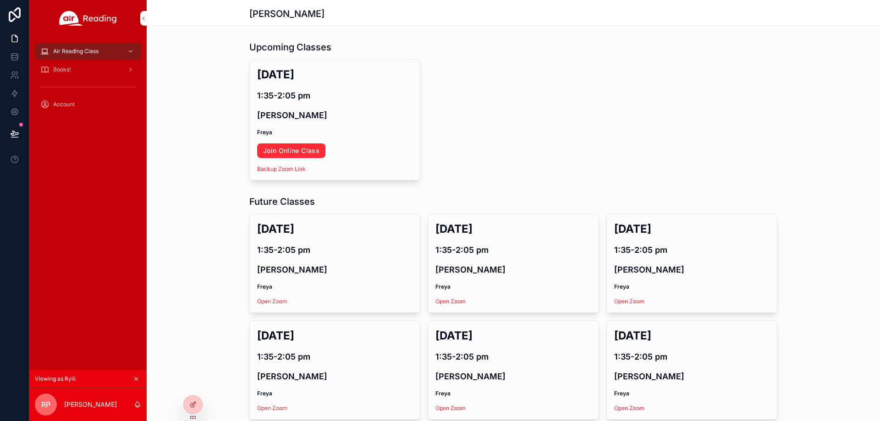
click at [0, 0] on icon at bounding box center [0, 0] width 0 height 0
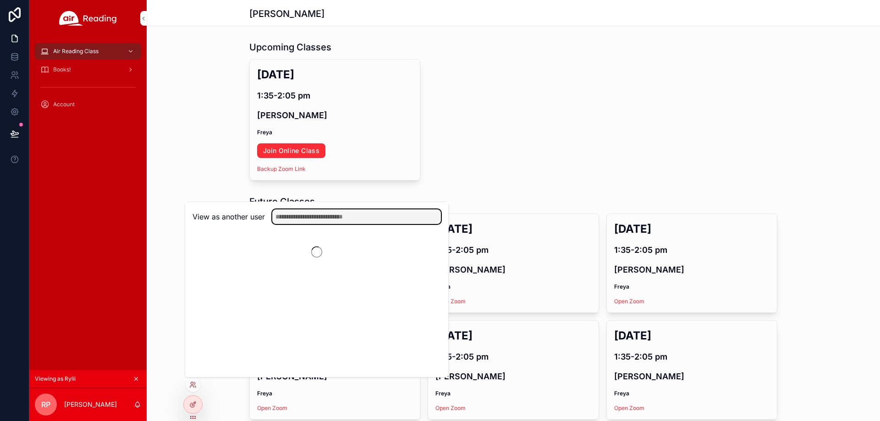
click at [299, 221] on input "text" at bounding box center [356, 217] width 169 height 15
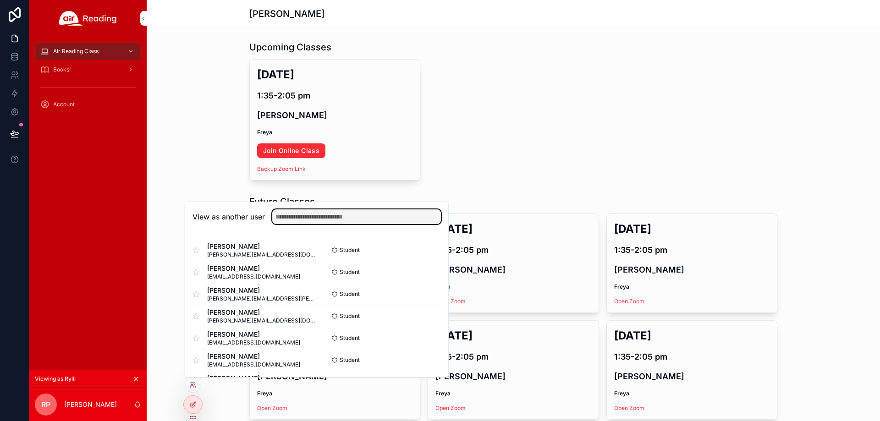
paste input "**********"
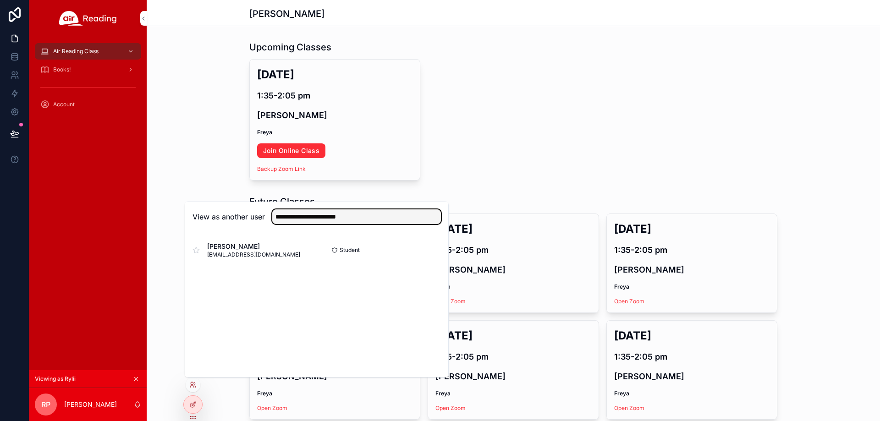
type input "**********"
click at [0, 0] on button "Select" at bounding box center [0, 0] width 0 height 0
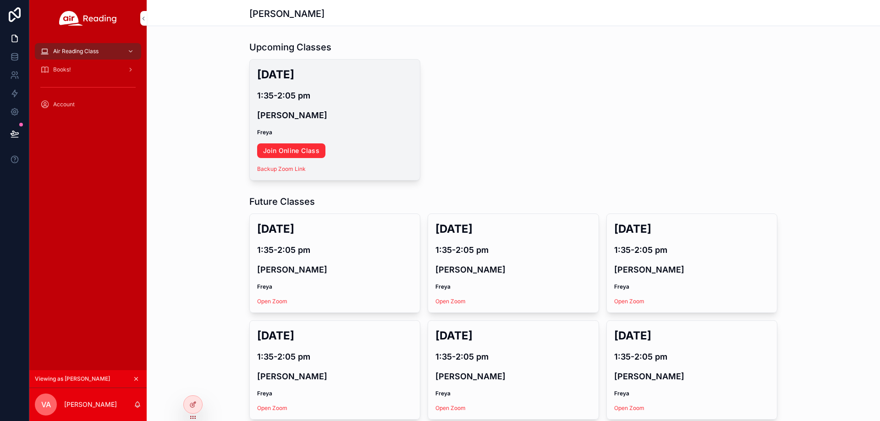
click at [299, 155] on link "Join Online Class" at bounding box center [291, 151] width 68 height 15
click at [302, 151] on link "Join Online Class" at bounding box center [291, 151] width 68 height 15
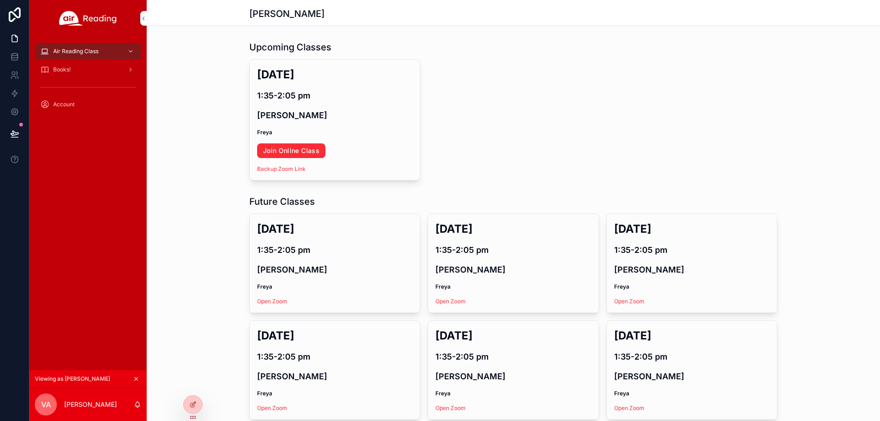
click at [0, 0] on icon at bounding box center [0, 0] width 0 height 0
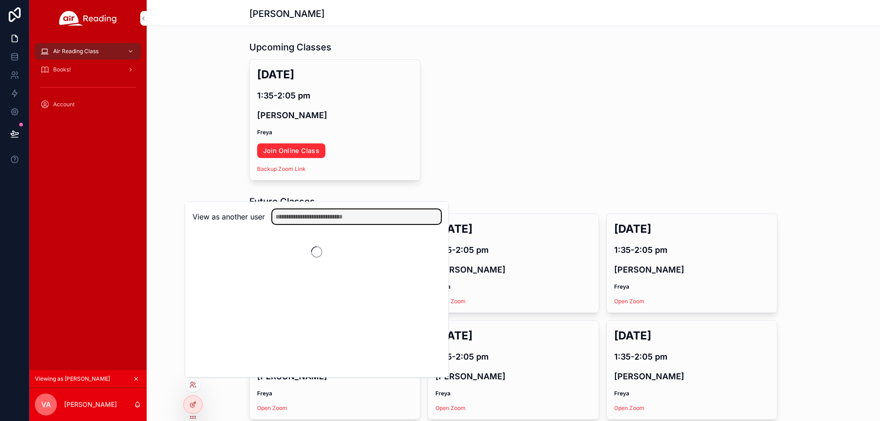
click at [306, 215] on input "text" at bounding box center [356, 217] width 169 height 15
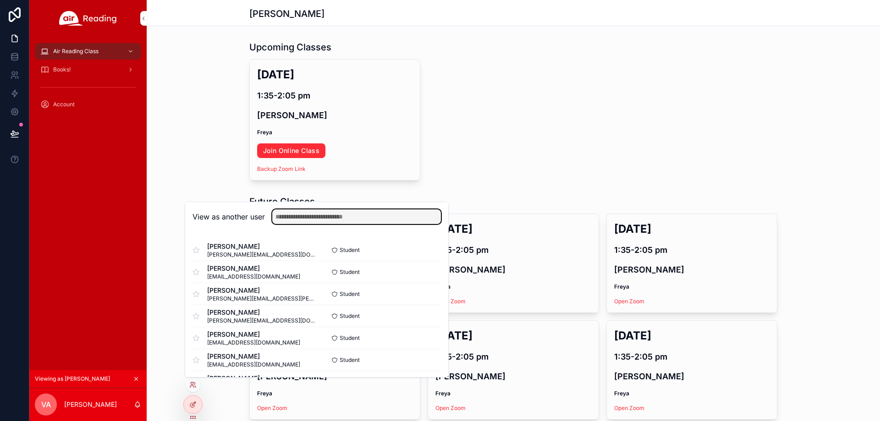
paste input "**********"
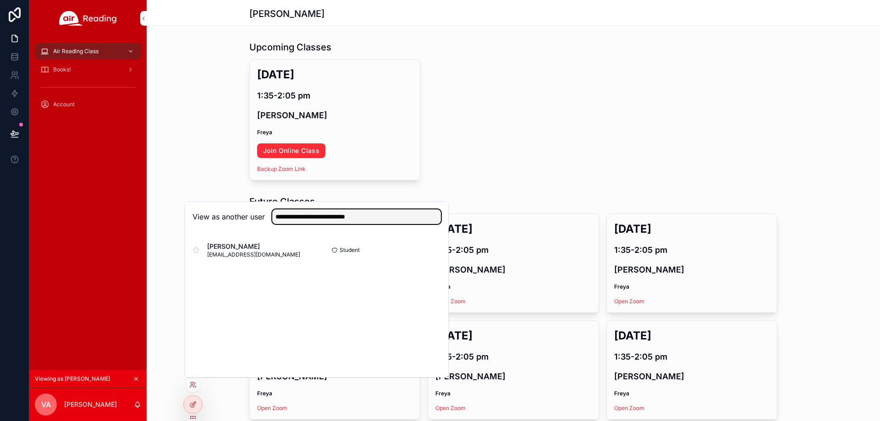
type input "**********"
click at [0, 0] on button "Select" at bounding box center [0, 0] width 0 height 0
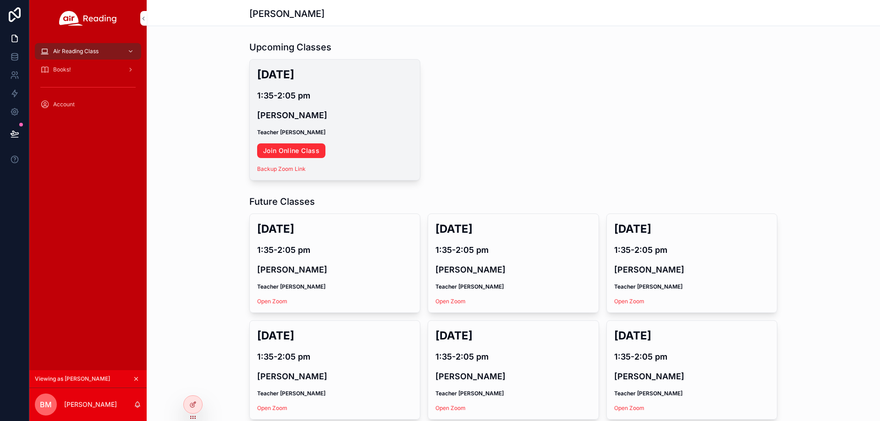
click at [309, 154] on link "Join Online Class" at bounding box center [291, 151] width 68 height 15
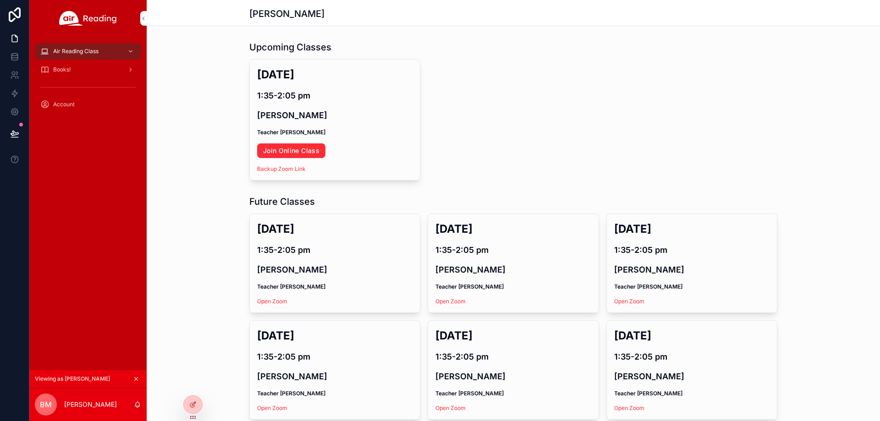
click at [0, 0] on icon at bounding box center [0, 0] width 0 height 0
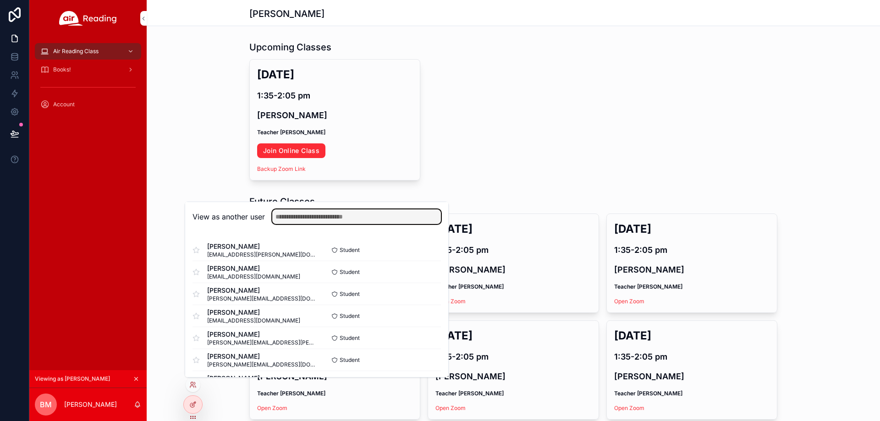
click at [333, 213] on input "text" at bounding box center [356, 217] width 169 height 15
paste input "**********"
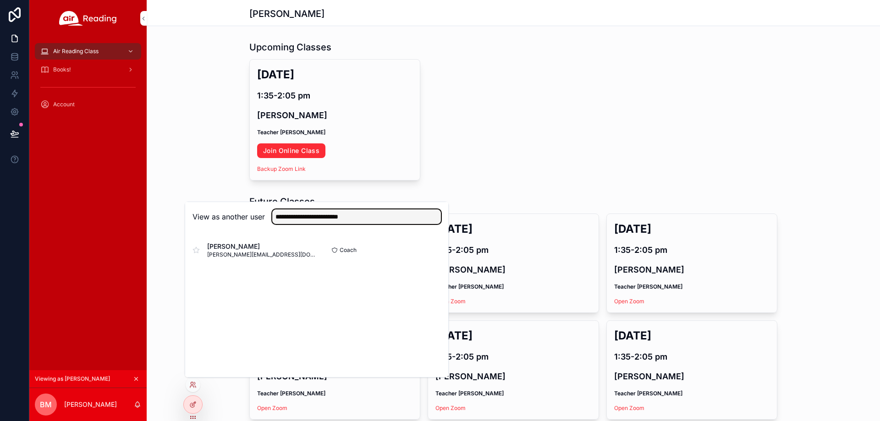
type input "**********"
click at [0, 0] on button "Select" at bounding box center [0, 0] width 0 height 0
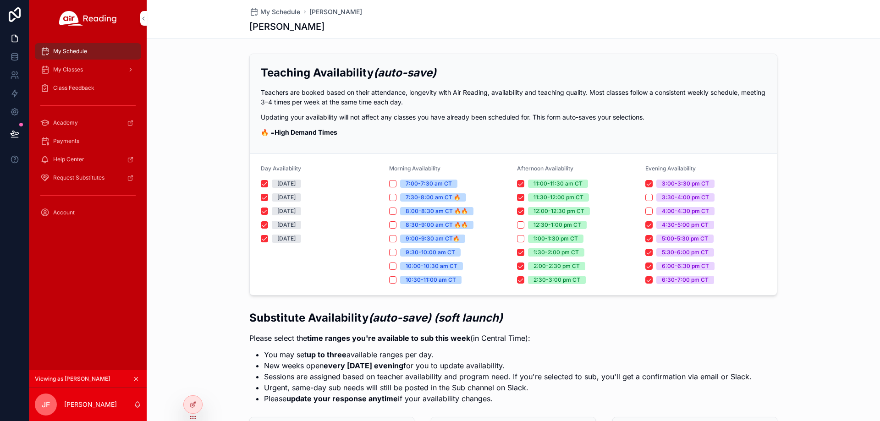
click at [83, 66] on span "My Classes" at bounding box center [68, 69] width 30 height 7
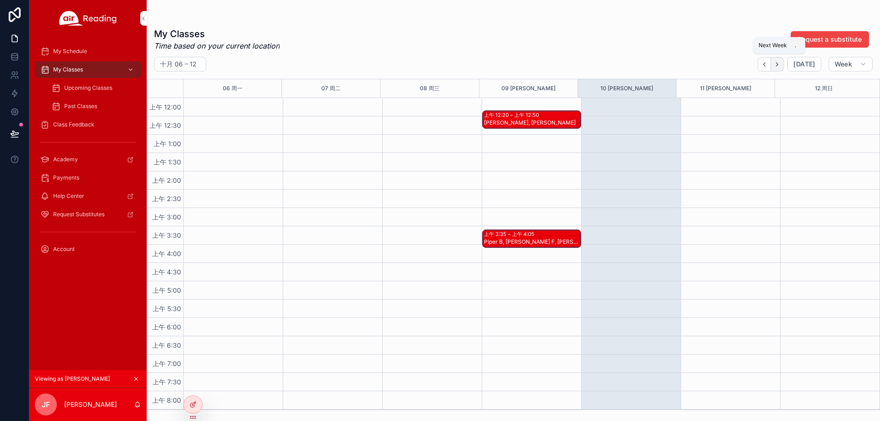
click at [779, 66] on icon "Next" at bounding box center [777, 64] width 7 height 7
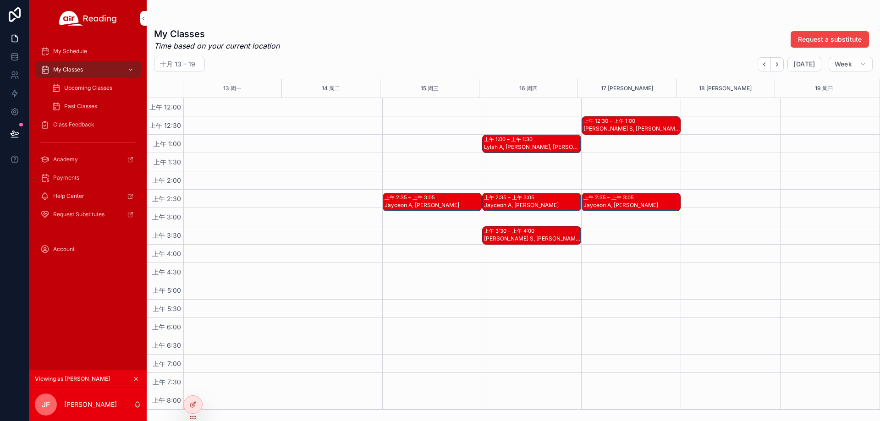
click at [424, 210] on div "Jayceon A, [PERSON_NAME]" at bounding box center [433, 209] width 96 height 17
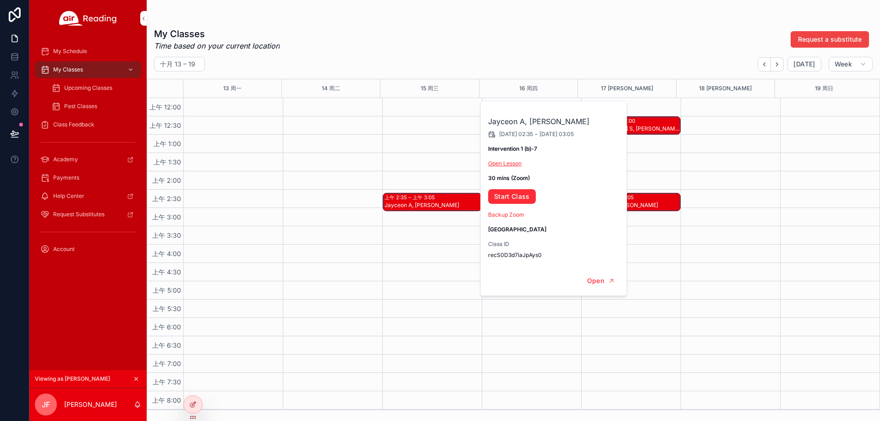
click at [513, 161] on link "Open Lesson" at bounding box center [504, 163] width 33 height 7
click at [508, 196] on link "Start Class" at bounding box center [512, 196] width 48 height 15
click at [85, 86] on span "Upcoming Classes" at bounding box center [88, 87] width 48 height 7
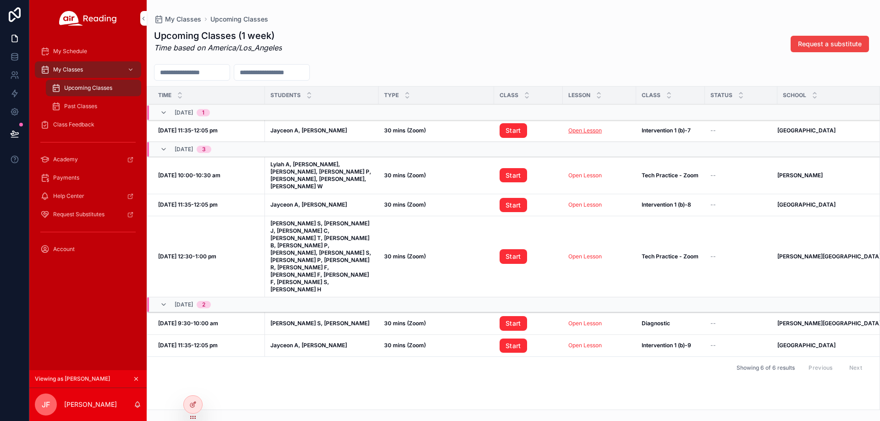
click at [586, 129] on link "Open Lesson" at bounding box center [585, 130] width 33 height 7
click at [519, 122] on td "Start" at bounding box center [528, 131] width 69 height 22
click at [519, 133] on link "Start" at bounding box center [514, 130] width 28 height 15
click at [85, 127] on span "Class Feedback" at bounding box center [73, 124] width 41 height 7
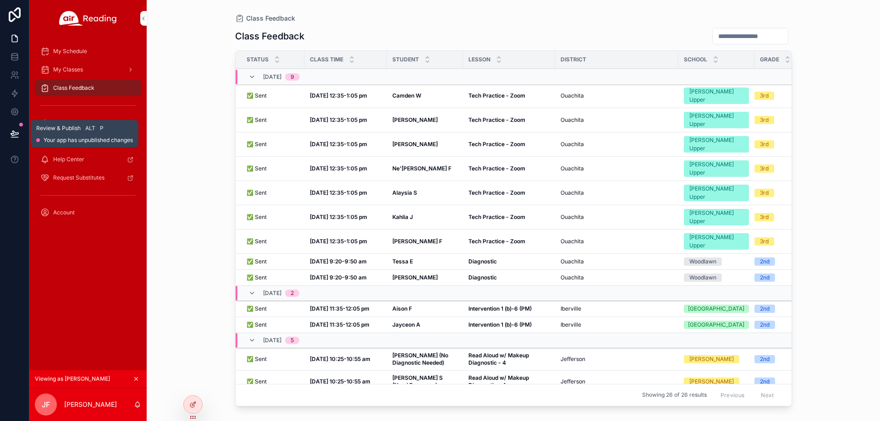
click at [16, 129] on button at bounding box center [15, 134] width 20 height 26
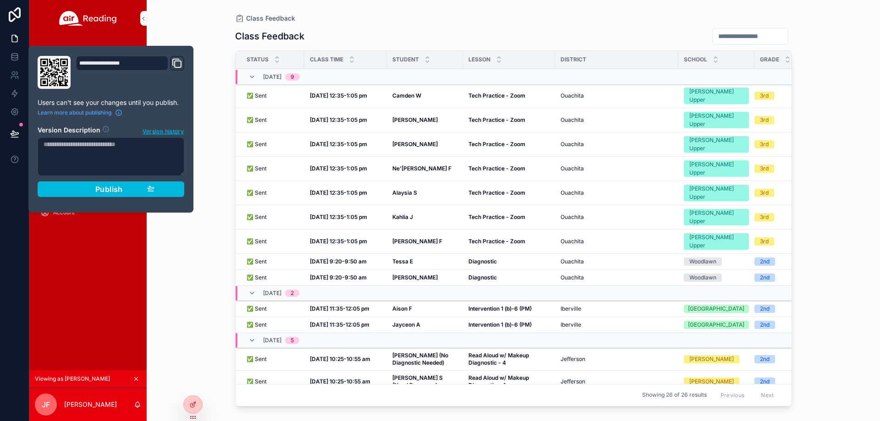
click at [0, 0] on icon at bounding box center [0, 0] width 0 height 0
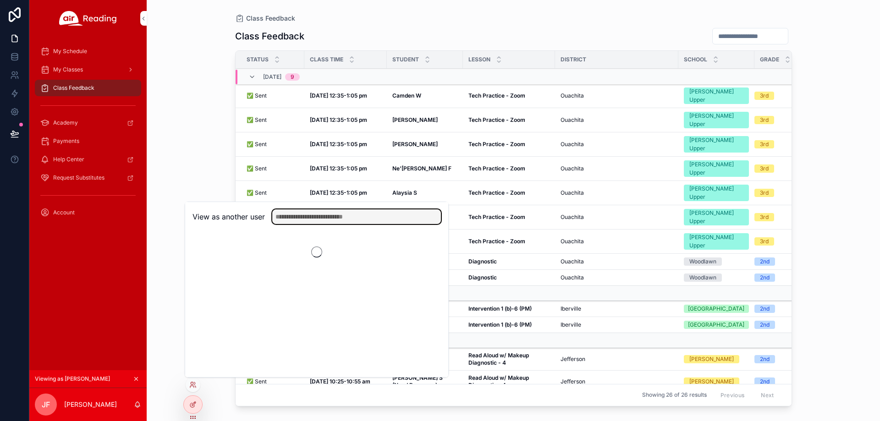
click at [306, 222] on input "text" at bounding box center [356, 217] width 169 height 15
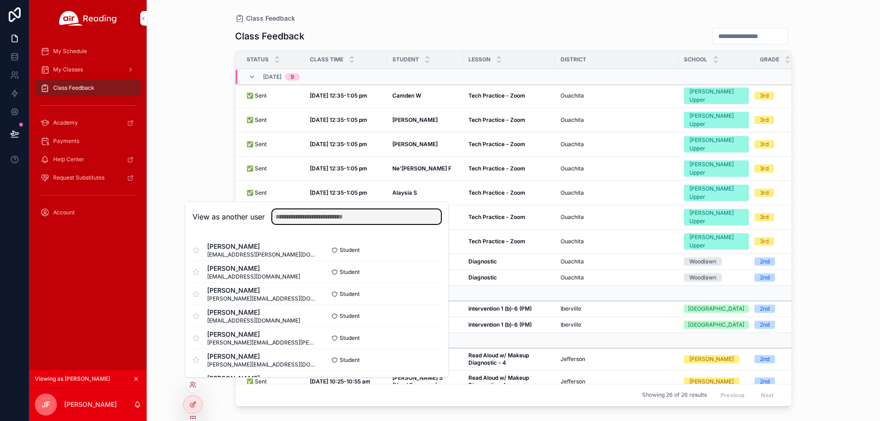
paste input "**********"
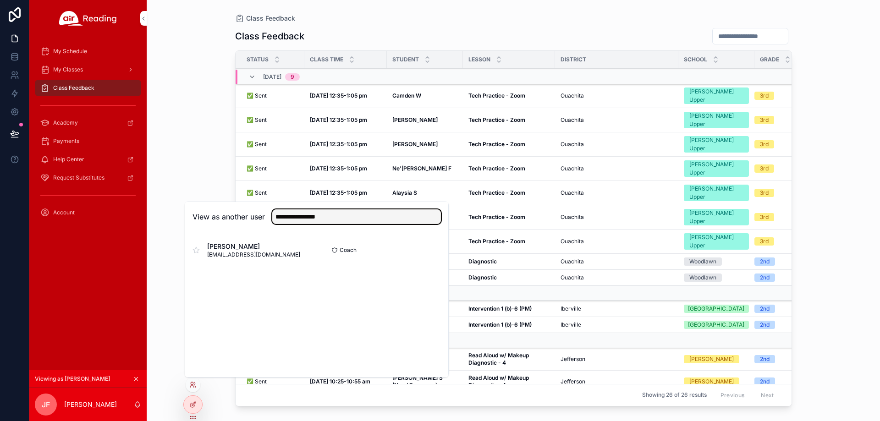
type input "**********"
click at [0, 0] on button "Select" at bounding box center [0, 0] width 0 height 0
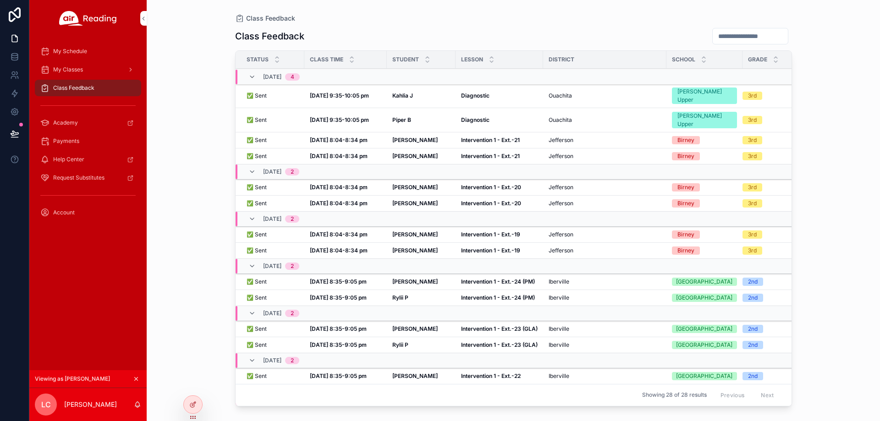
click at [76, 65] on div "My Classes" at bounding box center [87, 69] width 95 height 15
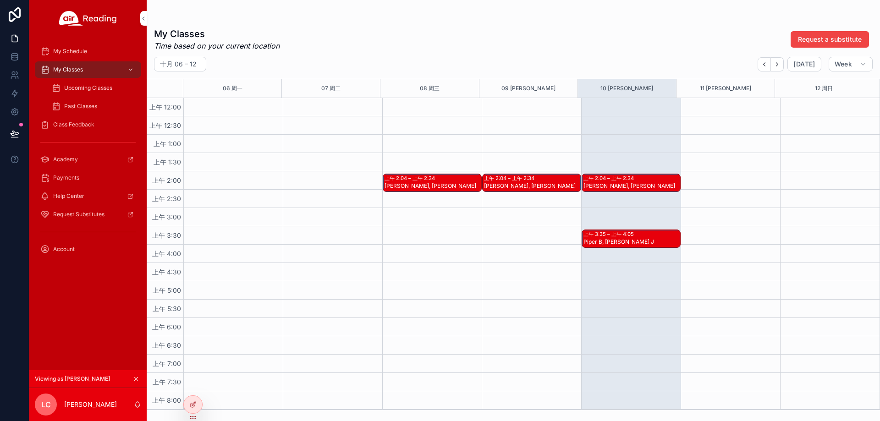
click at [628, 178] on div "上午 2:04 – 上午 2:34" at bounding box center [610, 178] width 53 height 7
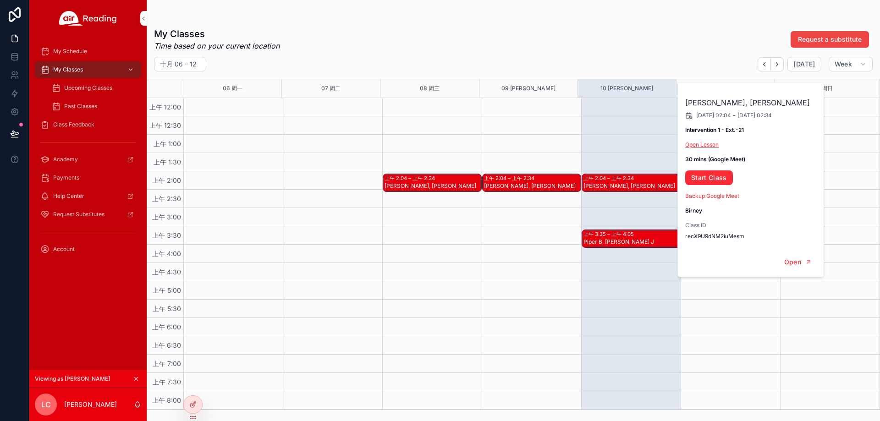
click at [711, 142] on link "Open Lesson" at bounding box center [701, 144] width 33 height 7
click at [714, 177] on link "Start Class" at bounding box center [709, 178] width 48 height 15
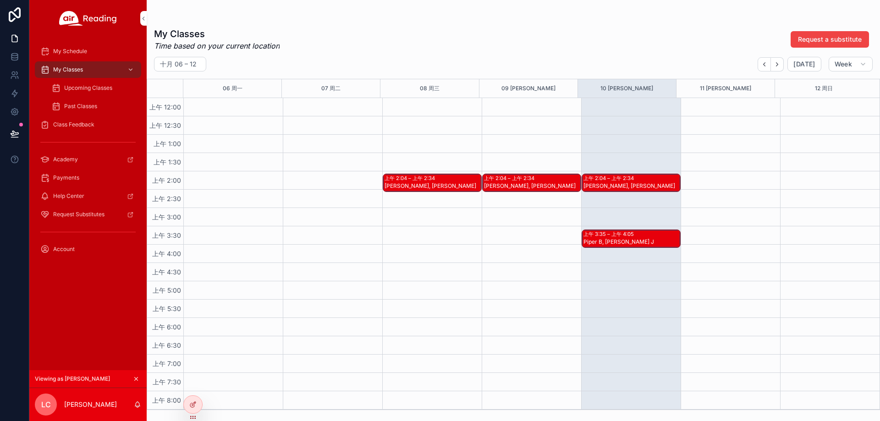
click at [624, 241] on div "Piper B, Kahlia J" at bounding box center [632, 241] width 96 height 7
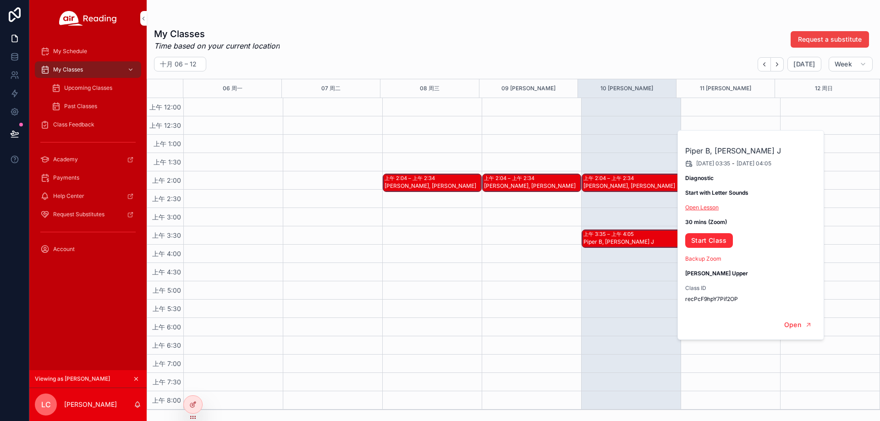
click at [715, 210] on link "Open Lesson" at bounding box center [701, 207] width 33 height 7
click at [712, 240] on link "Start Class" at bounding box center [709, 240] width 48 height 15
click at [88, 90] on span "Upcoming Classes" at bounding box center [88, 87] width 48 height 7
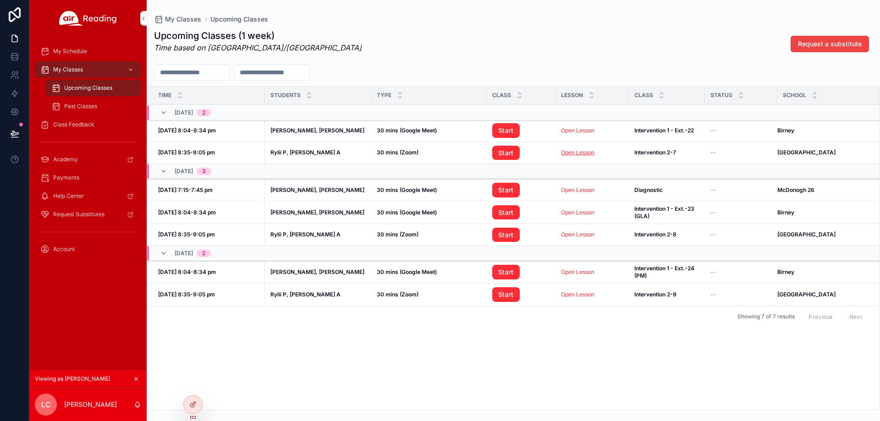
click at [576, 152] on link "Open Lesson" at bounding box center [577, 152] width 33 height 7
click at [505, 151] on link "Start" at bounding box center [506, 153] width 28 height 15
click at [0, 0] on icon at bounding box center [0, 0] width 0 height 0
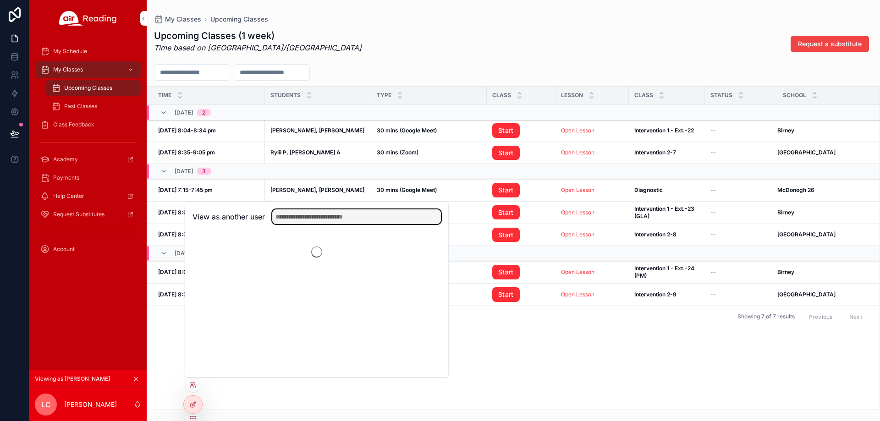
click at [308, 216] on input "text" at bounding box center [356, 217] width 169 height 15
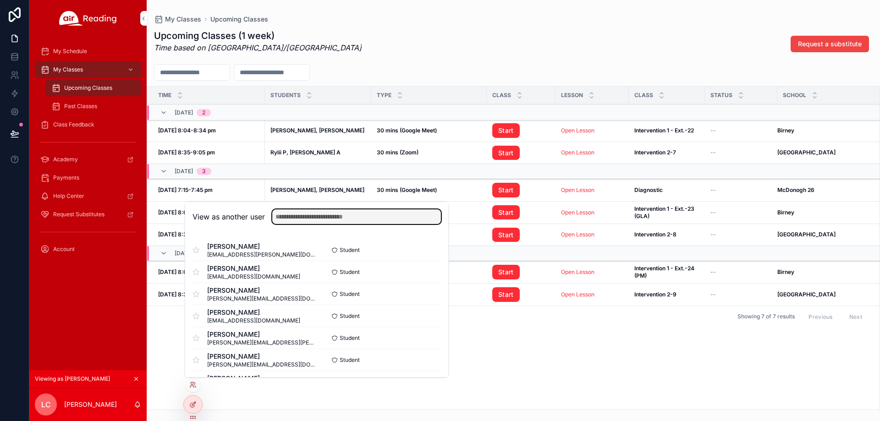
paste input "**********"
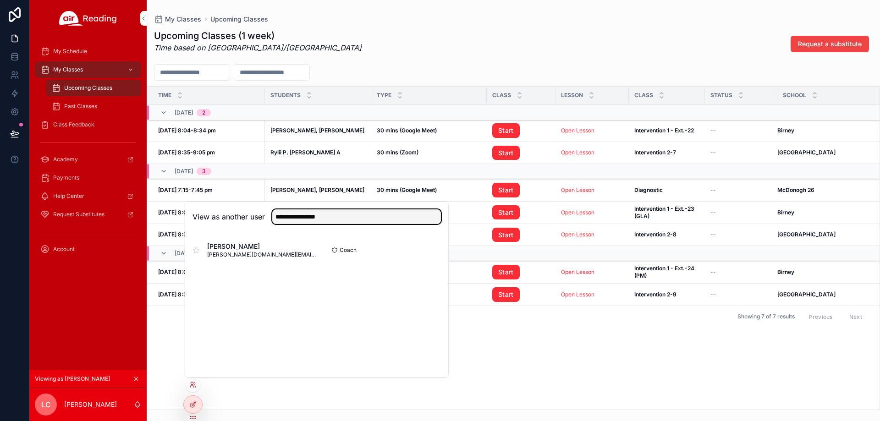
type input "**********"
click at [0, 0] on button "Select" at bounding box center [0, 0] width 0 height 0
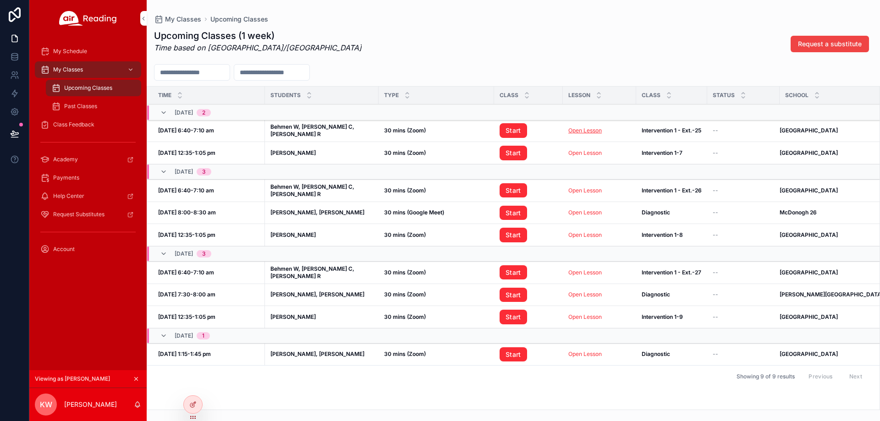
click at [569, 128] on link "Open Lesson" at bounding box center [585, 130] width 33 height 7
click at [504, 133] on link "Start" at bounding box center [514, 130] width 28 height 15
click at [91, 72] on div "My Classes" at bounding box center [87, 69] width 95 height 15
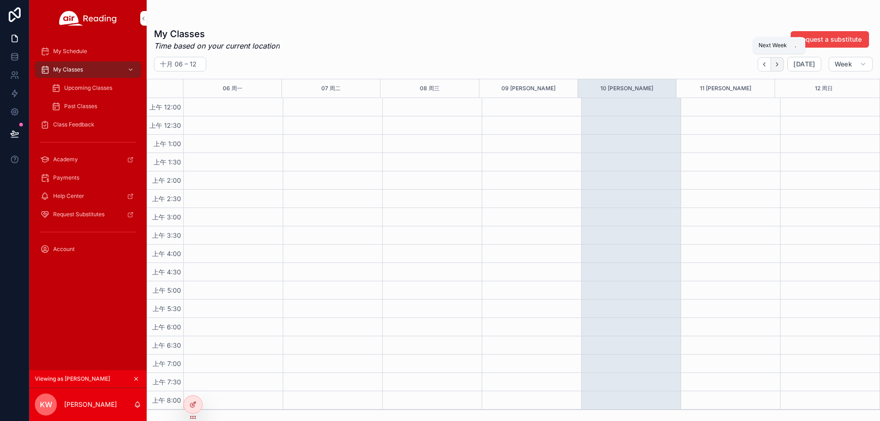
click at [784, 67] on button "Next" at bounding box center [777, 64] width 13 height 14
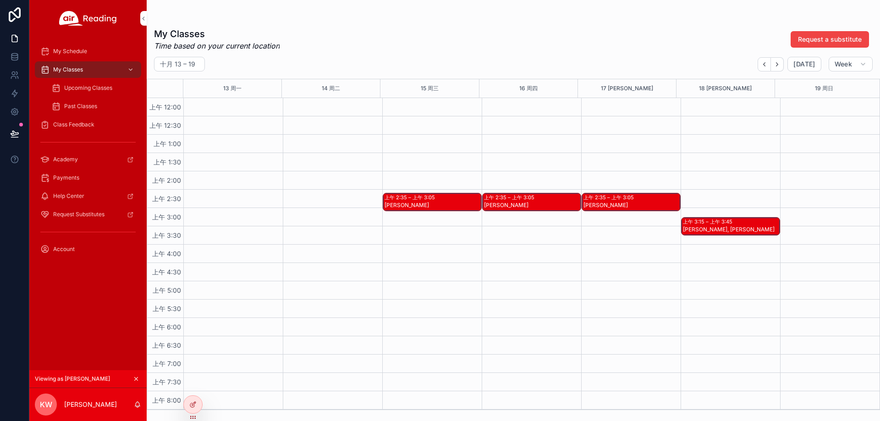
click at [436, 207] on div "Broderick M" at bounding box center [433, 209] width 96 height 17
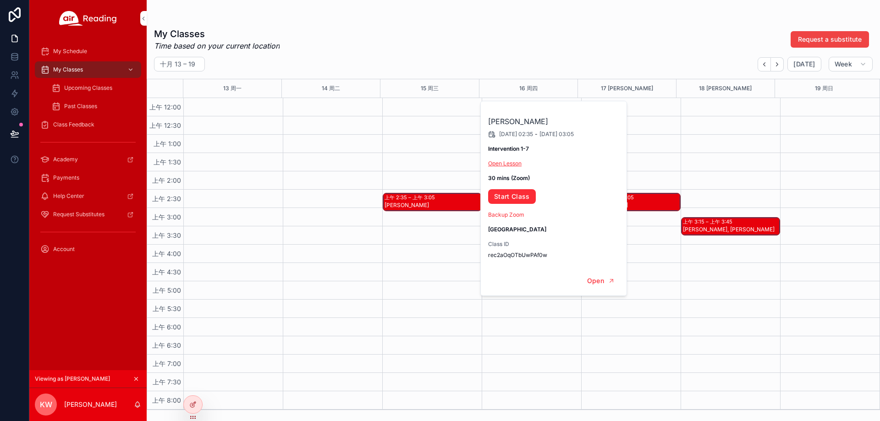
click at [507, 163] on link "Open Lesson" at bounding box center [504, 163] width 33 height 7
click at [516, 198] on link "Start Class" at bounding box center [512, 196] width 48 height 15
click at [509, 162] on link "Open Lesson" at bounding box center [504, 163] width 33 height 7
click at [521, 193] on link "Start Class" at bounding box center [512, 196] width 48 height 15
click at [100, 87] on span "Upcoming Classes" at bounding box center [88, 87] width 48 height 7
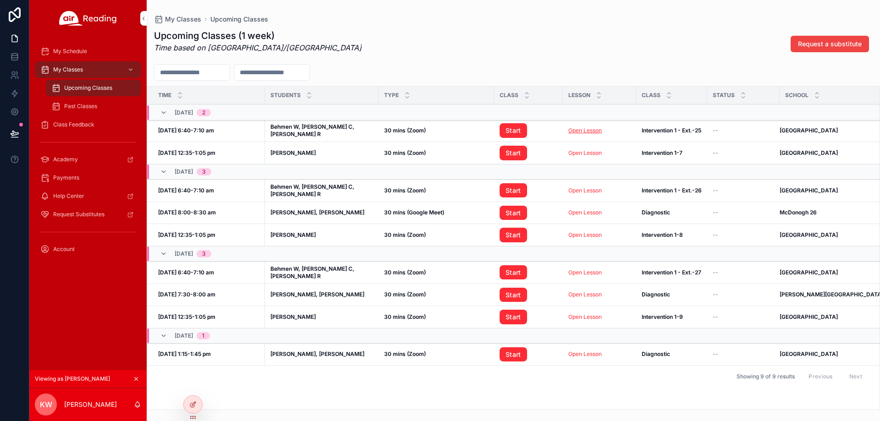
click at [589, 130] on link "Open Lesson" at bounding box center [585, 130] width 33 height 7
click at [510, 132] on link "Start" at bounding box center [514, 130] width 28 height 15
click at [0, 0] on icon at bounding box center [0, 0] width 0 height 0
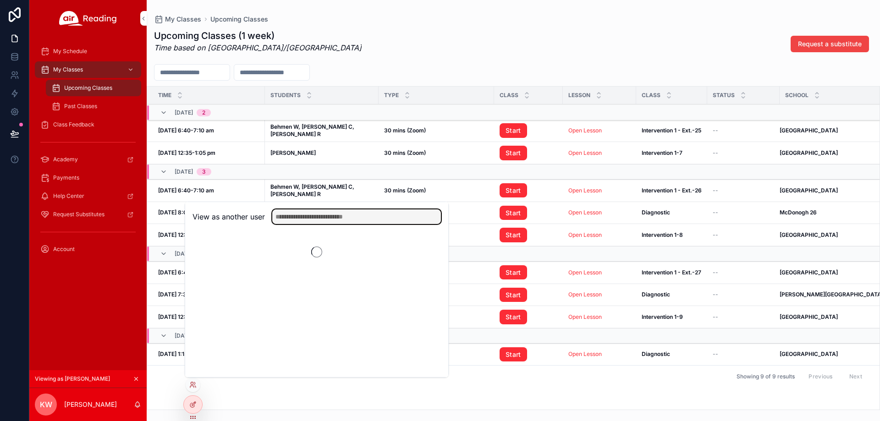
click at [304, 219] on input "text" at bounding box center [356, 217] width 169 height 15
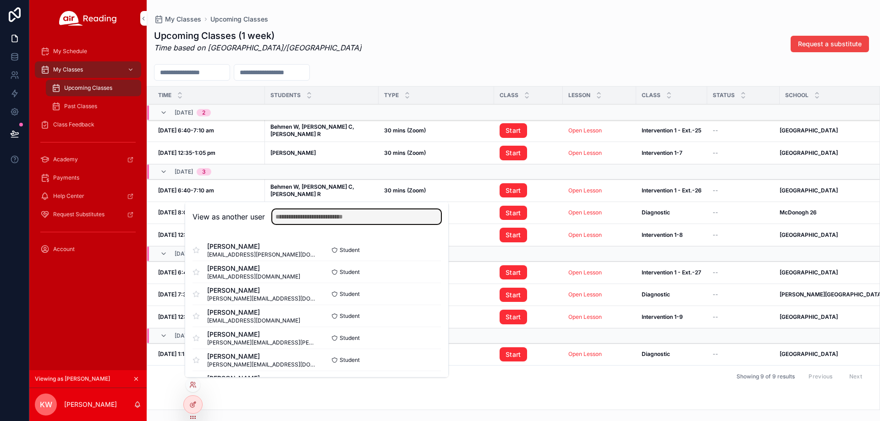
paste input "**********"
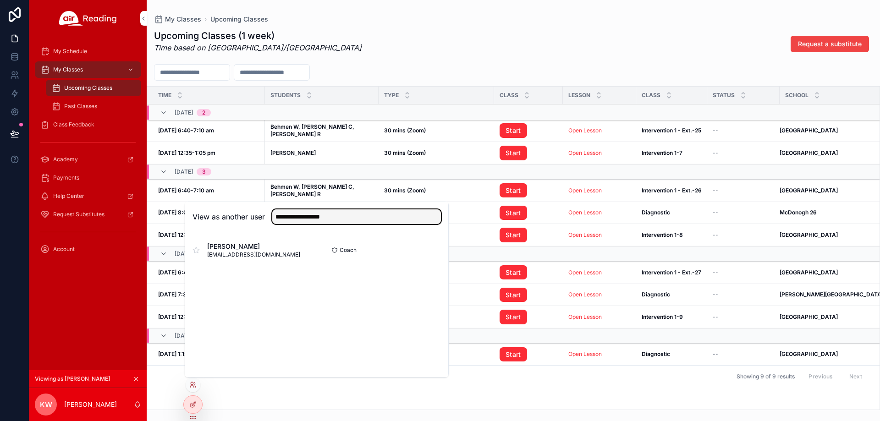
type input "**********"
click at [0, 0] on button "Select" at bounding box center [0, 0] width 0 height 0
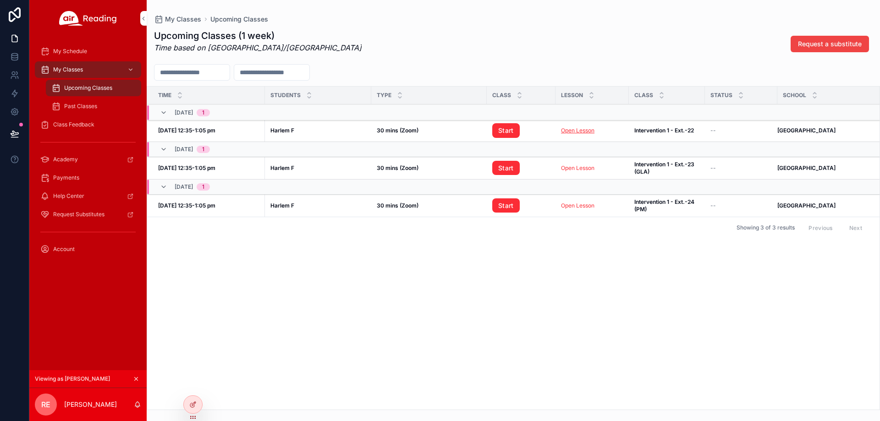
click at [583, 129] on link "Open Lesson" at bounding box center [577, 130] width 33 height 7
click at [493, 130] on link "Start" at bounding box center [506, 130] width 28 height 15
click at [105, 66] on div "My Classes" at bounding box center [87, 69] width 95 height 15
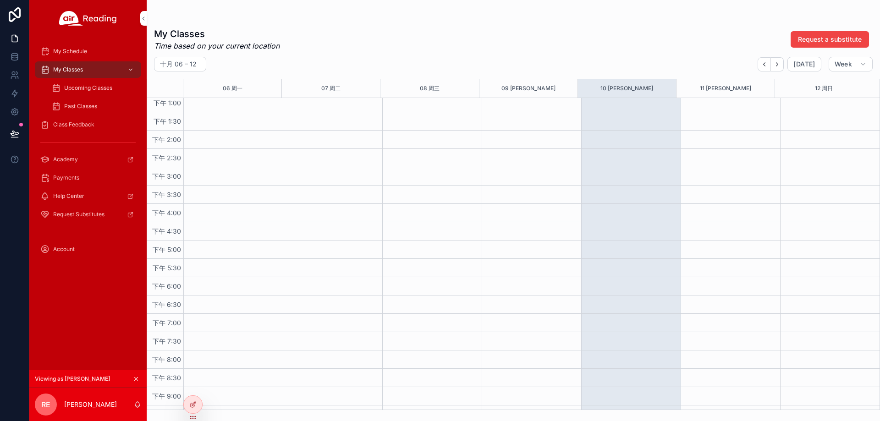
scroll to position [569, 0]
click at [781, 62] on icon "Next" at bounding box center [777, 64] width 7 height 7
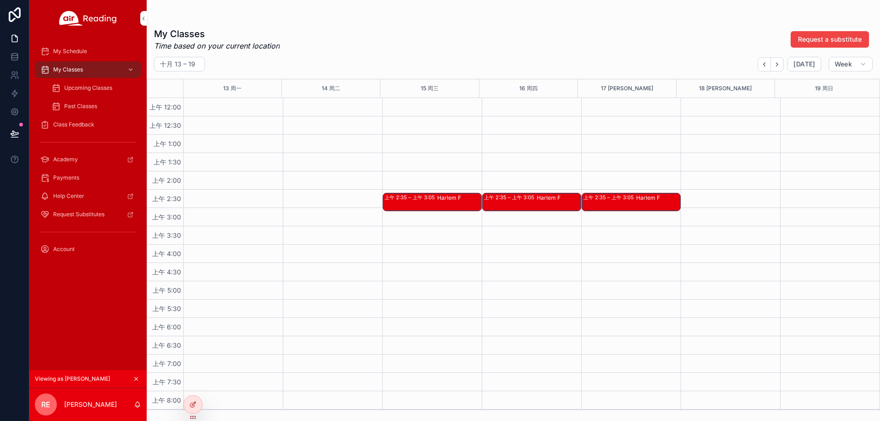
click at [462, 208] on div "Harlem F" at bounding box center [459, 202] width 44 height 17
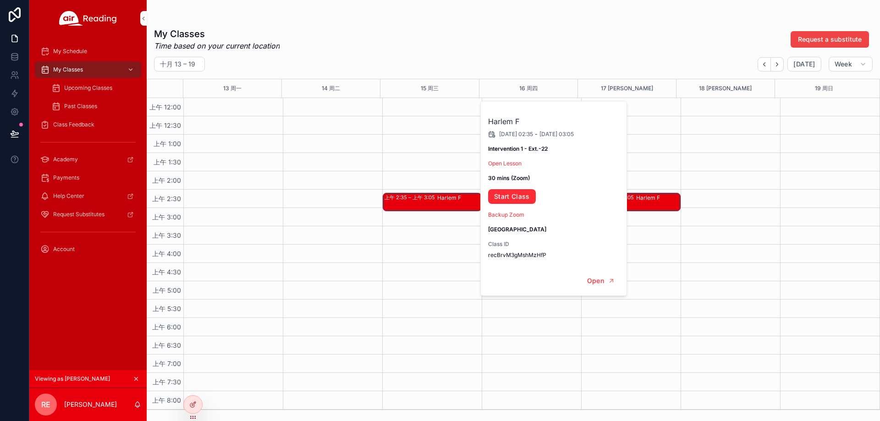
click at [516, 168] on div "Harlem F [DATE] 02:35 - [DATE] 03:05 Intervention 1 - Ext.-22 Open Lesson 30 mi…" at bounding box center [554, 183] width 147 height 165
click at [517, 166] on link "Open Lesson" at bounding box center [504, 163] width 33 height 7
click at [521, 197] on link "Start Class" at bounding box center [512, 196] width 48 height 15
click at [517, 198] on link "Start Class" at bounding box center [512, 196] width 48 height 15
click at [83, 83] on div "Upcoming Classes" at bounding box center [93, 88] width 84 height 15
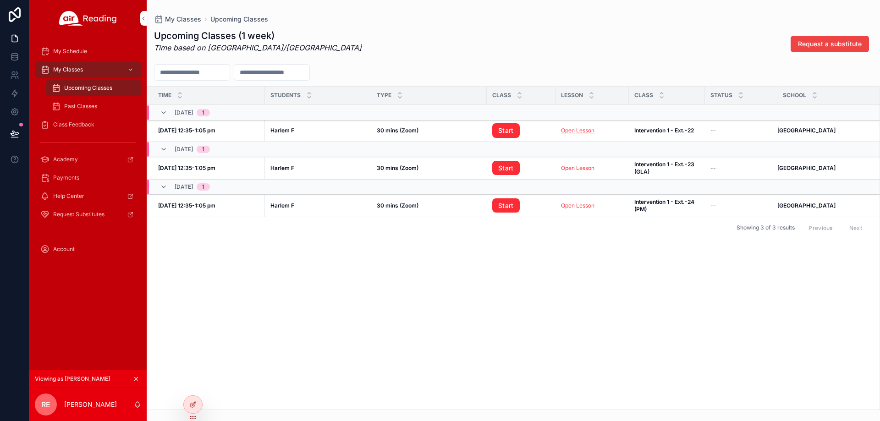
click at [574, 132] on link "Open Lesson" at bounding box center [577, 130] width 33 height 7
click at [500, 130] on link "Start" at bounding box center [506, 130] width 28 height 15
click at [0, 0] on icon at bounding box center [0, 0] width 0 height 0
click at [315, 209] on div "View as another user" at bounding box center [316, 217] width 263 height 30
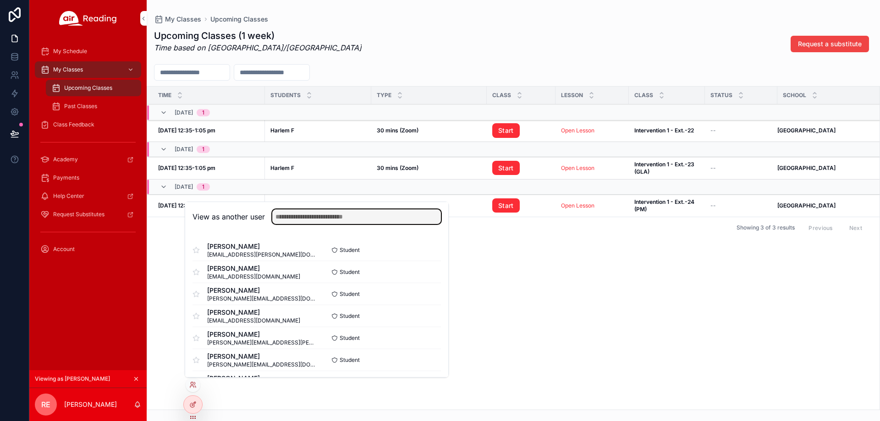
click at [315, 223] on input "text" at bounding box center [356, 217] width 169 height 15
paste input "**********"
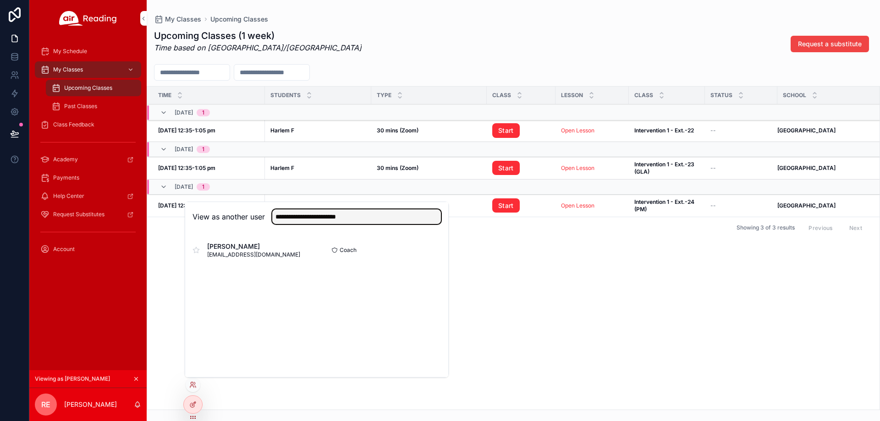
type input "**********"
click at [0, 0] on button "Select" at bounding box center [0, 0] width 0 height 0
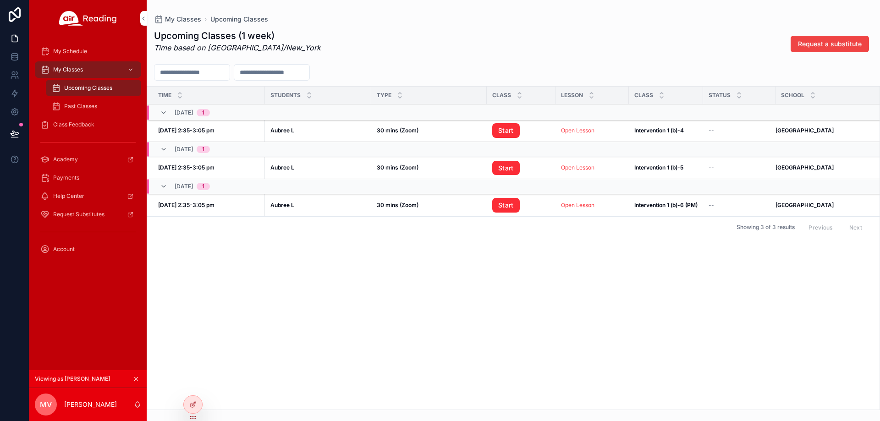
click at [89, 69] on div "My Classes" at bounding box center [87, 69] width 95 height 15
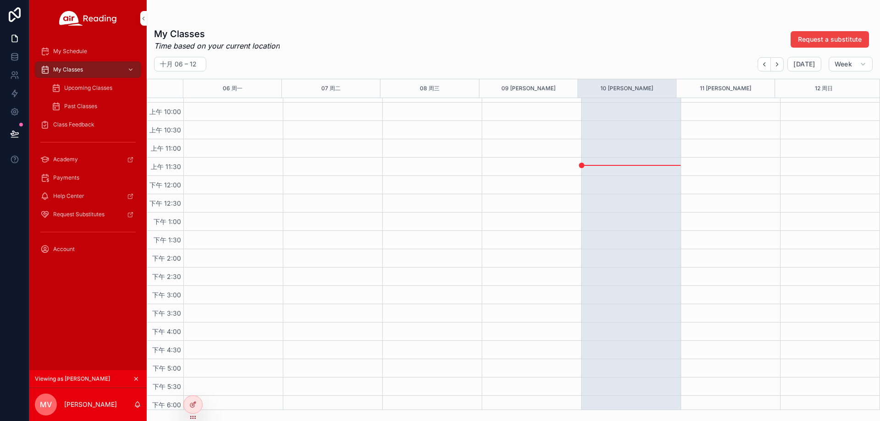
scroll to position [367, 0]
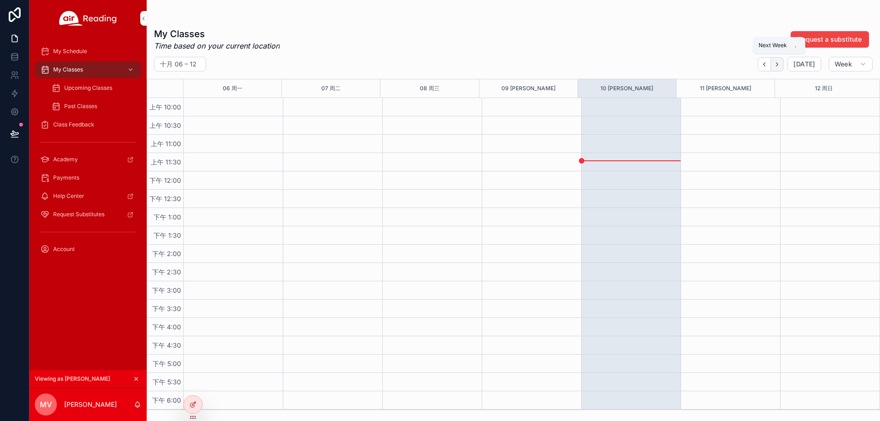
click at [774, 63] on button "Next" at bounding box center [777, 64] width 13 height 14
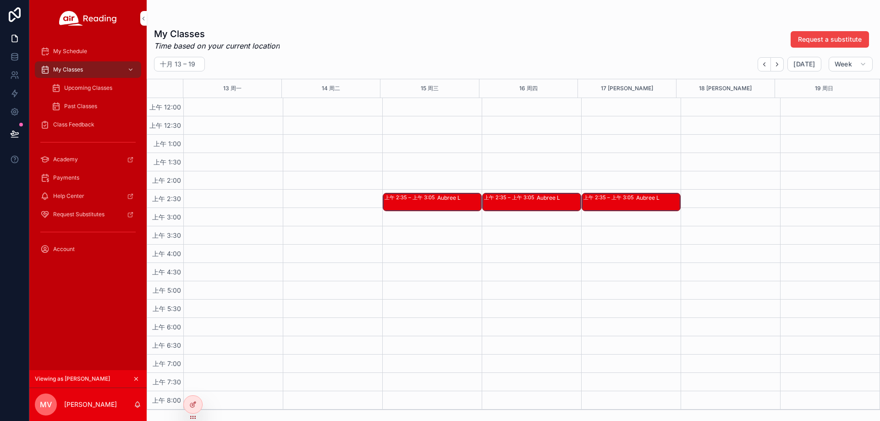
click at [442, 205] on div "Aubree L" at bounding box center [459, 202] width 44 height 17
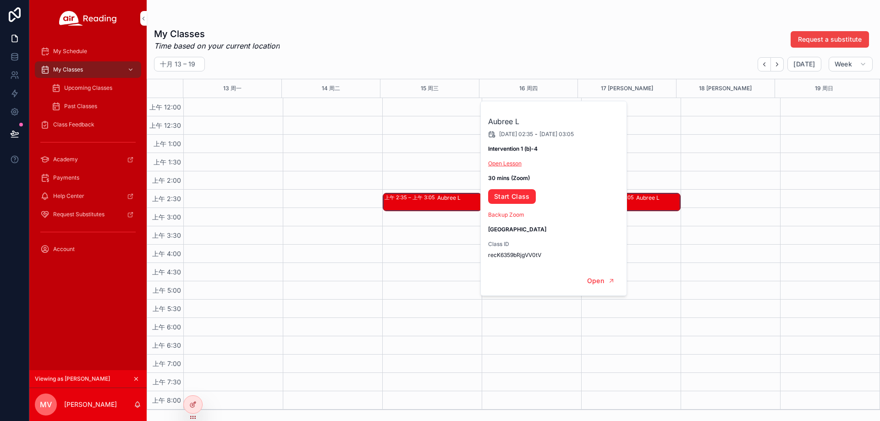
click at [517, 166] on link "Open Lesson" at bounding box center [504, 163] width 33 height 7
click at [503, 193] on link "Start Class" at bounding box center [512, 196] width 48 height 15
click at [96, 86] on span "Upcoming Classes" at bounding box center [88, 87] width 48 height 7
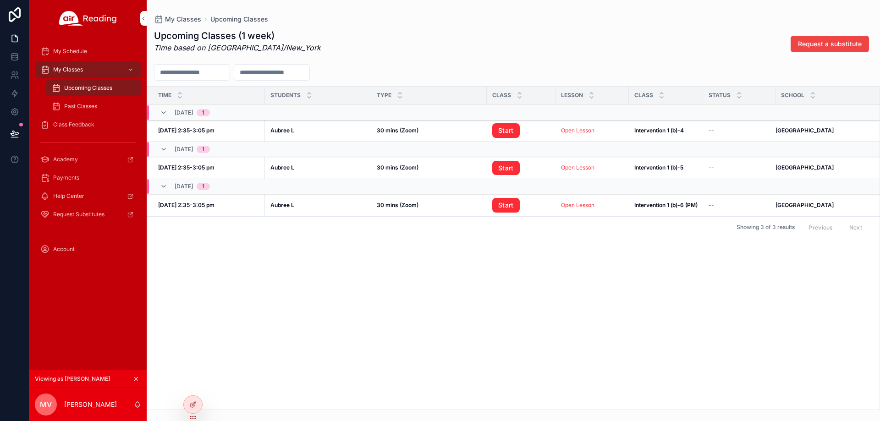
click at [583, 126] on td "Open Lesson Open Lesson" at bounding box center [592, 131] width 73 height 22
click at [582, 132] on link "Open Lesson" at bounding box center [577, 130] width 33 height 7
click at [504, 117] on td "scrollable content" at bounding box center [521, 112] width 69 height 15
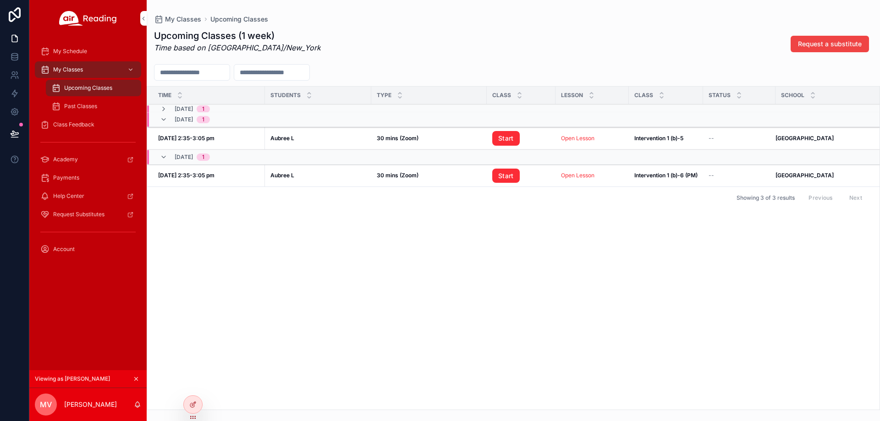
click at [158, 118] on div "[DATE] 1" at bounding box center [185, 119] width 72 height 15
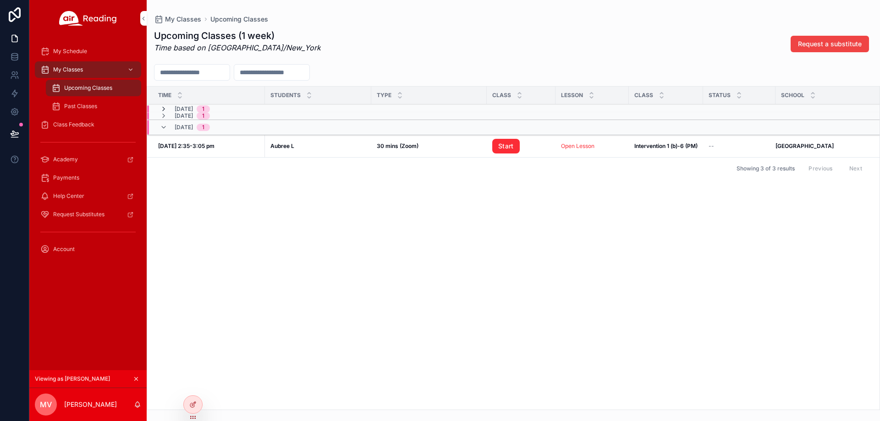
click at [162, 105] on icon "scrollable content" at bounding box center [163, 108] width 7 height 7
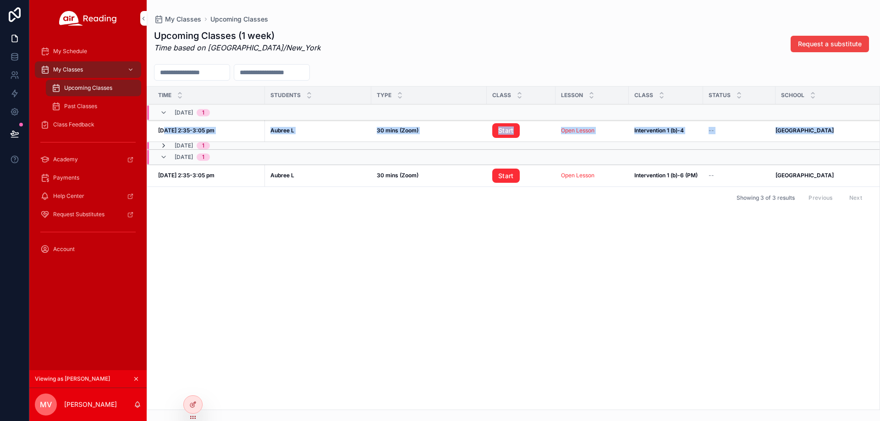
click at [164, 142] on tbody "10/14, [DATE], 2:35-3:05 pm [DATE] 2:35-3:05 pm [PERSON_NAME] L 30 mins (Zoom) …" at bounding box center [517, 146] width 740 height 83
click at [164, 142] on icon "scrollable content" at bounding box center [163, 145] width 7 height 7
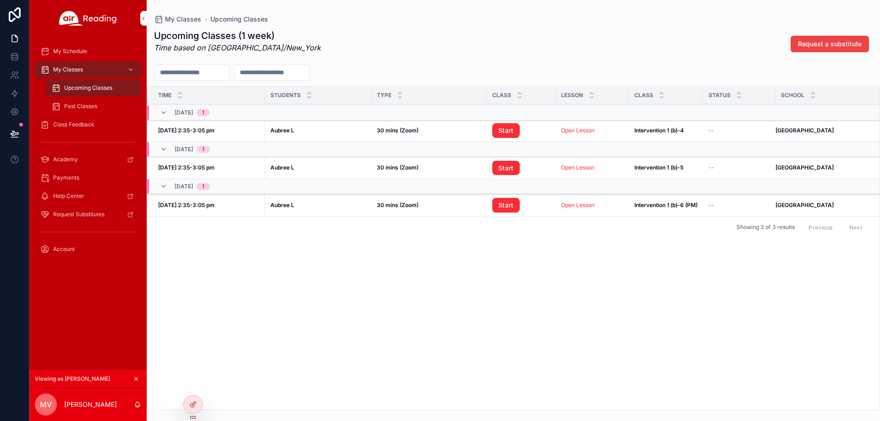
click at [500, 130] on link "Start" at bounding box center [506, 130] width 28 height 15
